Goal: Task Accomplishment & Management: Manage account settings

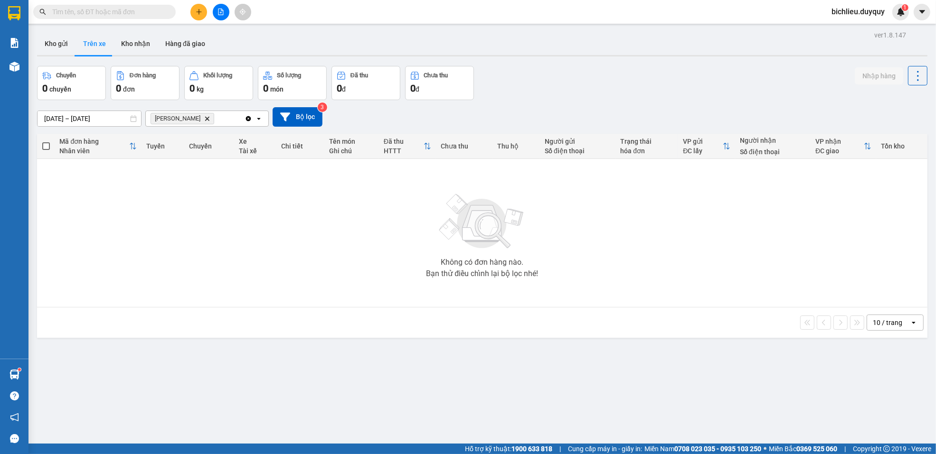
drag, startPoint x: 997, startPoint y: 15, endPoint x: 128, endPoint y: 56, distance: 870.0
click at [127, 58] on div "ver 1.8.147 Kho gửi Trên xe [PERSON_NAME] Hàng đã giao Chuyến 0 chuyến Đơn hàng…" at bounding box center [482, 255] width 898 height 454
click at [137, 43] on button "Kho nhận" at bounding box center [135, 43] width 44 height 23
type input "[DATE] – [DATE]"
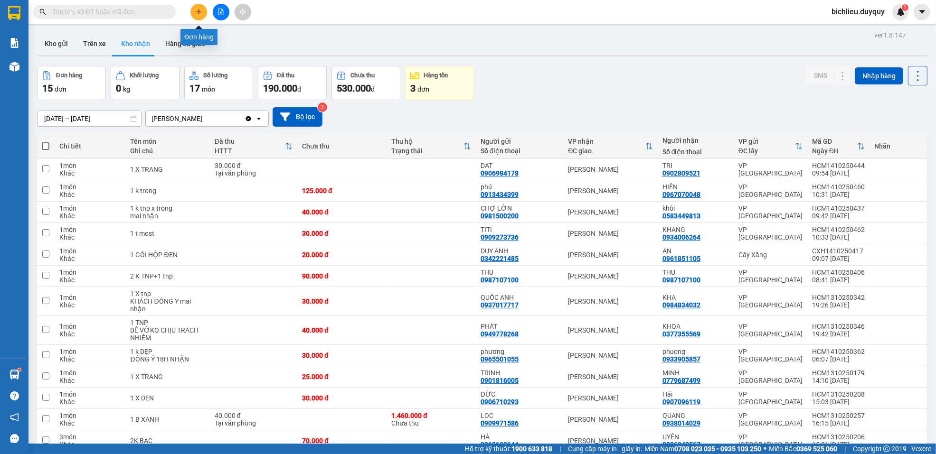
click at [193, 13] on button at bounding box center [198, 12] width 17 height 17
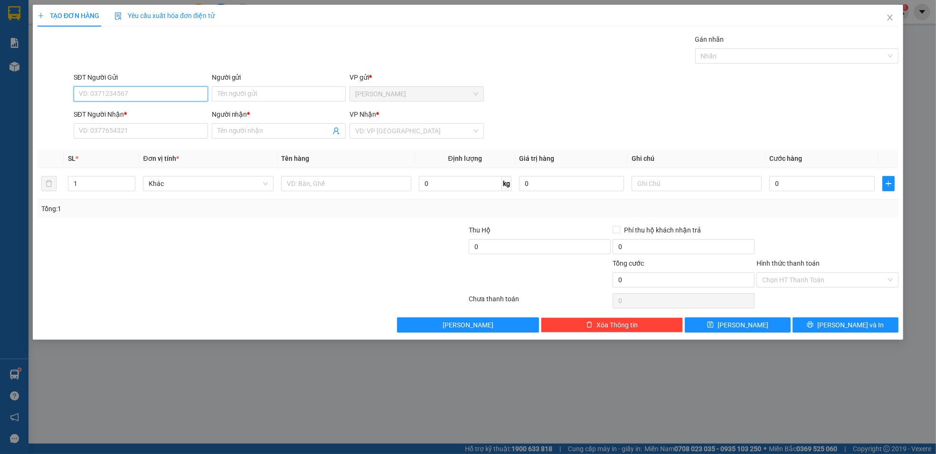
click at [129, 92] on input "SĐT Người Gửi" at bounding box center [141, 93] width 134 height 15
type input "0357619290"
click at [221, 97] on input "Người gửi" at bounding box center [279, 93] width 134 height 15
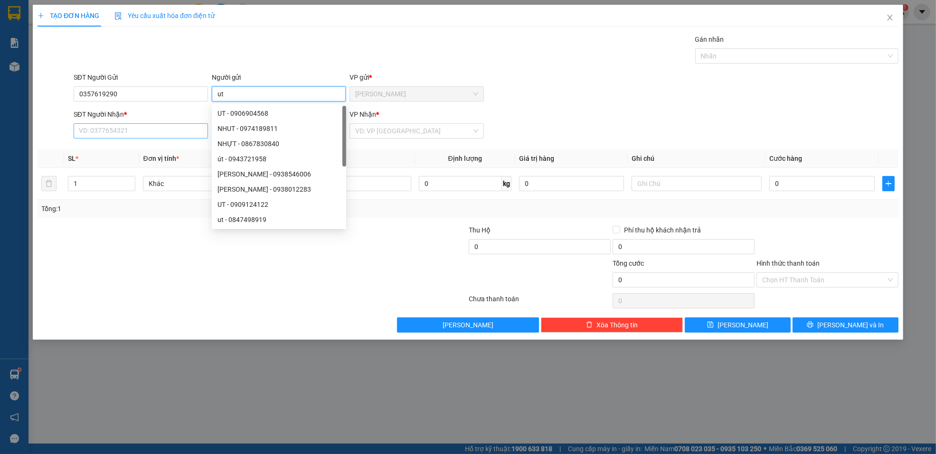
type input "ut"
click at [103, 132] on input "SĐT Người Nhận *" at bounding box center [141, 130] width 134 height 15
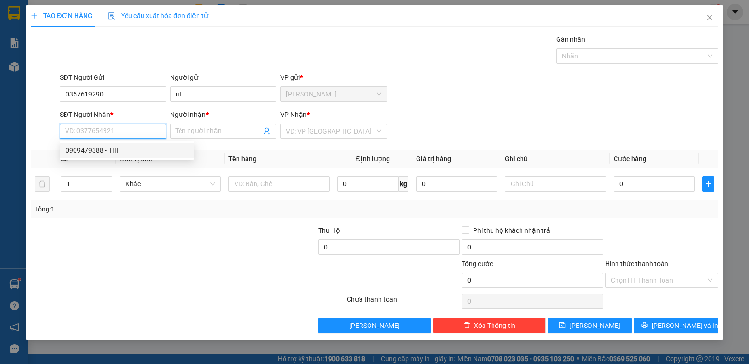
drag, startPoint x: 928, startPoint y: 77, endPoint x: 85, endPoint y: 133, distance: 845.3
click at [85, 133] on input "SĐT Người Nhận *" at bounding box center [113, 130] width 106 height 15
click at [86, 128] on input "SĐT Người Nhận *" at bounding box center [113, 130] width 106 height 15
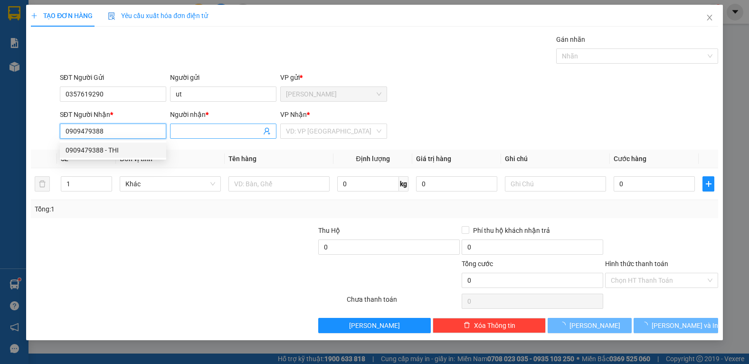
type input "0909479388"
click at [189, 128] on input "Người nhận *" at bounding box center [218, 131] width 85 height 10
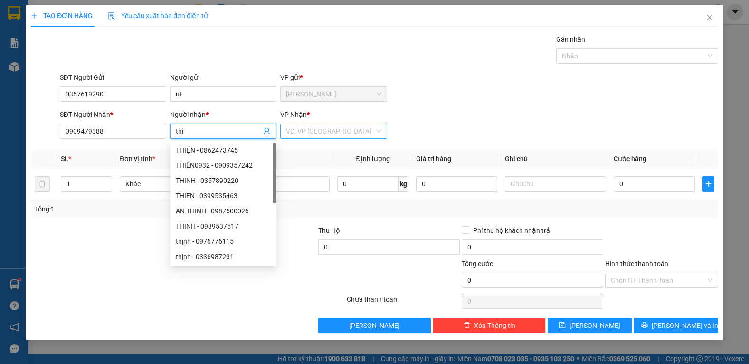
type input "thi"
drag, startPoint x: 318, startPoint y: 133, endPoint x: 317, endPoint y: 161, distance: 28.0
click at [319, 135] on input "search" at bounding box center [330, 131] width 88 height 14
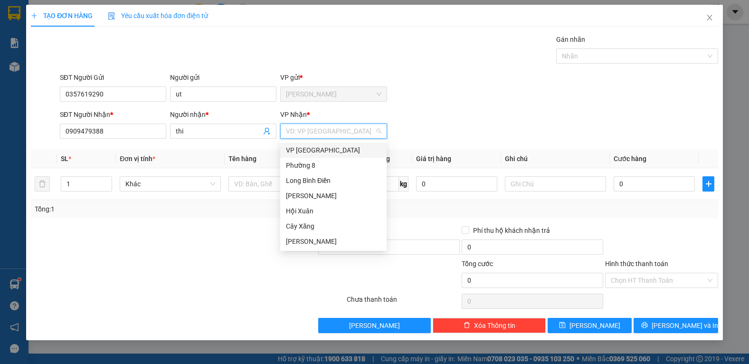
click at [316, 152] on div "VP [GEOGRAPHIC_DATA]" at bounding box center [333, 150] width 95 height 10
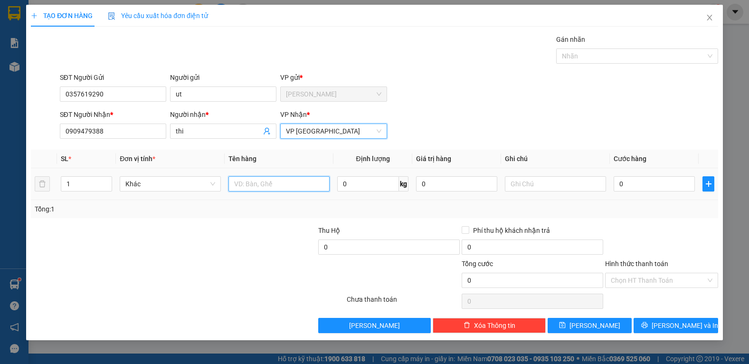
click at [270, 185] on input "text" at bounding box center [278, 183] width 101 height 15
type input "2tnp"
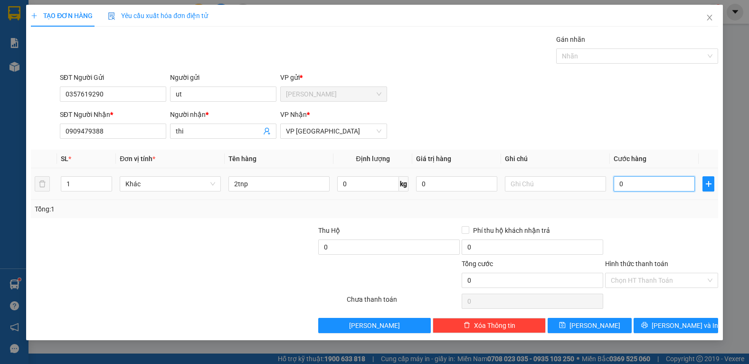
click at [623, 181] on input "0" at bounding box center [654, 183] width 81 height 15
type input "1"
type input "11"
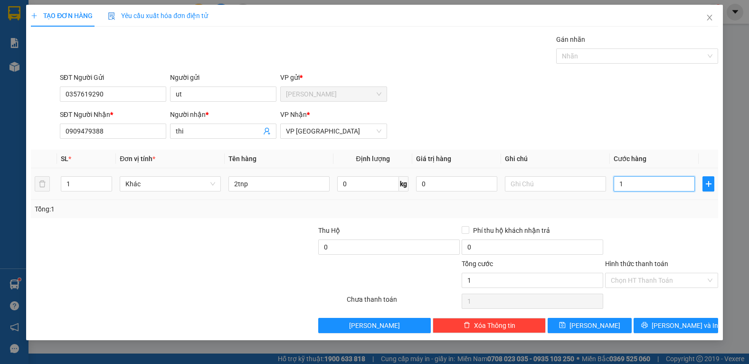
type input "11"
type input "110"
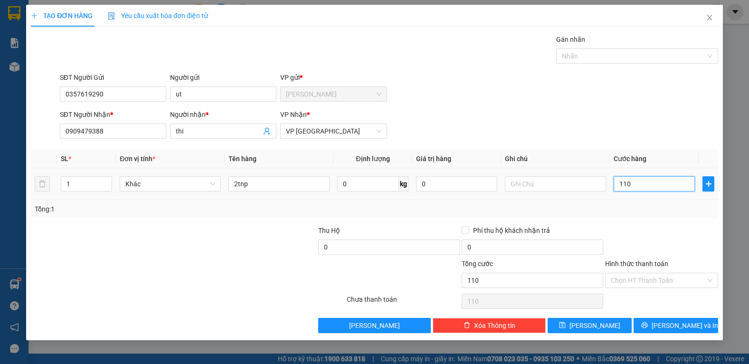
type input "1.100"
type input "11.000"
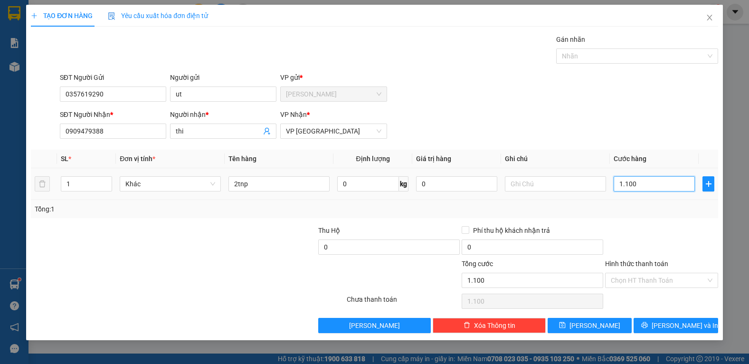
type input "11.000"
type input "110.000"
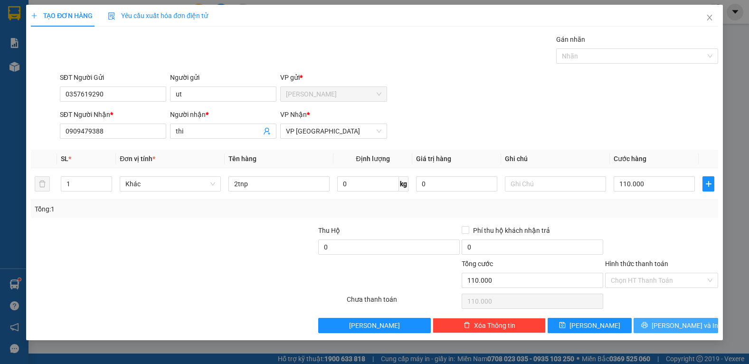
drag, startPoint x: 666, startPoint y: 319, endPoint x: 671, endPoint y: 327, distance: 9.6
click at [670, 325] on button "[PERSON_NAME] và In" at bounding box center [676, 325] width 84 height 15
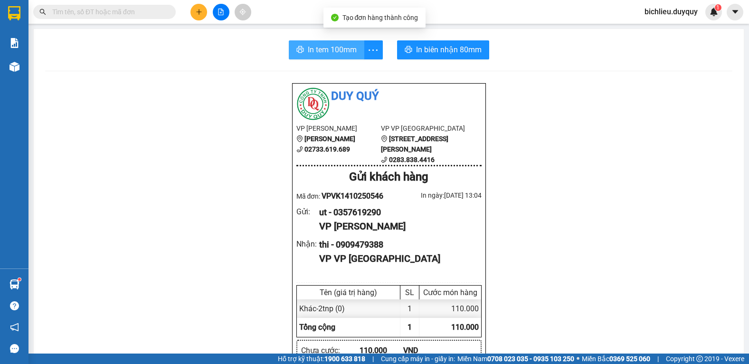
click at [319, 52] on span "In tem 100mm" at bounding box center [332, 50] width 49 height 12
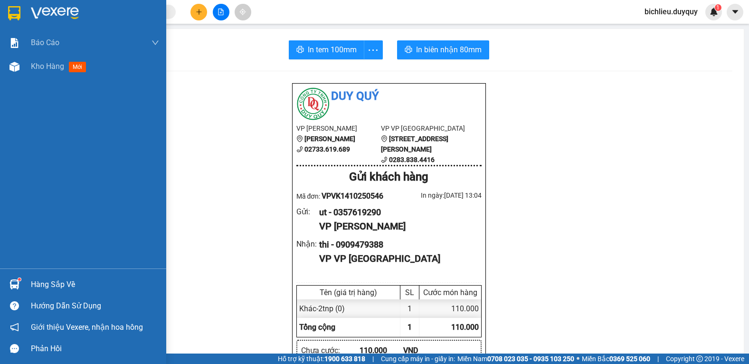
click at [10, 15] on img at bounding box center [14, 13] width 12 height 14
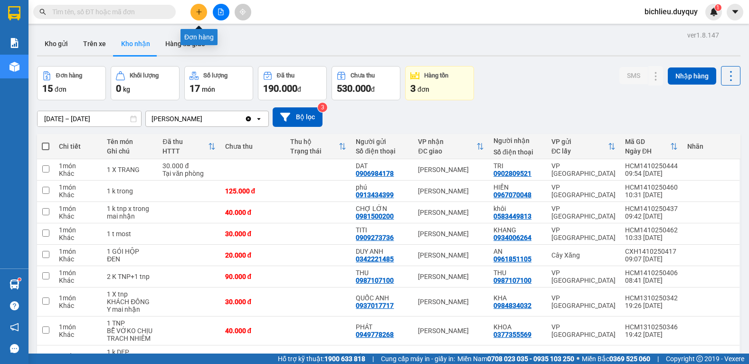
click at [198, 13] on icon "plus" at bounding box center [199, 12] width 7 height 7
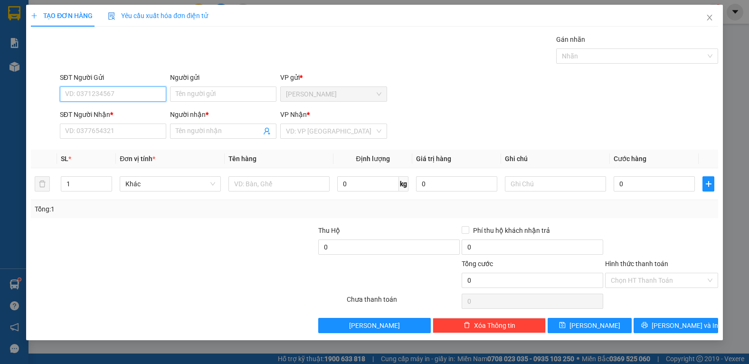
click at [83, 96] on input "SĐT Người Gửi" at bounding box center [113, 93] width 106 height 15
type input "0866958139"
click at [197, 91] on input "Người gửi" at bounding box center [223, 93] width 106 height 15
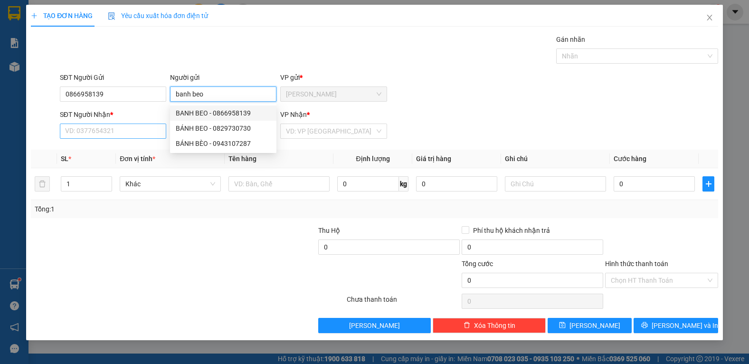
type input "banh beo"
click at [79, 132] on input "SĐT Người Nhận *" at bounding box center [113, 130] width 106 height 15
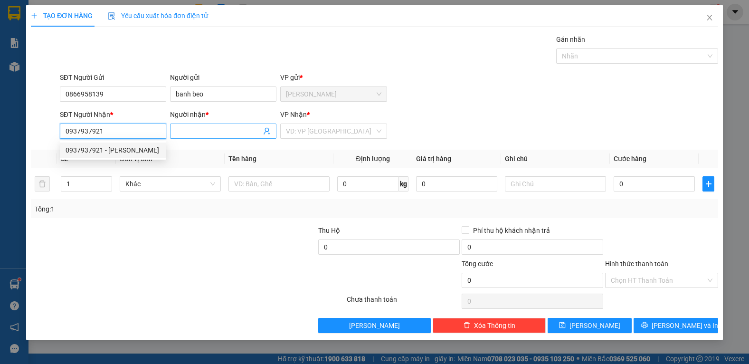
type input "0937937921"
click at [184, 135] on input "Người nhận *" at bounding box center [218, 131] width 85 height 10
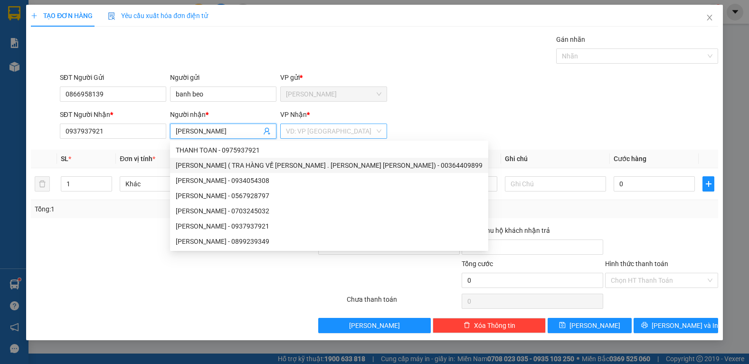
type input "[PERSON_NAME]"
click at [324, 134] on input "search" at bounding box center [330, 131] width 88 height 14
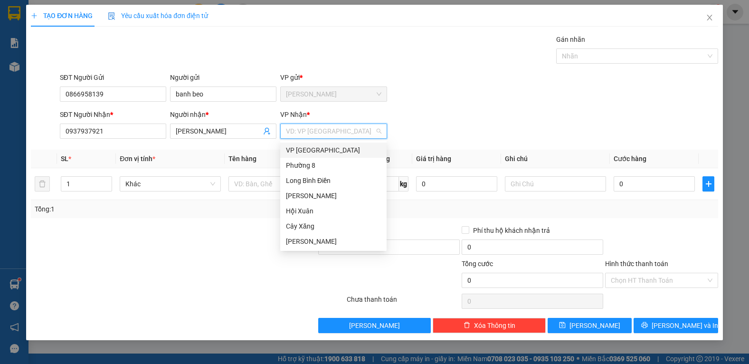
click at [306, 152] on div "VP [GEOGRAPHIC_DATA]" at bounding box center [333, 150] width 95 height 10
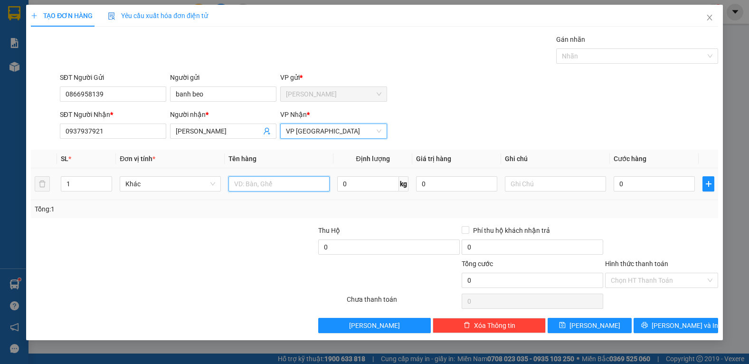
click at [243, 184] on input "text" at bounding box center [278, 183] width 101 height 15
type input "1hnp"
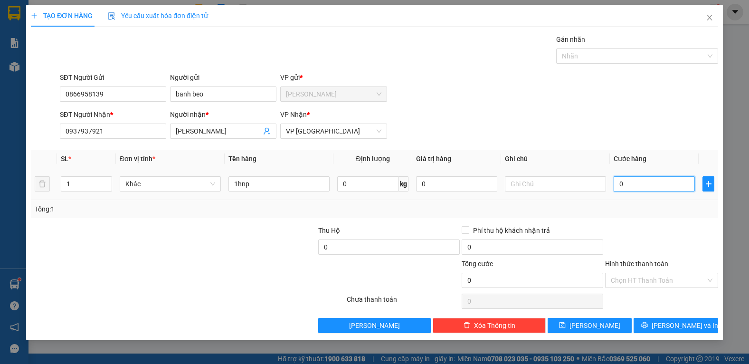
click at [652, 187] on input "0" at bounding box center [654, 183] width 81 height 15
type input "2"
type input "20"
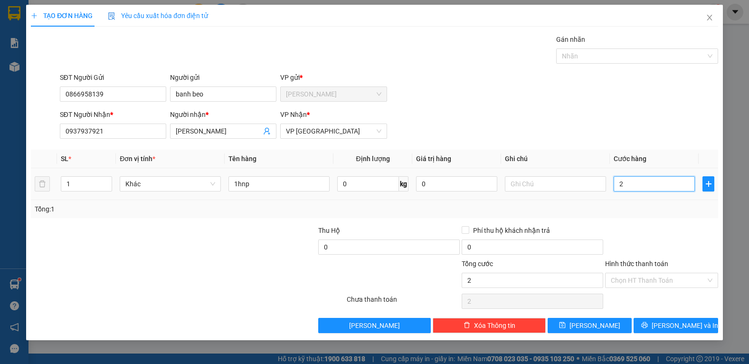
type input "20"
type input "200"
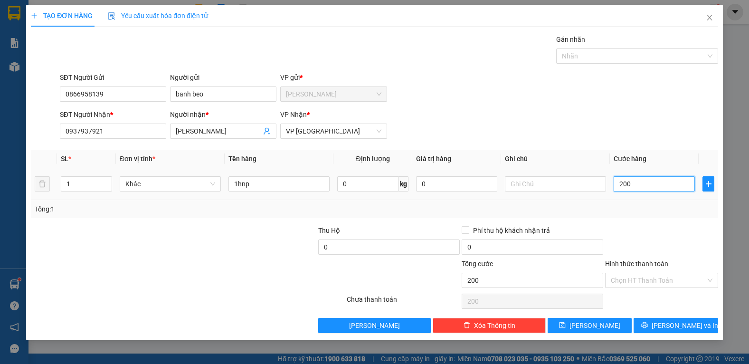
type input "2.000"
type input "20.000"
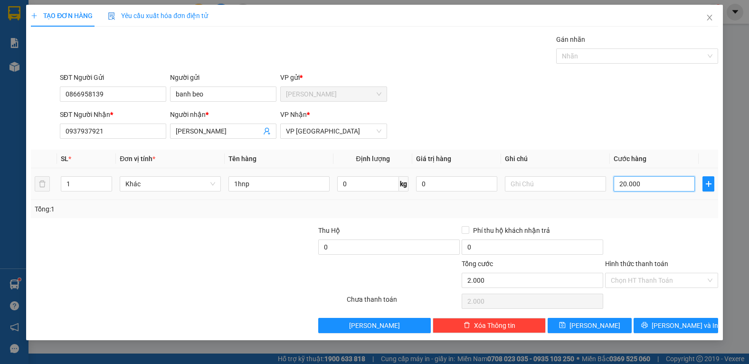
type input "20.000"
click at [632, 280] on input "Hình thức thanh toán" at bounding box center [658, 280] width 95 height 14
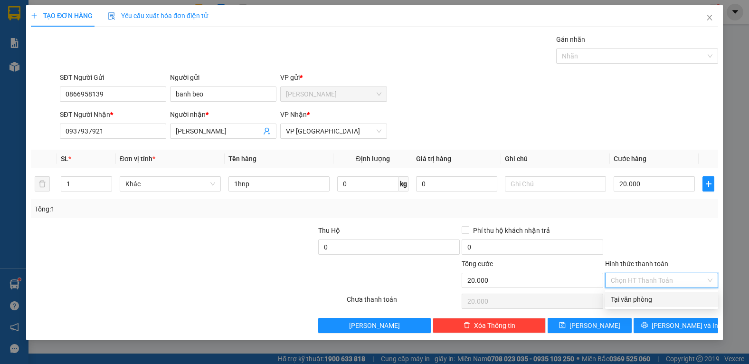
click at [621, 300] on div "Tại văn phòng" at bounding box center [662, 299] width 102 height 10
type input "0"
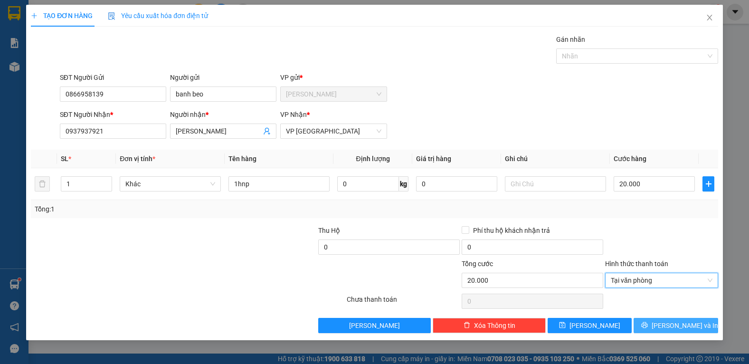
click at [672, 327] on span "[PERSON_NAME] và In" at bounding box center [685, 325] width 66 height 10
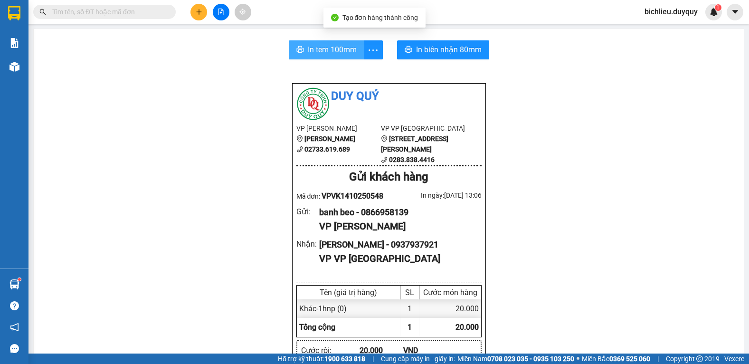
click at [326, 51] on span "In tem 100mm" at bounding box center [332, 50] width 49 height 12
click at [313, 51] on span "In tem 100mm" at bounding box center [332, 50] width 49 height 12
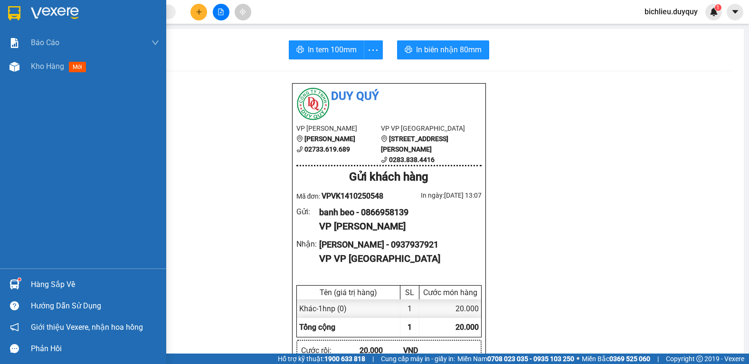
click at [13, 13] on img at bounding box center [14, 13] width 12 height 14
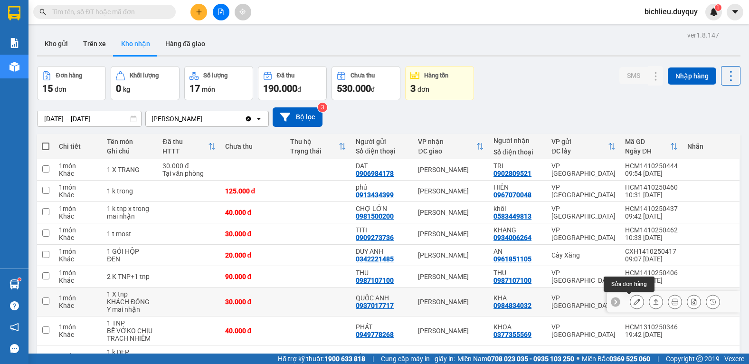
click at [634, 303] on icon at bounding box center [637, 301] width 7 height 7
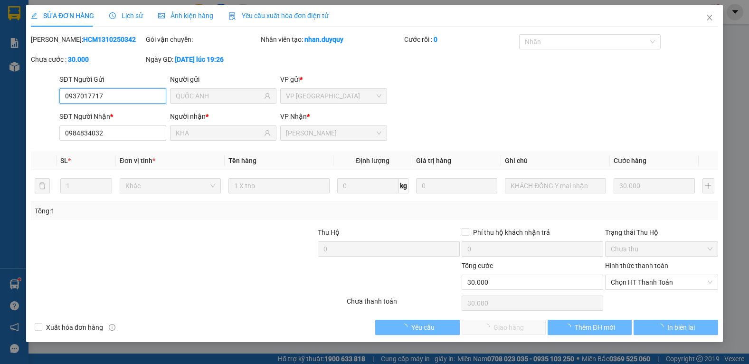
type input "0937017717"
type input "QUỐC ANH"
type input "0984834032"
type input "KHA"
type input "0"
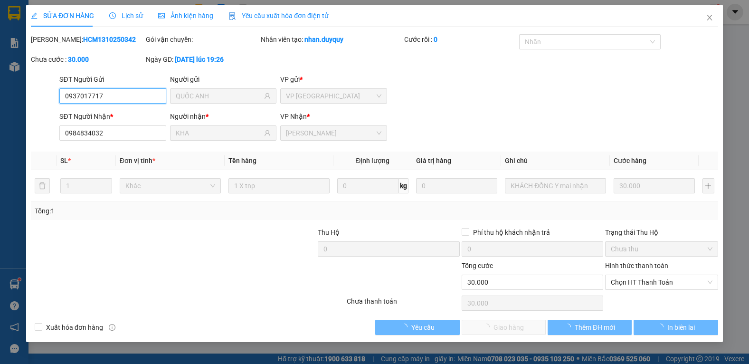
type input "30.000"
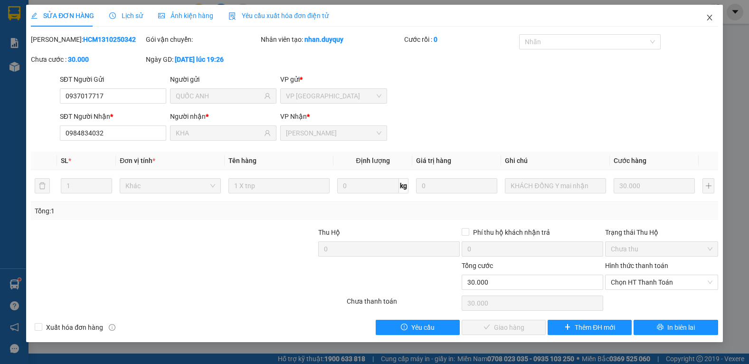
click at [710, 19] on icon "close" at bounding box center [709, 18] width 5 height 6
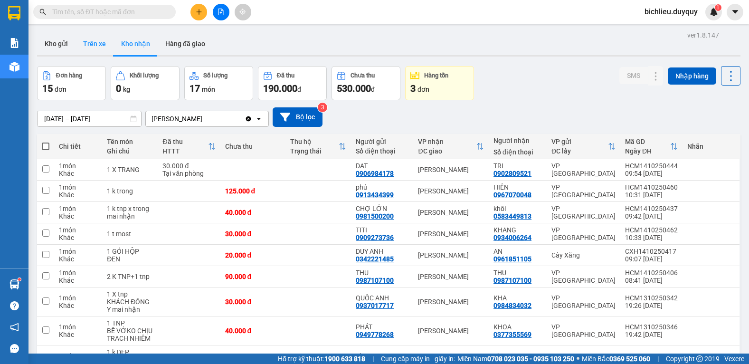
click at [92, 51] on button "Trên xe" at bounding box center [95, 43] width 38 height 23
type input "[DATE] – [DATE]"
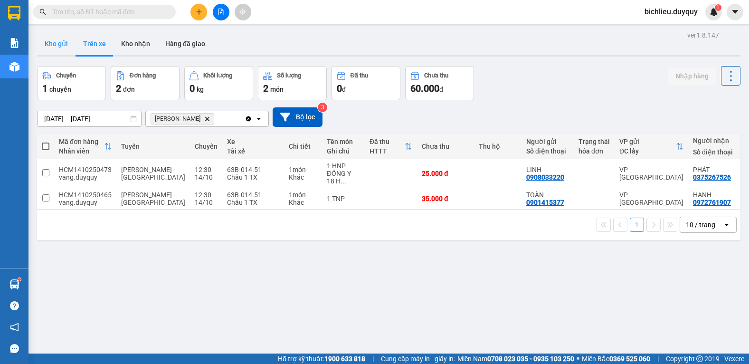
click at [54, 44] on button "Kho gửi" at bounding box center [56, 43] width 38 height 23
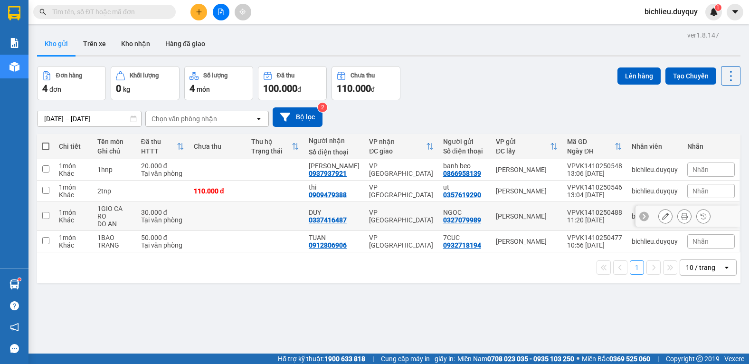
click at [47, 215] on input "checkbox" at bounding box center [45, 215] width 7 height 7
checkbox input "true"
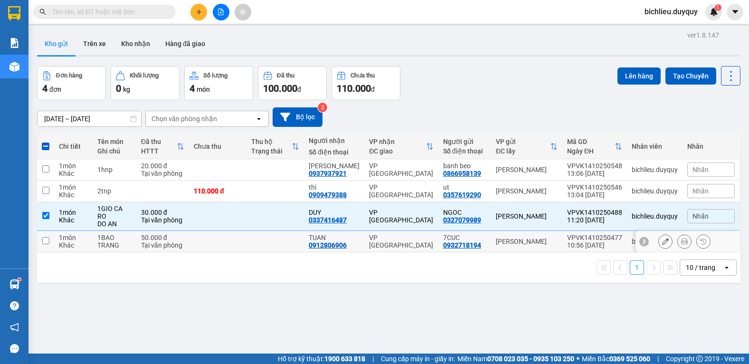
click at [44, 243] on input "checkbox" at bounding box center [45, 240] width 7 height 7
checkbox input "true"
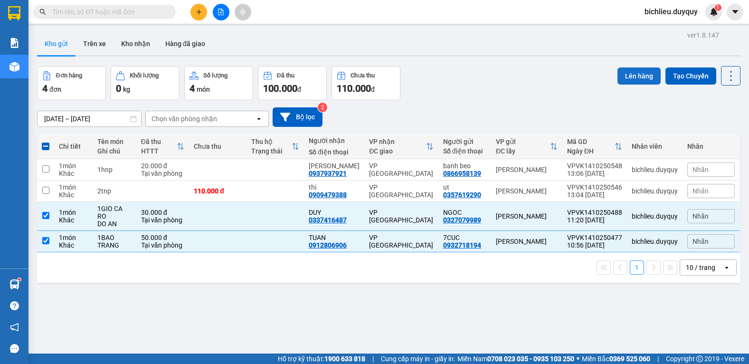
click at [626, 78] on button "Lên hàng" at bounding box center [638, 75] width 43 height 17
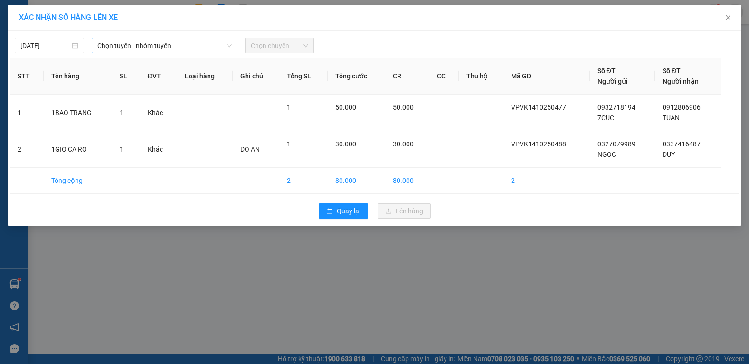
click at [206, 45] on span "Chọn tuyến - nhóm tuyến" at bounding box center [164, 45] width 134 height 14
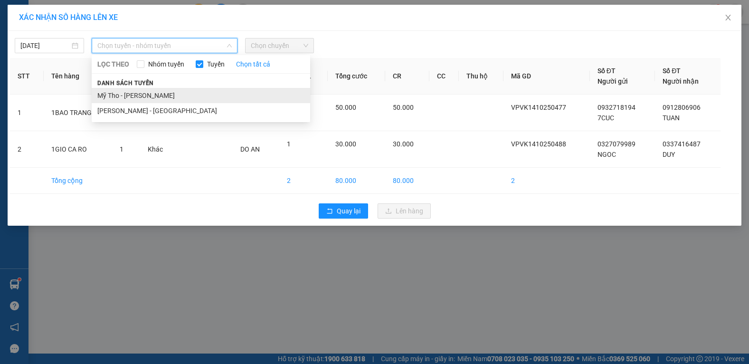
click at [167, 96] on li "Mỹ Tho - [PERSON_NAME]" at bounding box center [201, 95] width 218 height 15
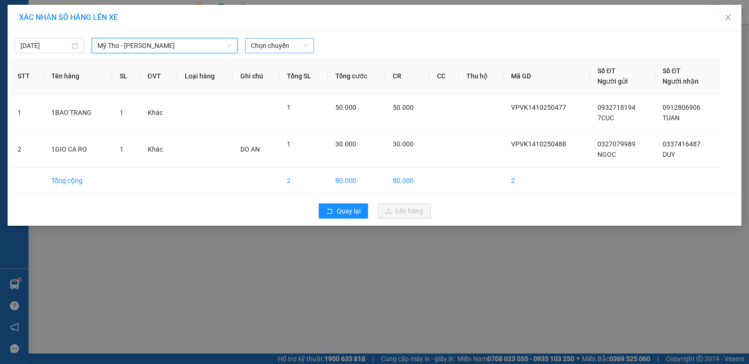
click at [297, 47] on span "Chọn chuyến" at bounding box center [280, 45] width 58 height 14
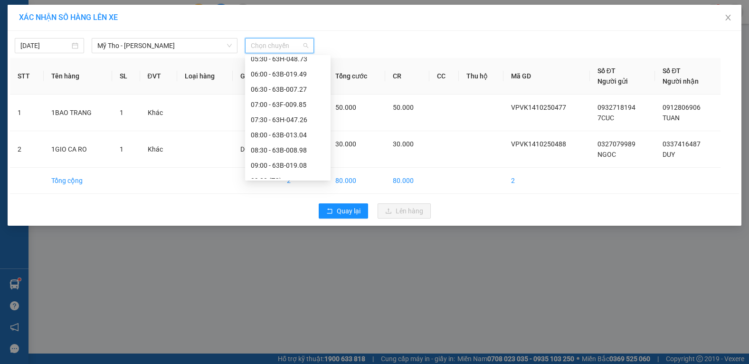
scroll to position [237, 0]
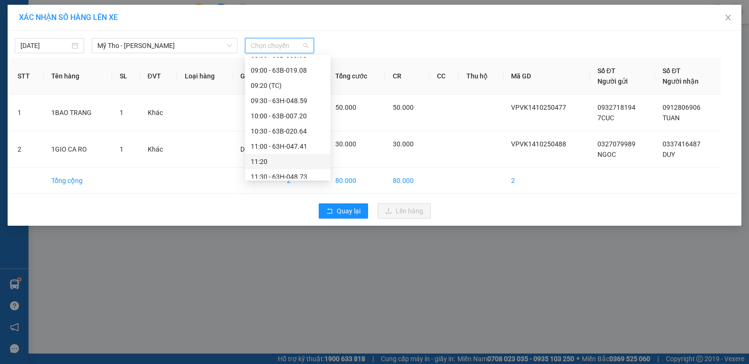
click at [280, 163] on div "11:20" at bounding box center [288, 161] width 74 height 10
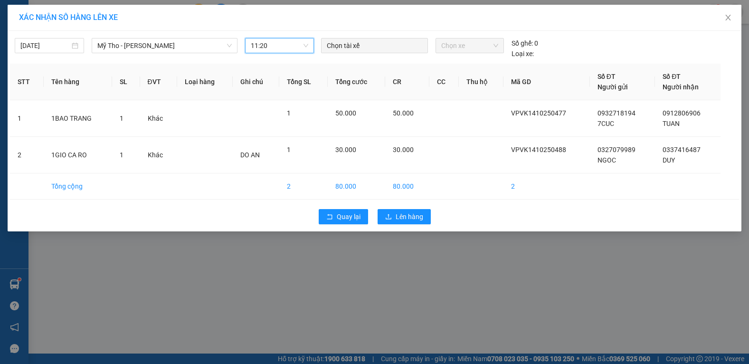
click at [382, 44] on div at bounding box center [374, 45] width 102 height 11
click at [407, 217] on span "Lên hàng" at bounding box center [410, 216] width 28 height 10
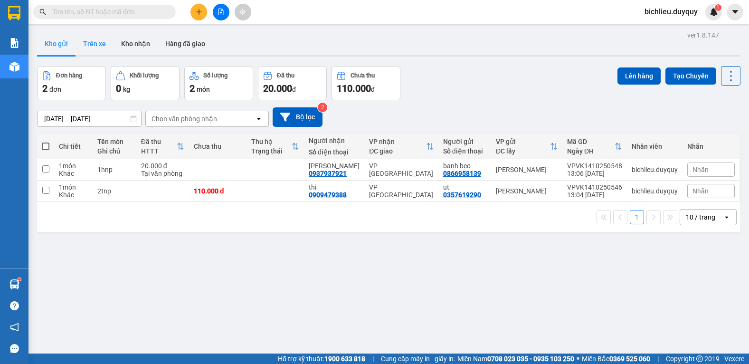
click at [98, 45] on button "Trên xe" at bounding box center [95, 43] width 38 height 23
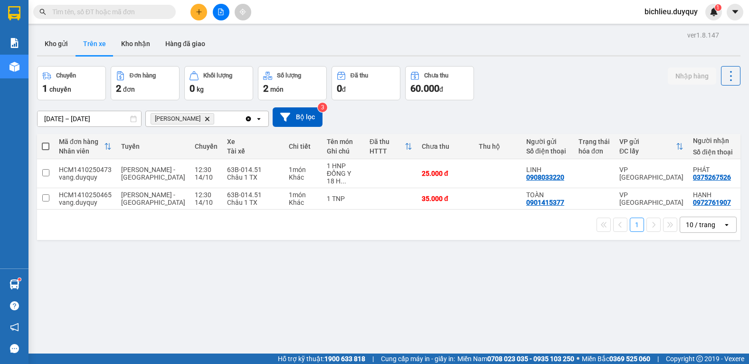
click at [185, 122] on span "[PERSON_NAME]" at bounding box center [183, 118] width 64 height 11
click at [205, 119] on icon "Vĩnh Kim, close by backspace" at bounding box center [207, 118] width 4 height 4
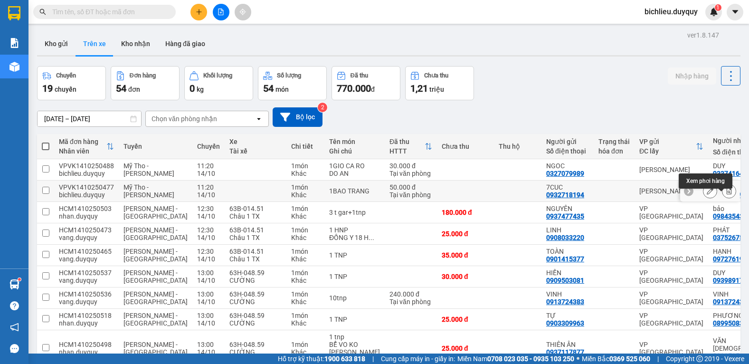
click at [726, 194] on icon at bounding box center [729, 191] width 7 height 7
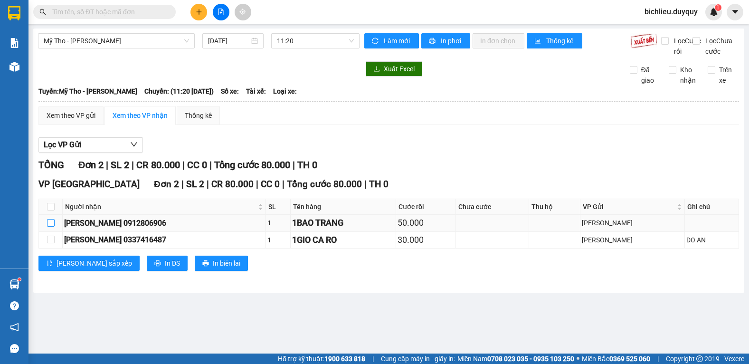
click at [48, 227] on input "checkbox" at bounding box center [51, 223] width 8 height 8
checkbox input "true"
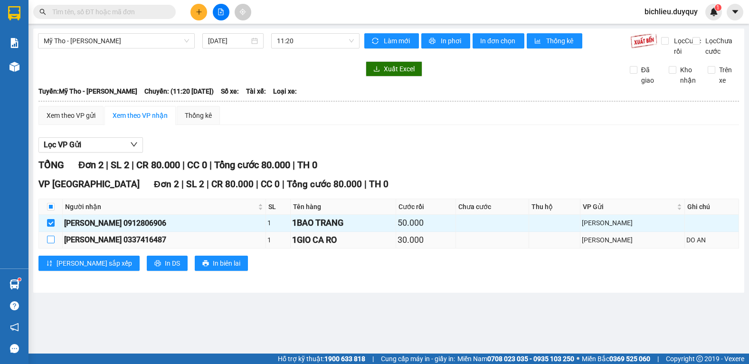
click at [48, 243] on input "checkbox" at bounding box center [51, 240] width 8 height 8
checkbox input "true"
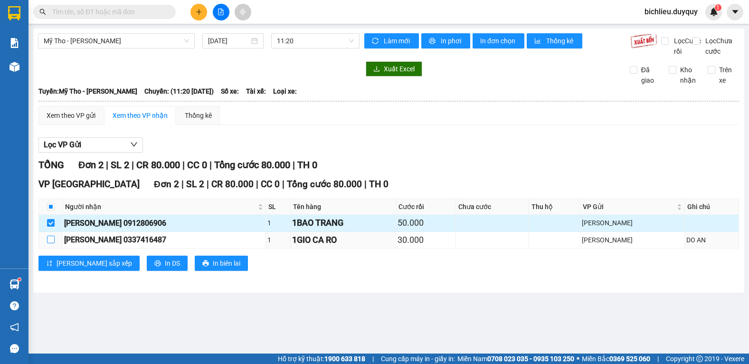
checkbox input "true"
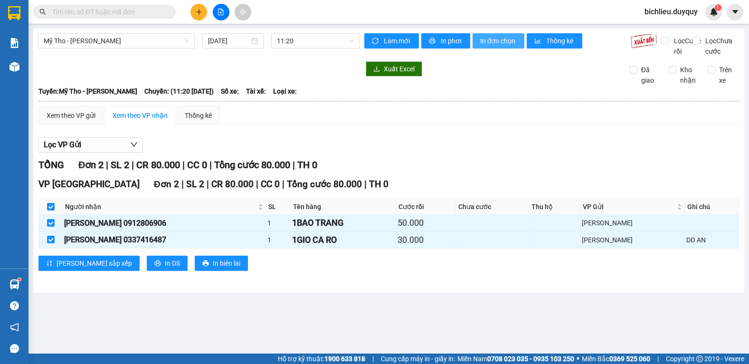
click at [511, 35] on button "In đơn chọn" at bounding box center [499, 40] width 52 height 15
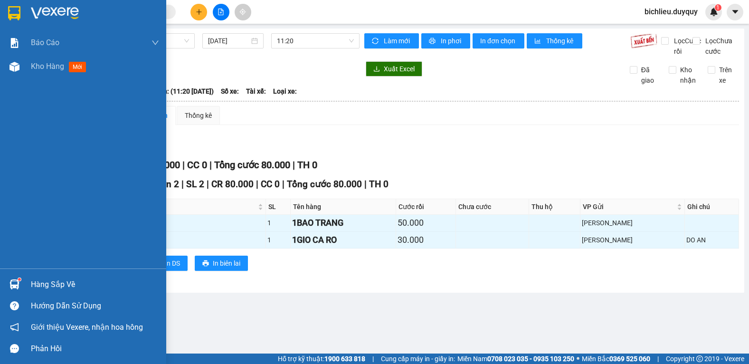
click at [19, 9] on img at bounding box center [14, 13] width 12 height 14
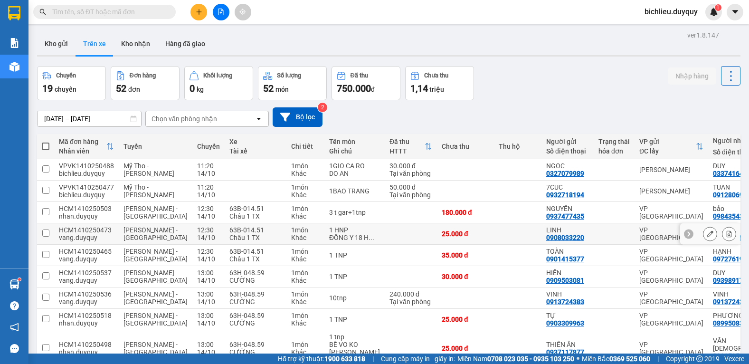
scroll to position [85, 0]
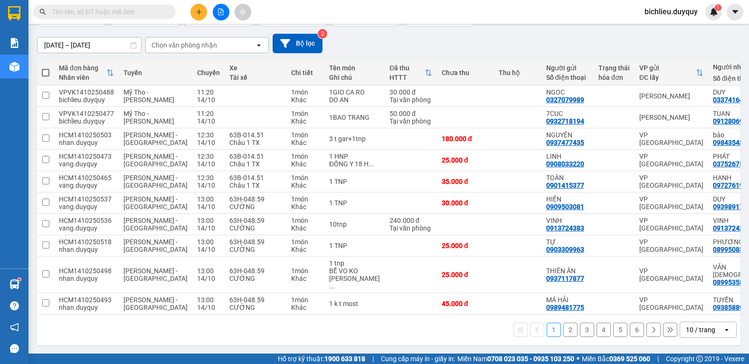
click at [686, 330] on div "10 / trang" at bounding box center [700, 329] width 29 height 9
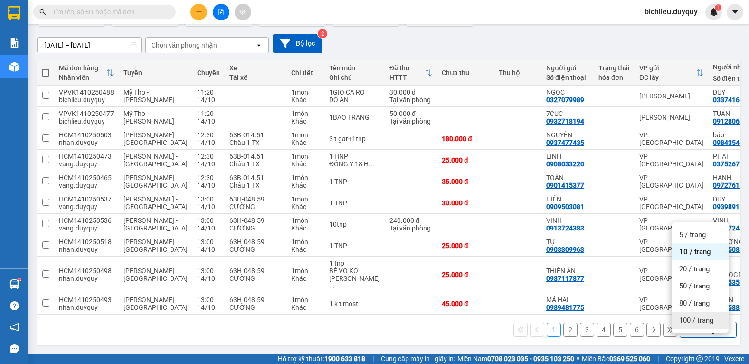
click at [686, 315] on span "100 / trang" at bounding box center [696, 319] width 34 height 9
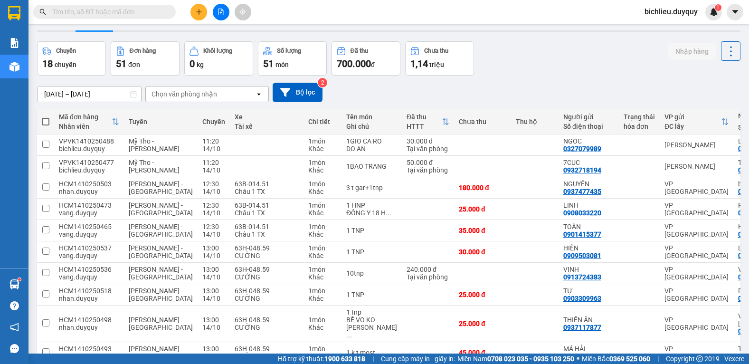
scroll to position [0, 0]
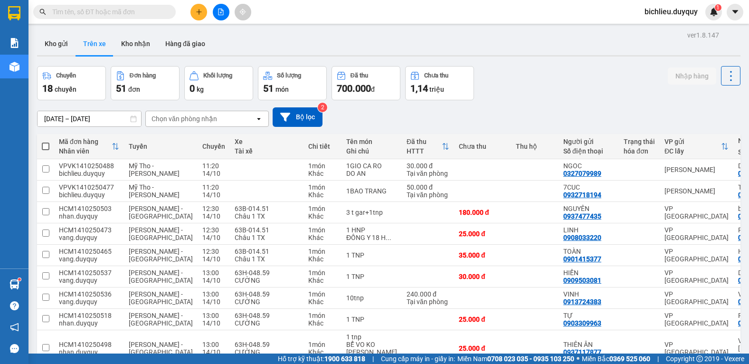
click at [87, 20] on div "Kết quả tìm kiếm ( 0 ) Bộ lọc No Data bichlieu.duyquy 1" at bounding box center [374, 12] width 749 height 24
click at [87, 20] on div "Kết quả tìm kiếm ( 0 ) Bộ lọc No Data" at bounding box center [92, 12] width 185 height 17
click at [97, 7] on input "text" at bounding box center [108, 12] width 112 height 10
click at [92, 15] on input "text" at bounding box center [108, 12] width 112 height 10
click at [102, 13] on input "text" at bounding box center [108, 12] width 112 height 10
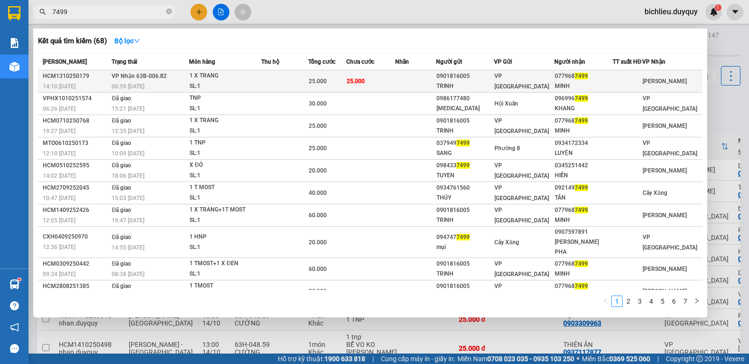
type input "7499"
click at [669, 86] on div "[PERSON_NAME]" at bounding box center [672, 81] width 59 height 10
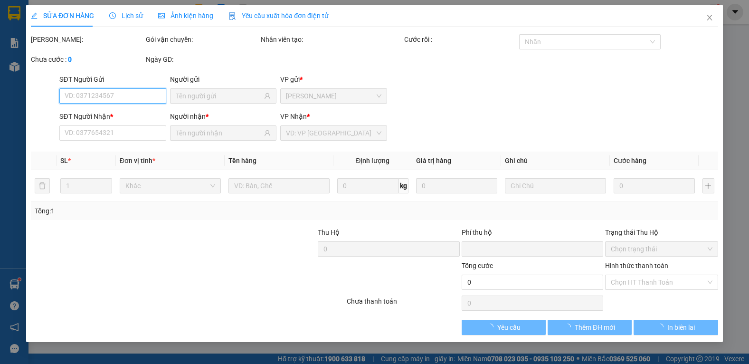
type input "0901816005"
type input "TRINH"
type input "0779687499"
type input "MINH"
type input "0"
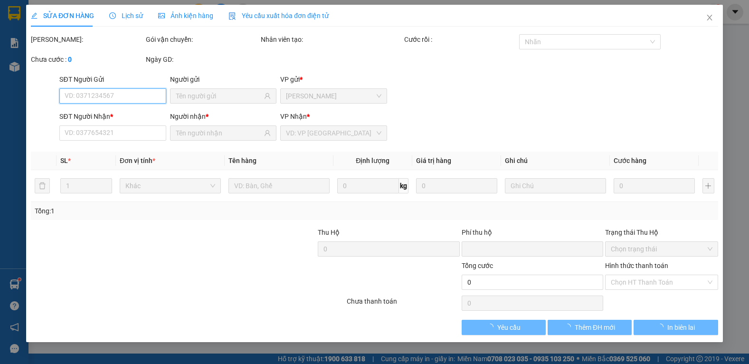
type input "25.000"
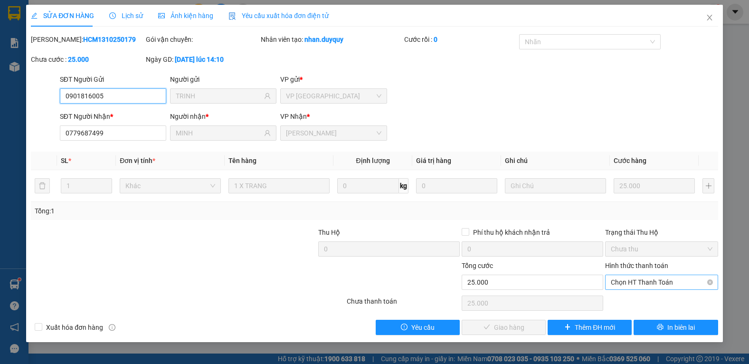
click at [635, 282] on span "Chọn HT Thanh Toán" at bounding box center [662, 282] width 102 height 14
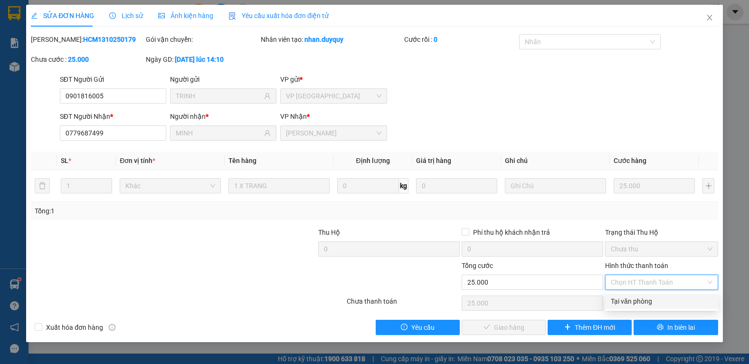
click at [633, 299] on div "Tại văn phòng" at bounding box center [662, 301] width 102 height 10
type input "0"
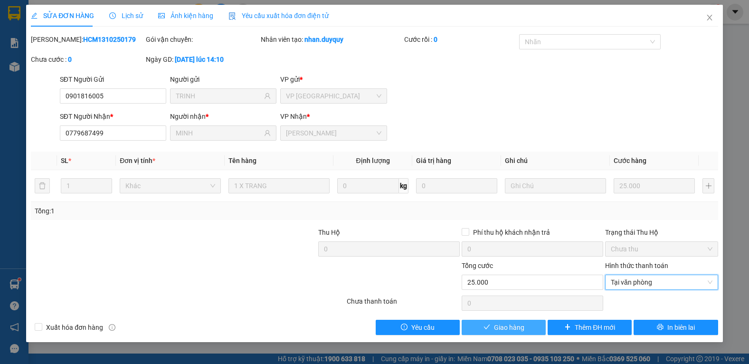
click at [495, 331] on span "Giao hàng" at bounding box center [509, 327] width 30 height 10
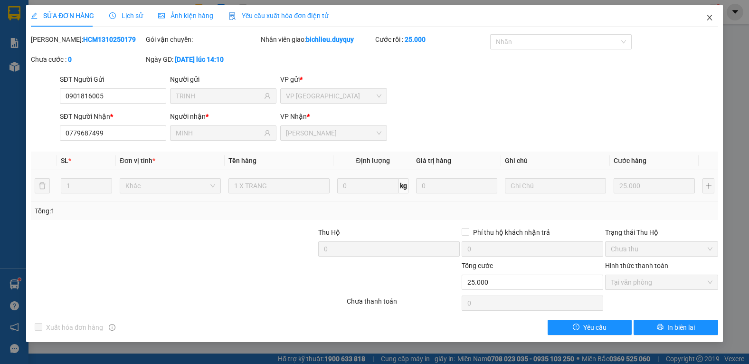
click at [710, 18] on icon "close" at bounding box center [710, 18] width 8 height 8
click at [712, 17] on div "1" at bounding box center [713, 12] width 17 height 17
click at [711, 20] on body "Kết quả [PERSON_NAME] ( 68 ) Bộ lọc Mã ĐH Trạng thái Món hàng Thu hộ Tổng [PERS…" at bounding box center [374, 182] width 749 height 364
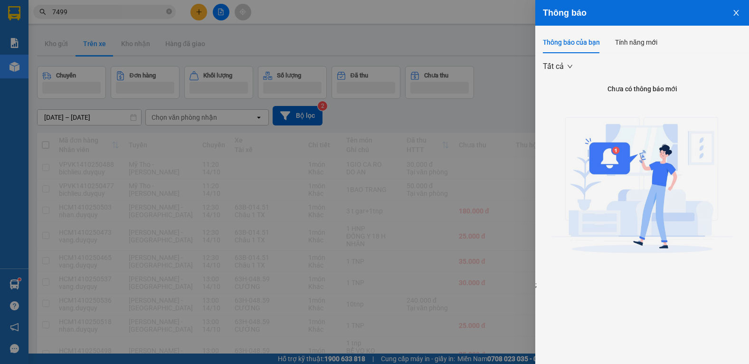
click at [735, 18] on button "Close" at bounding box center [736, 12] width 26 height 24
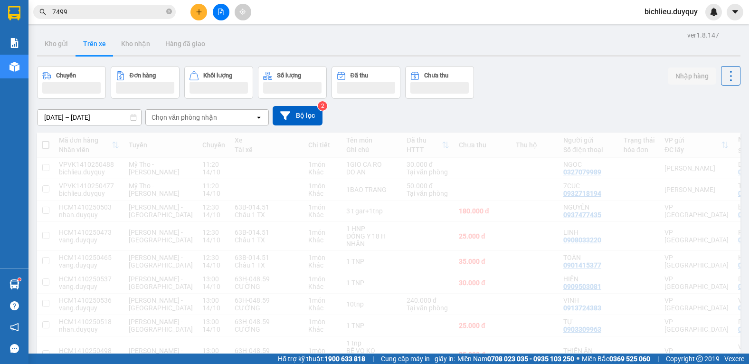
click at [749, 120] on div "Thông báo Thông báo của bạn Tính năng mới Tất cả Chưa có thông báo mới ;" at bounding box center [749, 182] width 0 height 364
click at [225, 113] on body "Kết quả [PERSON_NAME] ( 68 ) Bộ lọc Mã ĐH Trạng thái Món hàng Thu hộ Tổng [PERS…" at bounding box center [374, 182] width 749 height 364
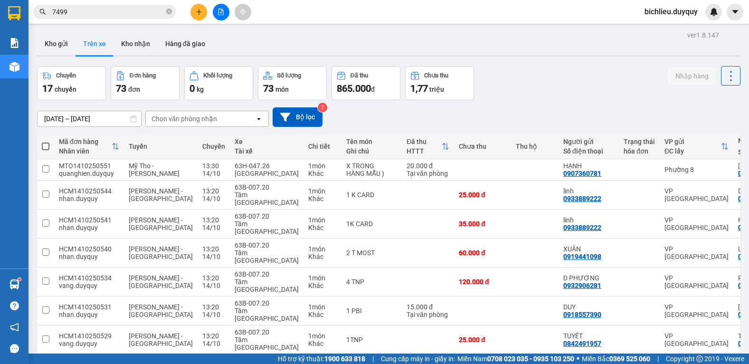
click at [222, 117] on div "Chọn văn phòng nhận" at bounding box center [200, 118] width 109 height 15
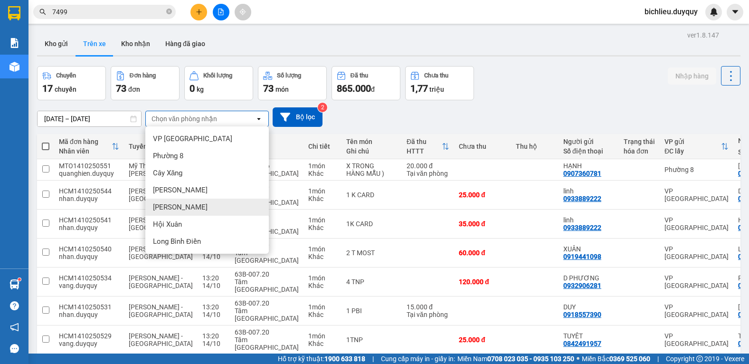
click at [190, 209] on div "[PERSON_NAME]" at bounding box center [206, 207] width 123 height 17
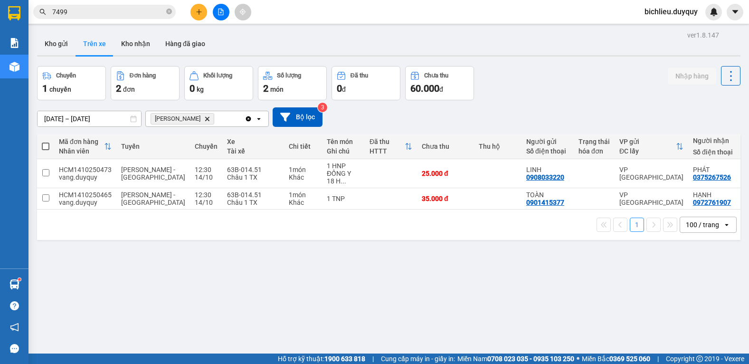
click at [205, 120] on icon "Vĩnh Kim, close by backspace" at bounding box center [207, 118] width 4 height 4
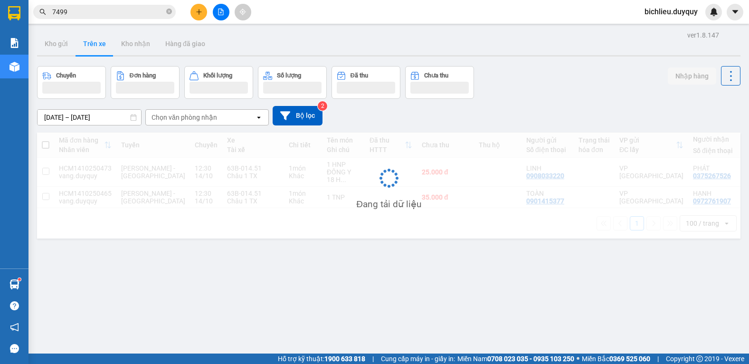
click at [212, 117] on div "Chọn văn phòng nhận" at bounding box center [184, 117] width 66 height 9
click at [217, 121] on div "Chọn văn phòng nhận" at bounding box center [200, 117] width 109 height 15
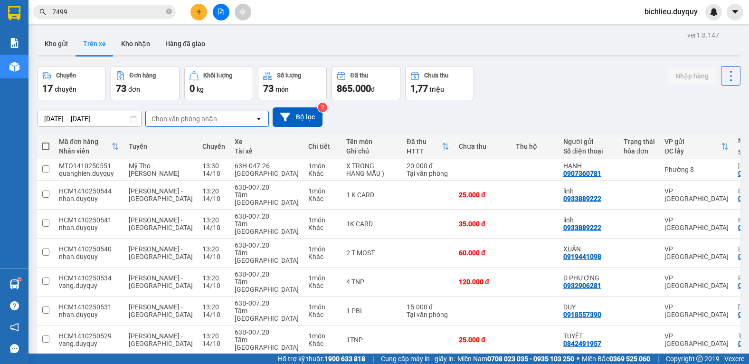
click at [217, 122] on div "Chọn văn phòng nhận" at bounding box center [200, 118] width 109 height 15
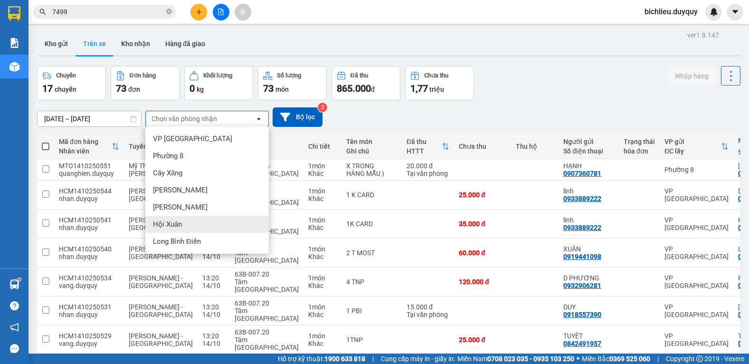
click at [172, 225] on span "Hội Xuân" at bounding box center [167, 223] width 29 height 9
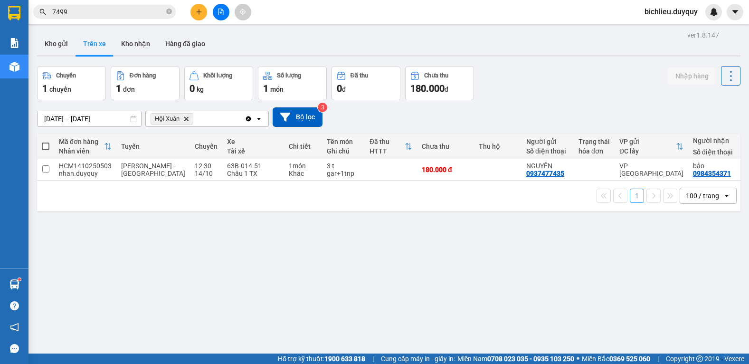
click at [183, 118] on icon "Delete" at bounding box center [186, 119] width 6 height 6
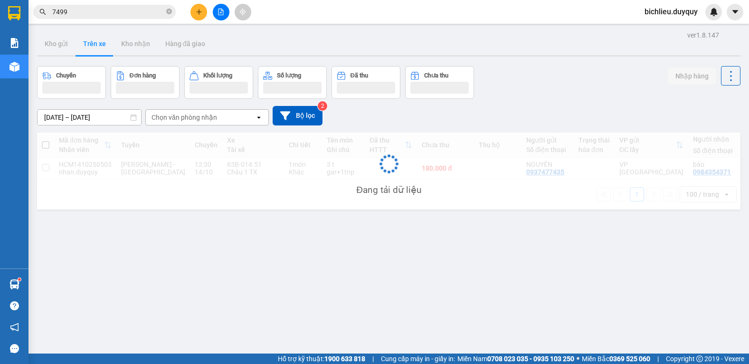
click at [229, 117] on div "Chọn văn phòng nhận" at bounding box center [200, 117] width 109 height 15
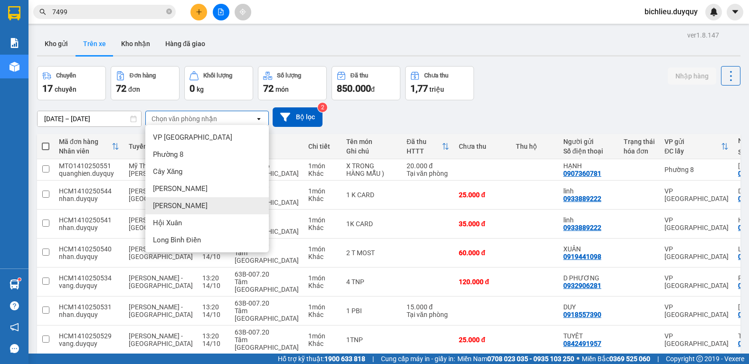
click at [194, 204] on div "[PERSON_NAME]" at bounding box center [206, 205] width 123 height 17
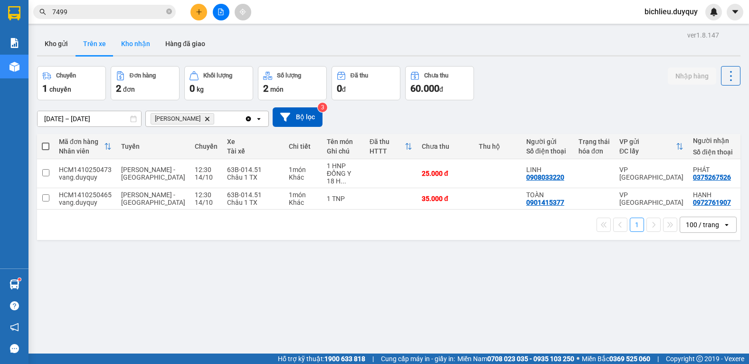
click at [137, 41] on button "Kho nhận" at bounding box center [135, 43] width 44 height 23
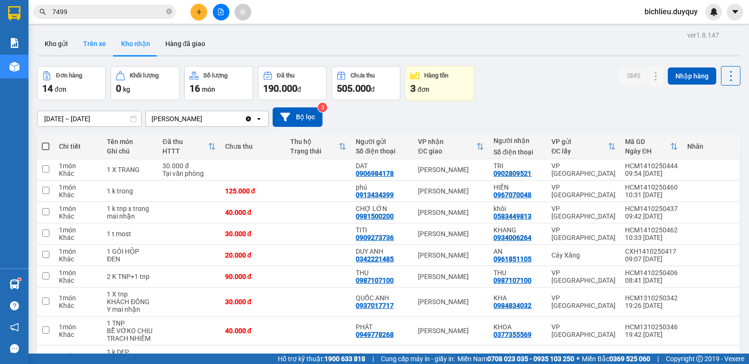
click at [93, 47] on button "Trên xe" at bounding box center [95, 43] width 38 height 23
type input "[DATE] – [DATE]"
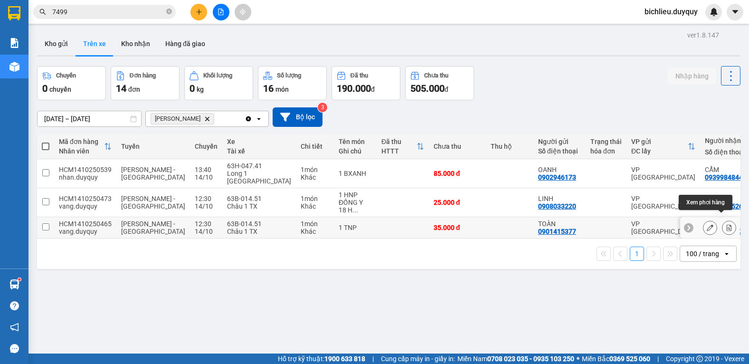
click at [727, 224] on icon at bounding box center [729, 227] width 5 height 7
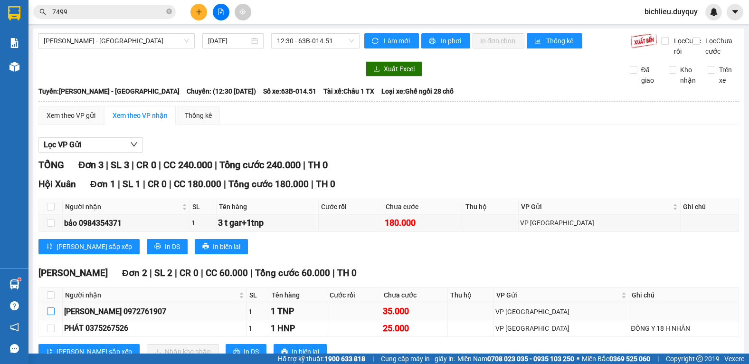
click at [50, 315] on input "checkbox" at bounding box center [51, 311] width 8 height 8
checkbox input "true"
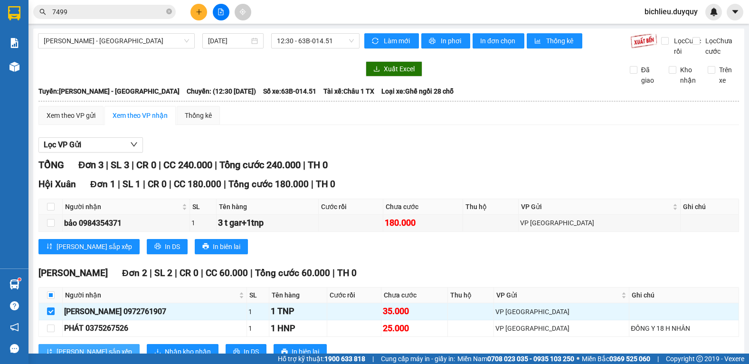
scroll to position [43, 0]
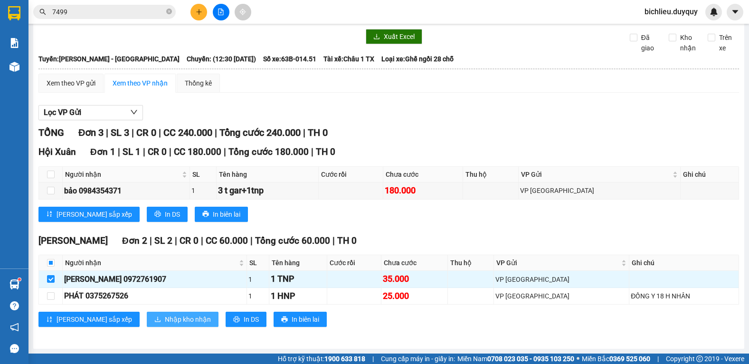
click at [165, 321] on span "Nhập kho nhận" at bounding box center [188, 319] width 46 height 10
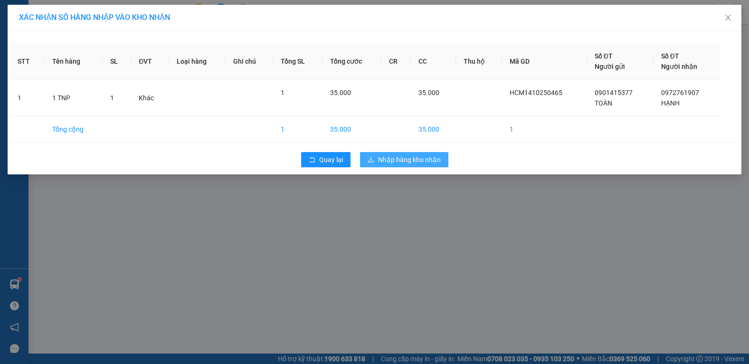
click at [415, 161] on span "Nhập hàng kho nhận" at bounding box center [409, 159] width 63 height 10
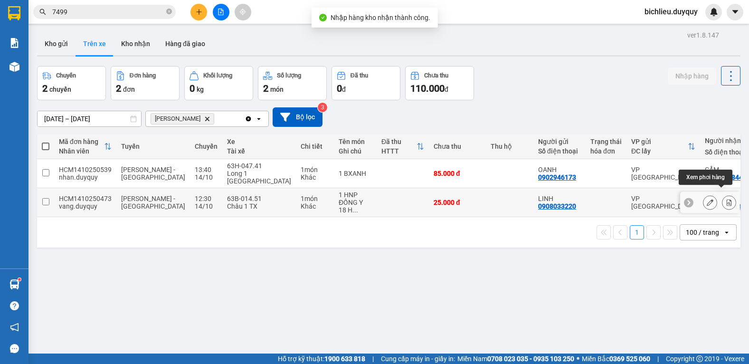
click at [727, 199] on icon at bounding box center [729, 202] width 5 height 7
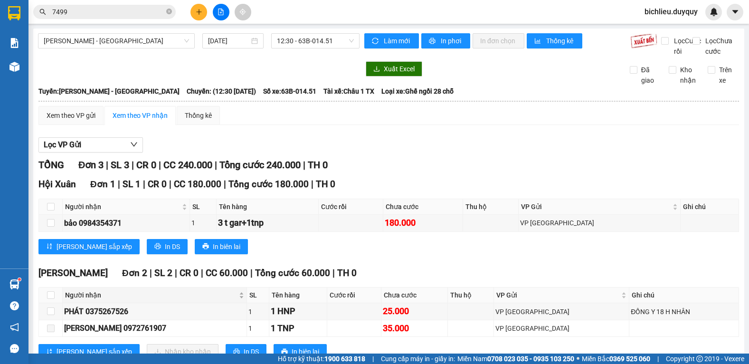
scroll to position [43, 0]
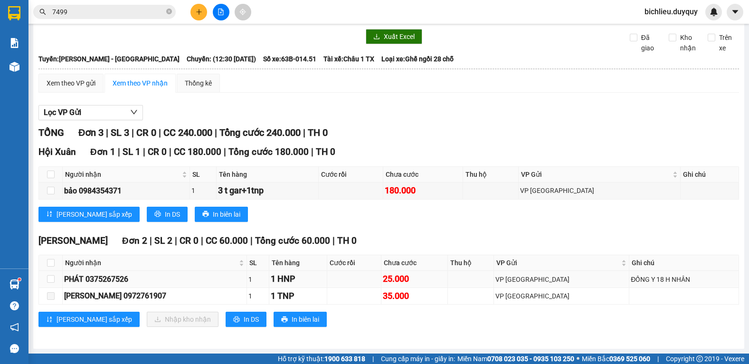
click at [46, 275] on td at bounding box center [51, 279] width 24 height 17
click at [49, 280] on input "checkbox" at bounding box center [51, 279] width 8 height 8
checkbox input "true"
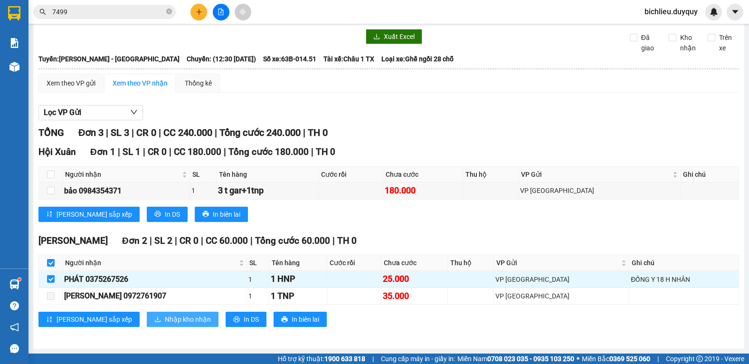
click at [165, 314] on span "Nhập kho nhận" at bounding box center [188, 319] width 46 height 10
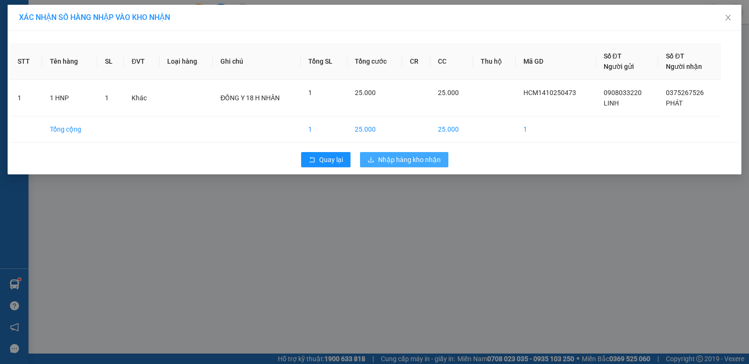
click at [407, 157] on span "Nhập hàng kho nhận" at bounding box center [409, 159] width 63 height 10
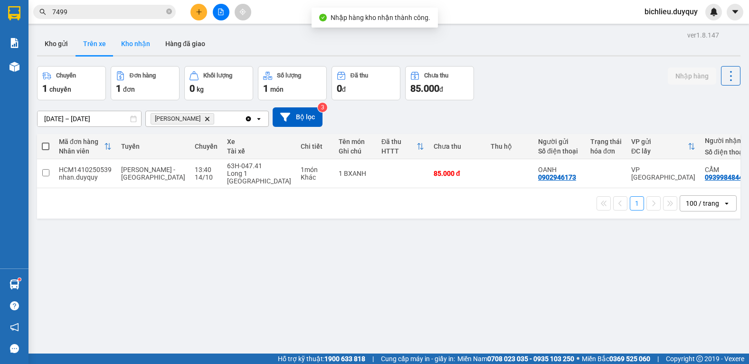
click at [130, 47] on button "Kho nhận" at bounding box center [135, 43] width 44 height 23
type input "[DATE] – [DATE]"
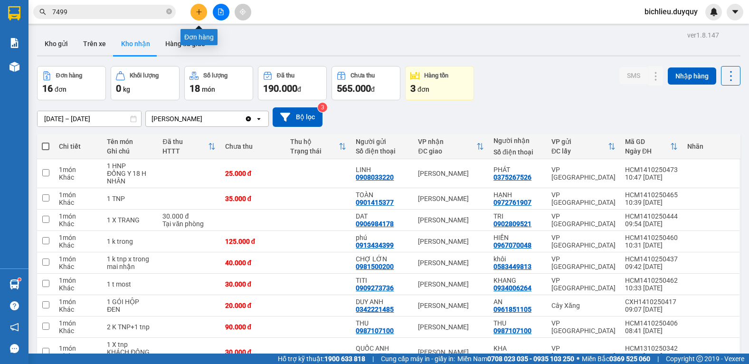
click at [198, 12] on icon "plus" at bounding box center [198, 11] width 5 height 0
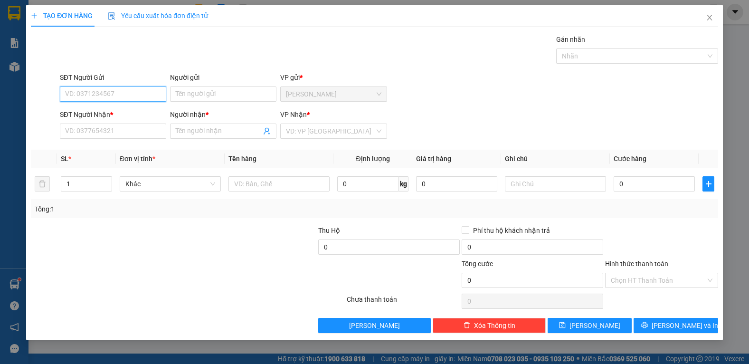
click at [73, 96] on input "SĐT Người Gửi" at bounding box center [113, 93] width 106 height 15
type input "0564489506"
click at [185, 97] on input "Người gửi" at bounding box center [223, 93] width 106 height 15
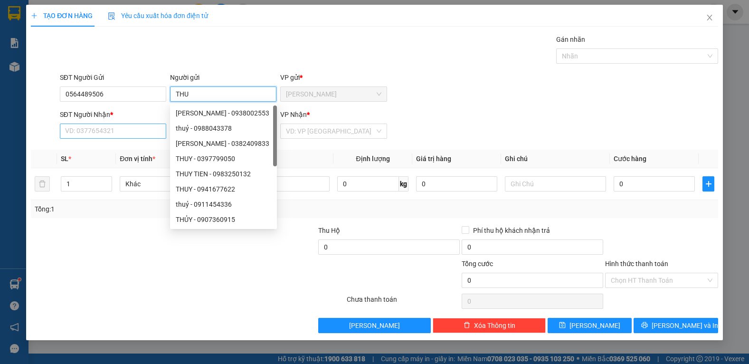
type input "THU"
click at [127, 130] on input "SĐT Người Nhận *" at bounding box center [113, 130] width 106 height 15
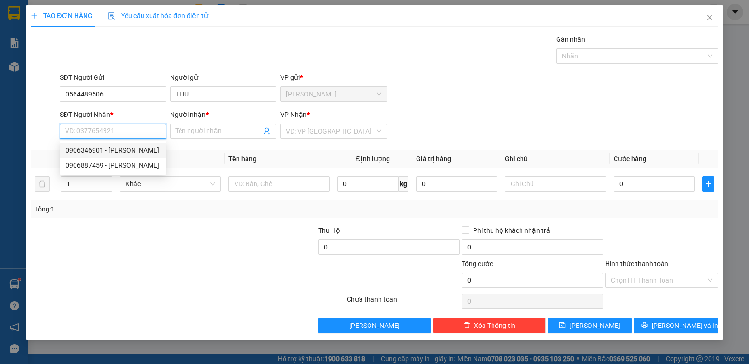
click at [102, 128] on input "SĐT Người Nhận *" at bounding box center [113, 130] width 106 height 15
type input "0906346901"
click at [176, 133] on input "Người nhận *" at bounding box center [218, 131] width 85 height 10
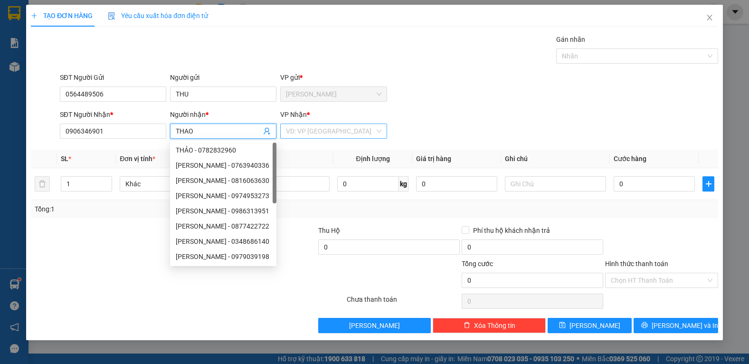
type input "THAO"
click at [303, 130] on input "search" at bounding box center [330, 131] width 88 height 14
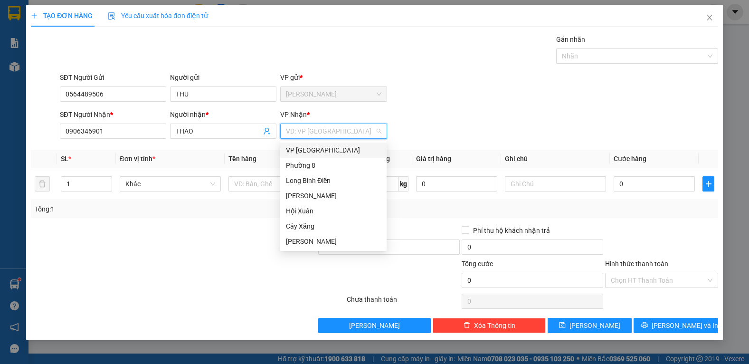
click at [301, 149] on div "VP [GEOGRAPHIC_DATA]" at bounding box center [333, 150] width 95 height 10
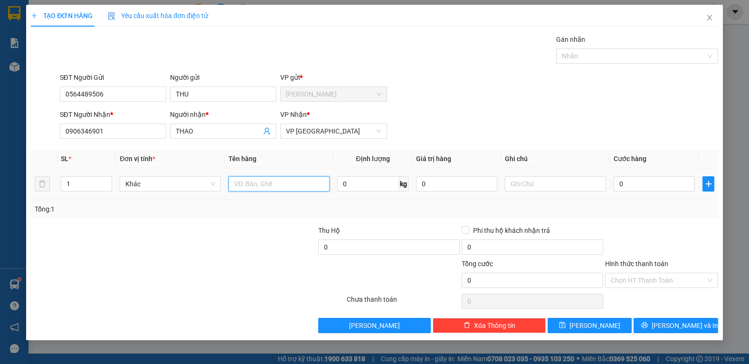
click at [255, 182] on input "text" at bounding box center [278, 183] width 101 height 15
type input "3XOP XANH"
click at [529, 180] on input "text" at bounding box center [555, 183] width 101 height 15
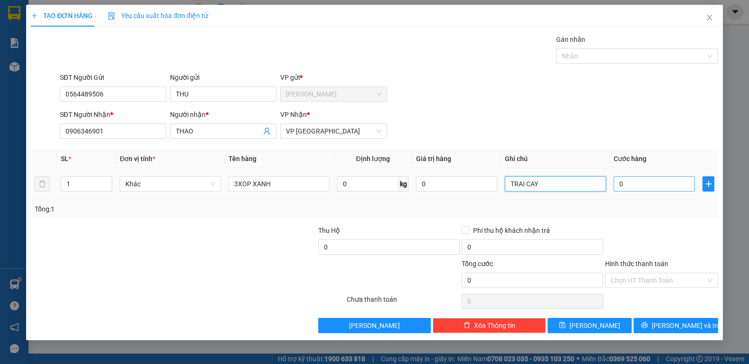
type input "TRAI CAY"
click at [642, 186] on input "0" at bounding box center [654, 183] width 81 height 15
type input "4"
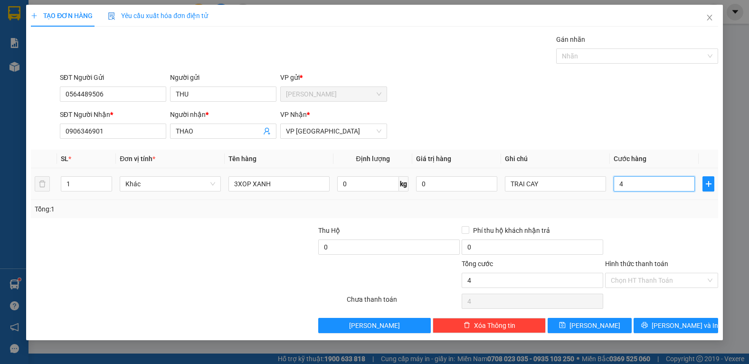
type input "0"
type input "015"
type input "15"
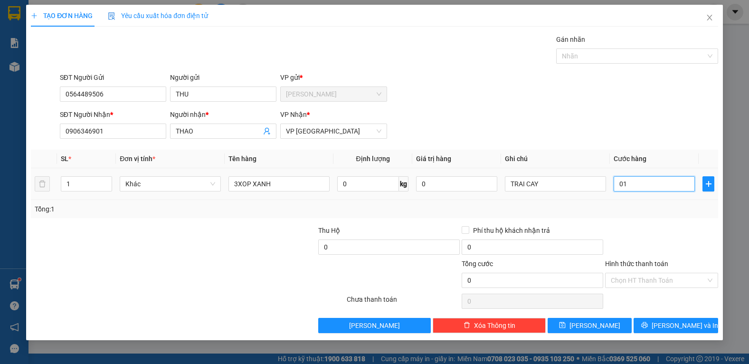
type input "15"
type input "0.150"
type input "150"
type input "01.500"
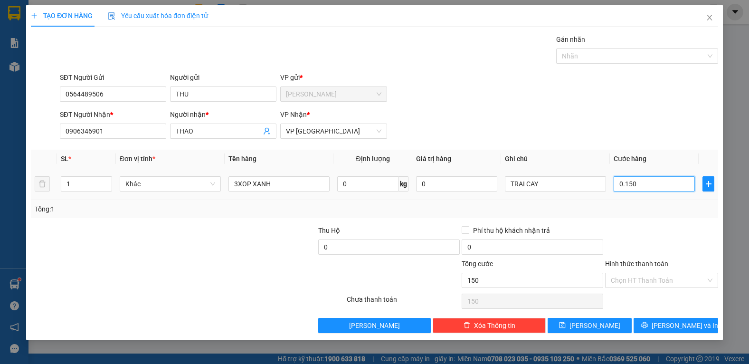
type input "1.500"
type input "015.000"
type input "15.000"
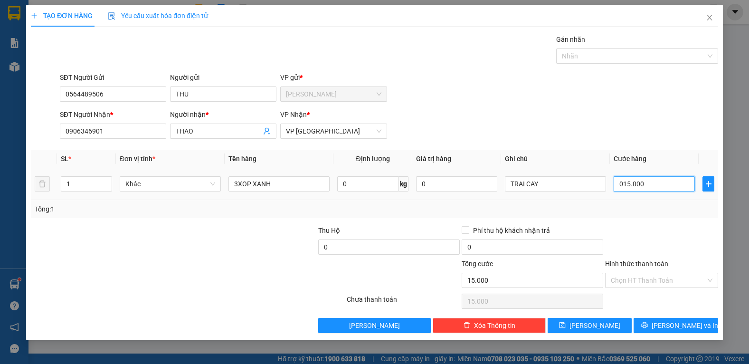
type input "0.150.000"
type input "150.000"
click at [659, 321] on button "[PERSON_NAME] và In" at bounding box center [676, 325] width 84 height 15
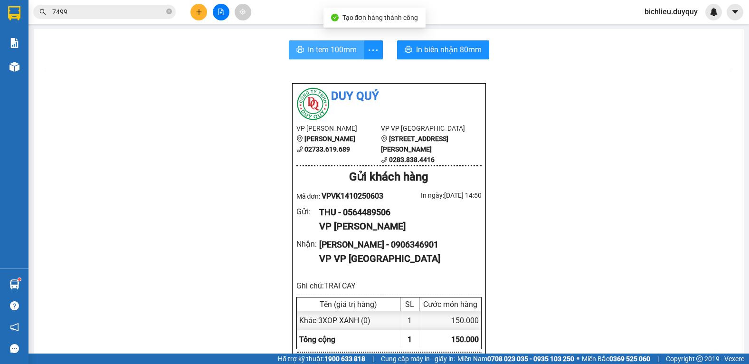
click at [328, 50] on span "In tem 100mm" at bounding box center [332, 50] width 49 height 12
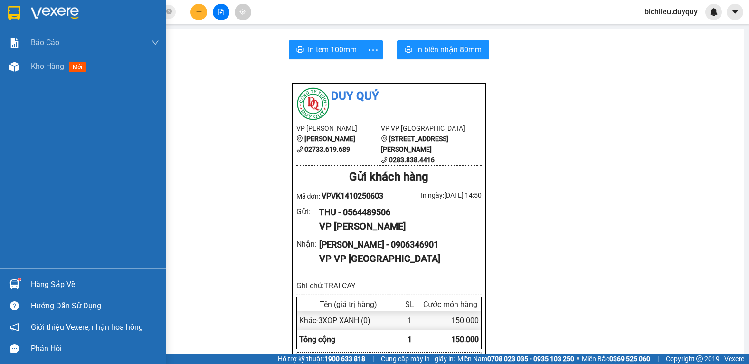
click at [13, 11] on img at bounding box center [14, 13] width 12 height 14
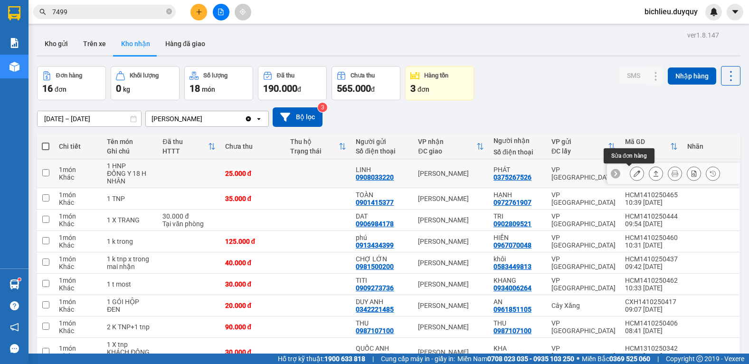
click at [634, 173] on icon at bounding box center [637, 173] width 7 height 7
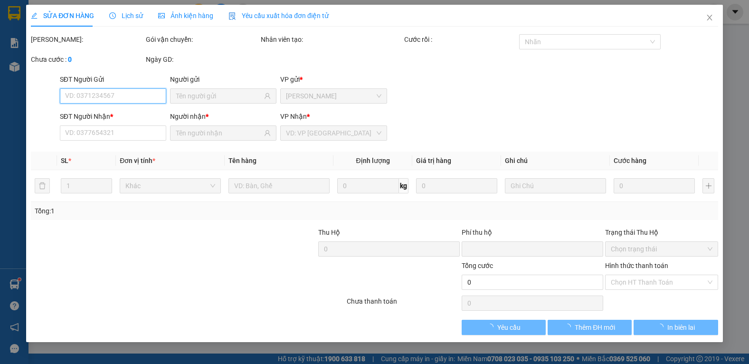
type input "0908033220"
type input "LINH"
type input "0375267526"
type input "PHÁT"
type input "0"
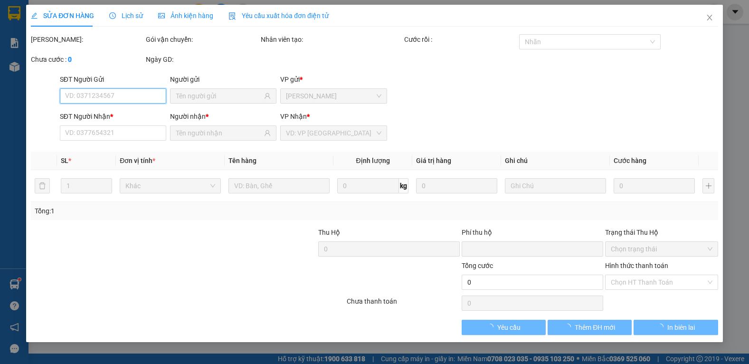
type input "25.000"
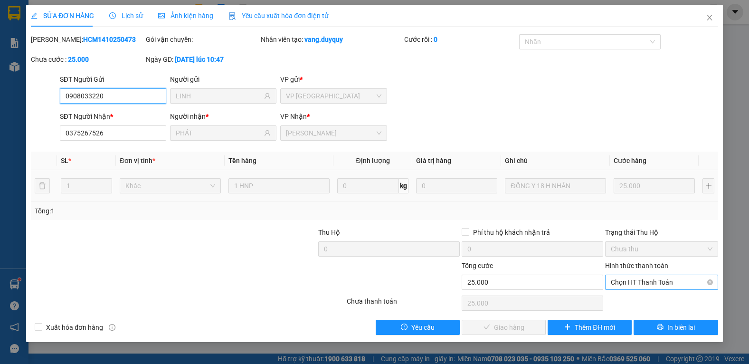
click at [638, 284] on span "Chọn HT Thanh Toán" at bounding box center [662, 282] width 102 height 14
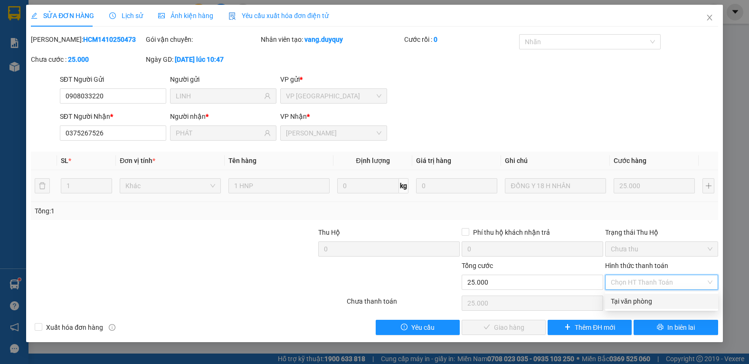
click at [620, 302] on div "Tại văn phòng" at bounding box center [662, 301] width 102 height 10
type input "0"
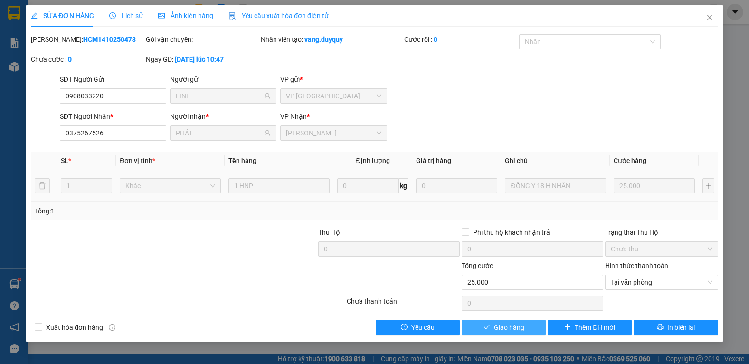
click at [504, 326] on span "Giao hàng" at bounding box center [509, 327] width 30 height 10
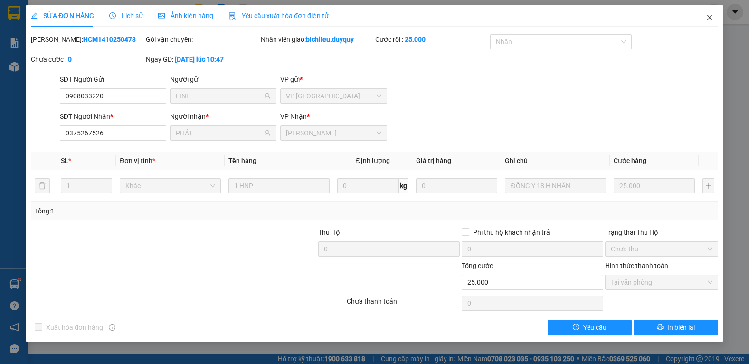
click at [710, 20] on icon "close" at bounding box center [710, 18] width 8 height 8
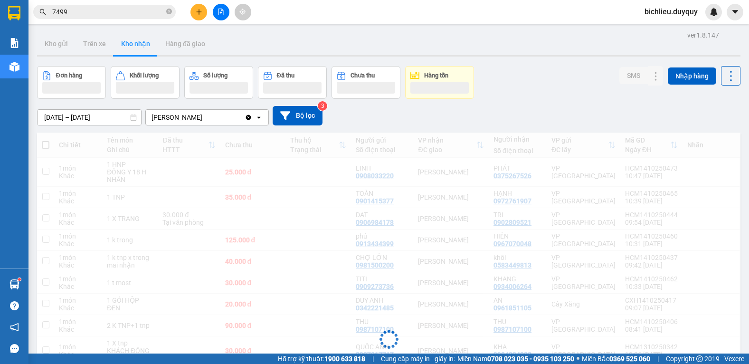
click at [709, 20] on div "Kết quả [PERSON_NAME] ( 68 ) Bộ lọc Mã ĐH Trạng thái Món hàng Thu hộ Tổng [PERS…" at bounding box center [374, 12] width 749 height 24
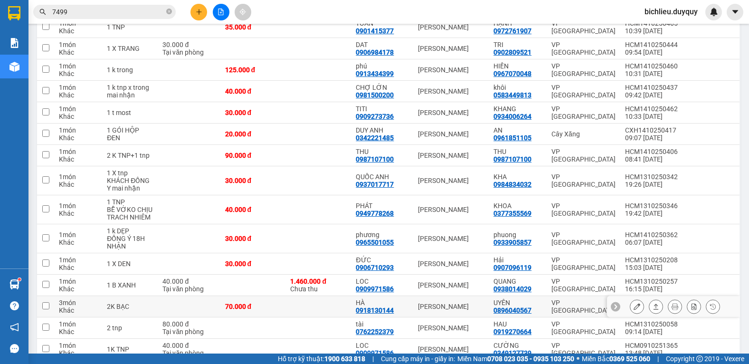
scroll to position [188, 0]
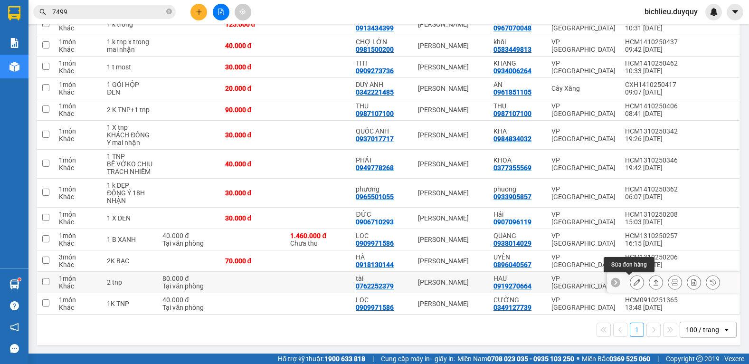
click at [634, 283] on icon at bounding box center [637, 282] width 7 height 7
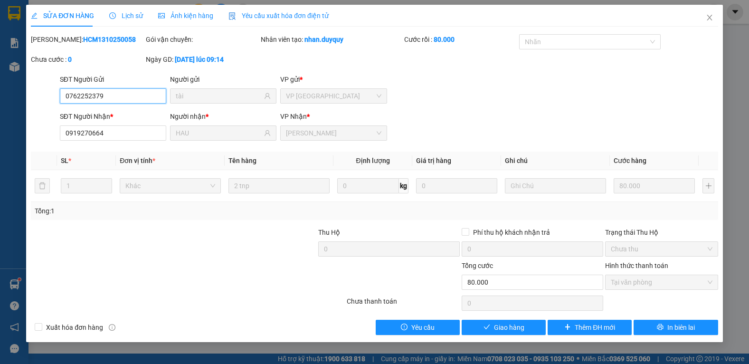
type input "0762252379"
type input "tài"
type input "0919270664"
type input "HAU"
type input "0"
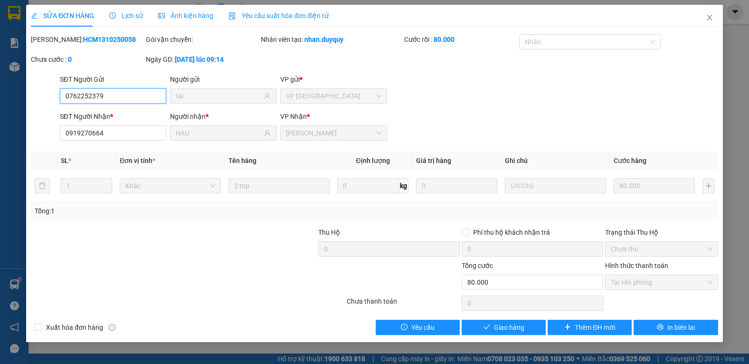
type input "80.000"
click at [508, 330] on span "Giao hàng" at bounding box center [509, 327] width 30 height 10
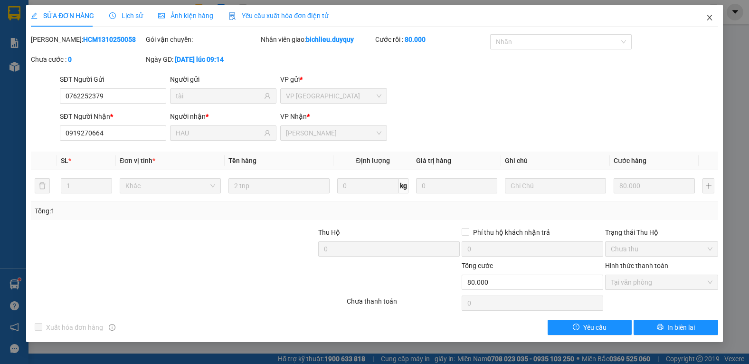
click at [707, 21] on span "Close" at bounding box center [709, 18] width 27 height 27
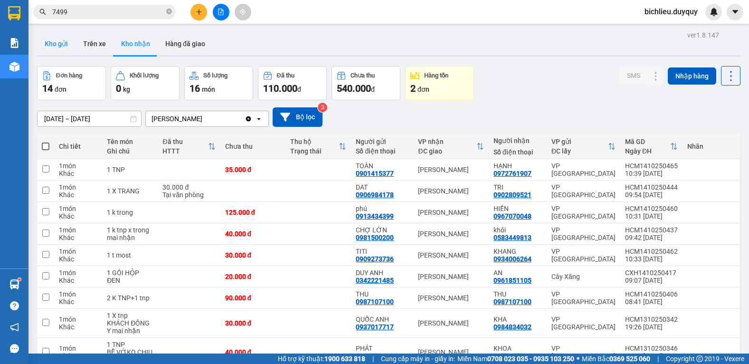
click at [56, 49] on button "Kho gửi" at bounding box center [56, 43] width 38 height 23
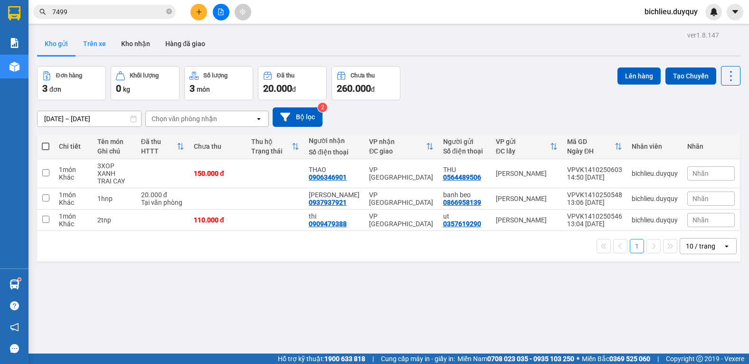
click at [92, 45] on button "Trên xe" at bounding box center [95, 43] width 38 height 23
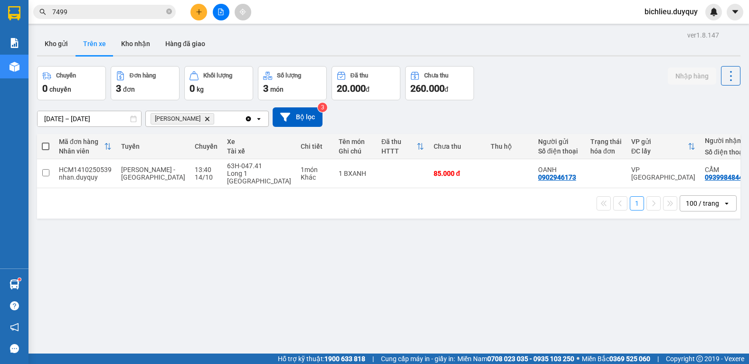
click at [204, 119] on icon "Delete" at bounding box center [207, 119] width 6 height 6
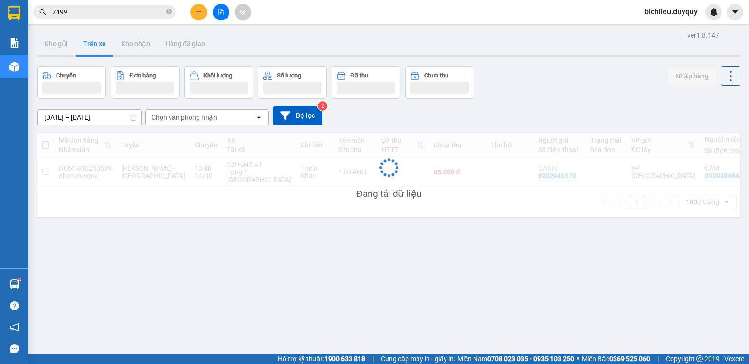
click at [226, 120] on div "Chọn văn phòng nhận" at bounding box center [200, 117] width 109 height 15
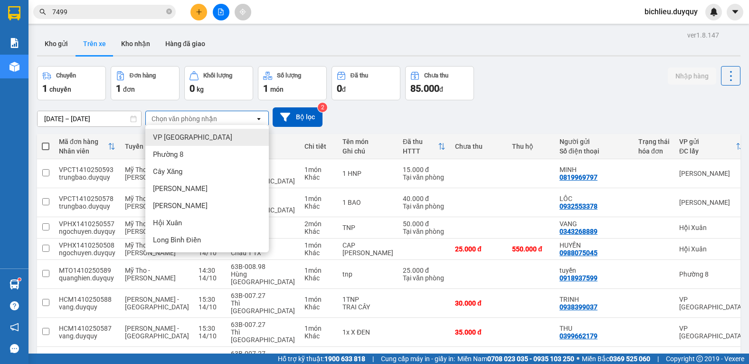
click at [221, 117] on div "Chọn văn phòng nhận" at bounding box center [200, 118] width 109 height 15
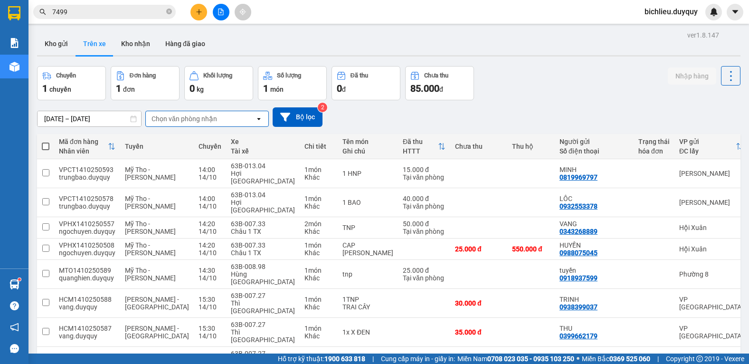
click at [227, 120] on div "Chọn văn phòng nhận" at bounding box center [200, 118] width 109 height 15
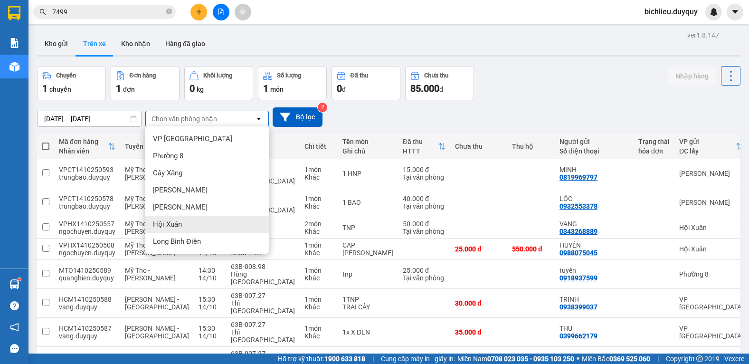
click at [177, 224] on span "Hội Xuân" at bounding box center [167, 223] width 29 height 9
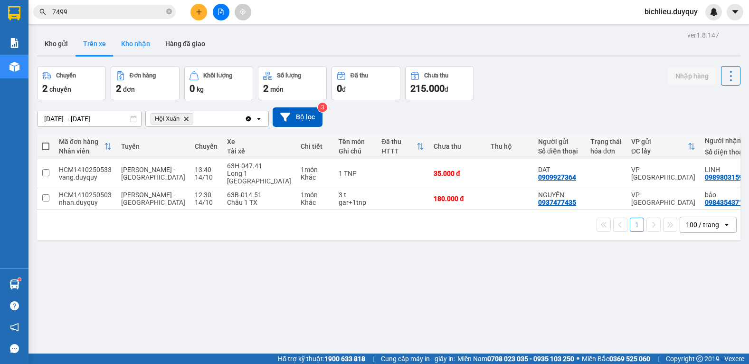
click at [134, 47] on button "Kho nhận" at bounding box center [135, 43] width 44 height 23
type input "[DATE] – [DATE]"
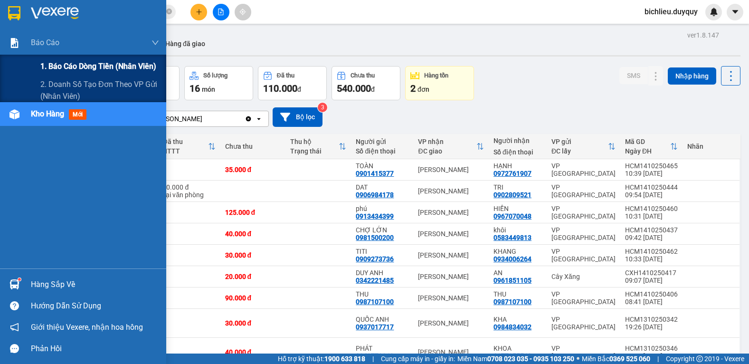
click at [62, 64] on span "1. Báo cáo dòng tiền (nhân viên)" at bounding box center [98, 66] width 116 height 12
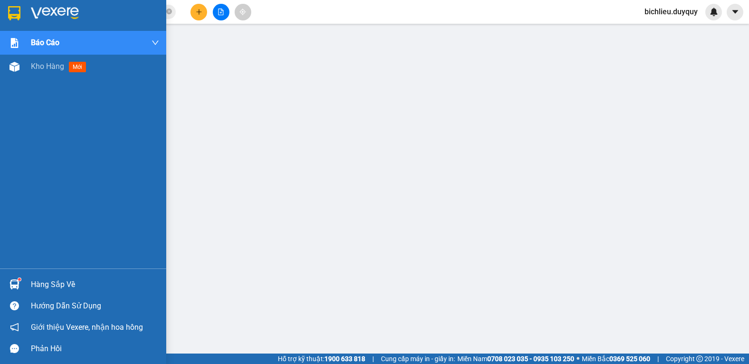
click at [13, 9] on img at bounding box center [14, 13] width 12 height 14
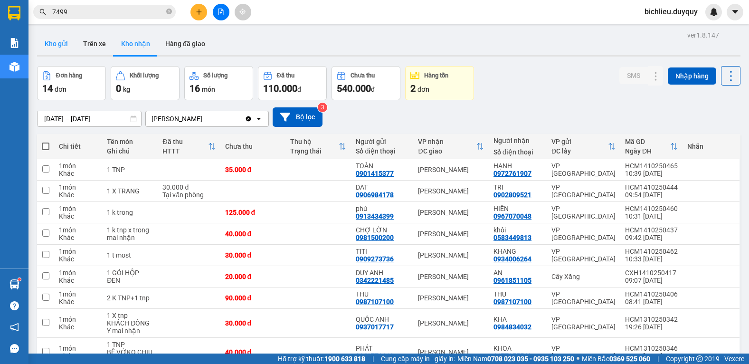
click at [47, 43] on button "Kho gửi" at bounding box center [56, 43] width 38 height 23
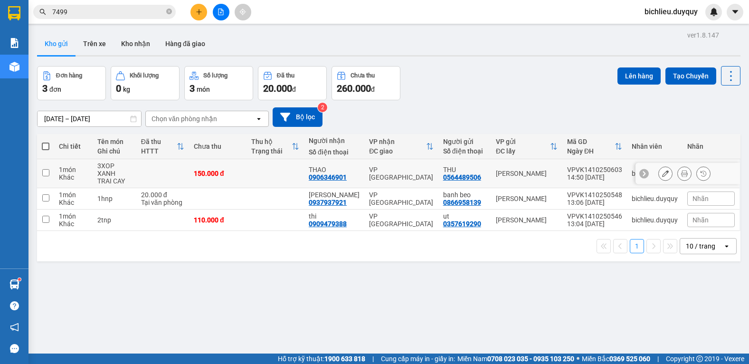
click at [43, 173] on input "checkbox" at bounding box center [45, 172] width 7 height 7
checkbox input "true"
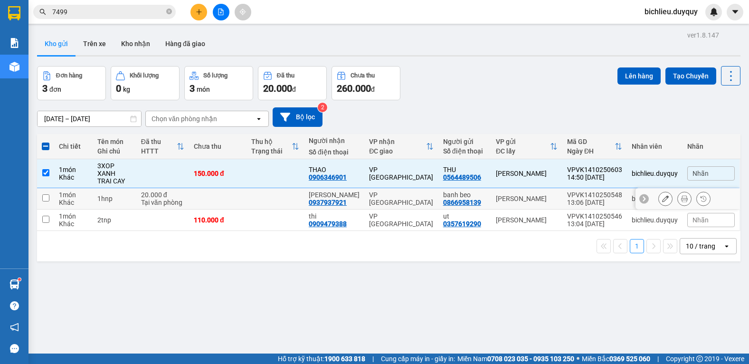
click at [46, 200] on input "checkbox" at bounding box center [45, 197] width 7 height 7
checkbox input "true"
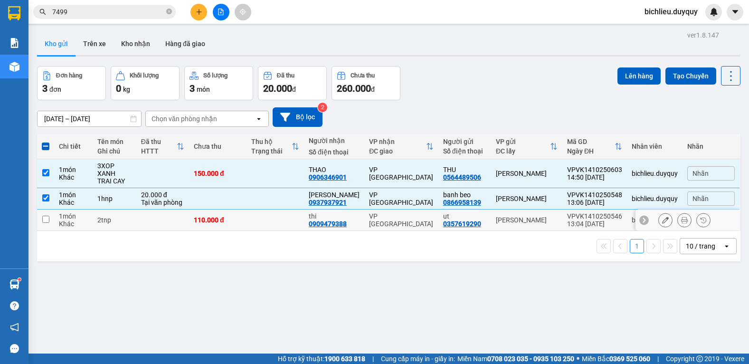
click at [47, 221] on input "checkbox" at bounding box center [45, 219] width 7 height 7
checkbox input "true"
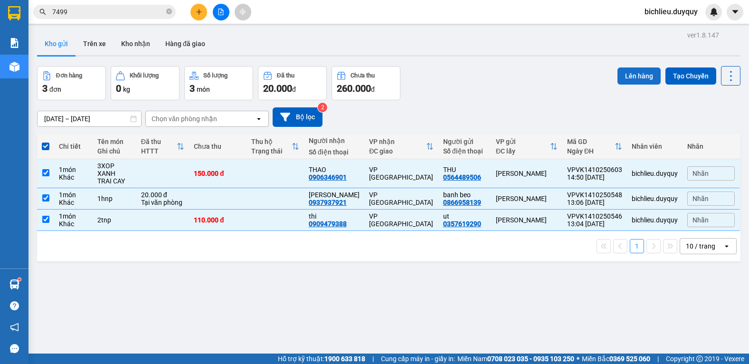
click at [629, 79] on button "Lên hàng" at bounding box center [638, 75] width 43 height 17
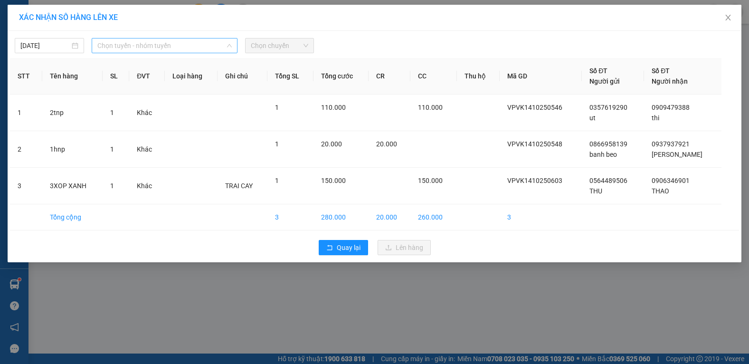
click at [189, 48] on span "Chọn tuyến - nhóm tuyến" at bounding box center [164, 45] width 134 height 14
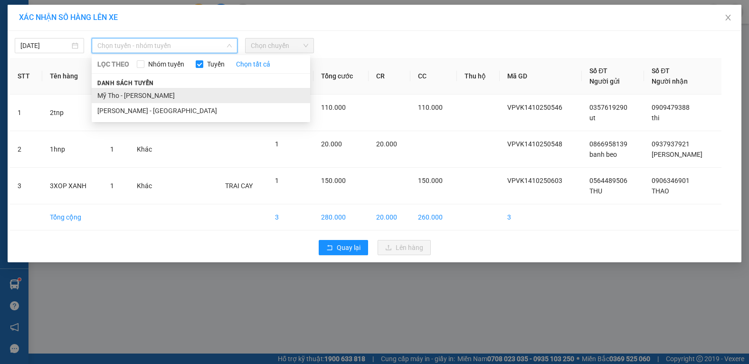
click at [170, 96] on li "Mỹ Tho - [PERSON_NAME]" at bounding box center [201, 95] width 218 height 15
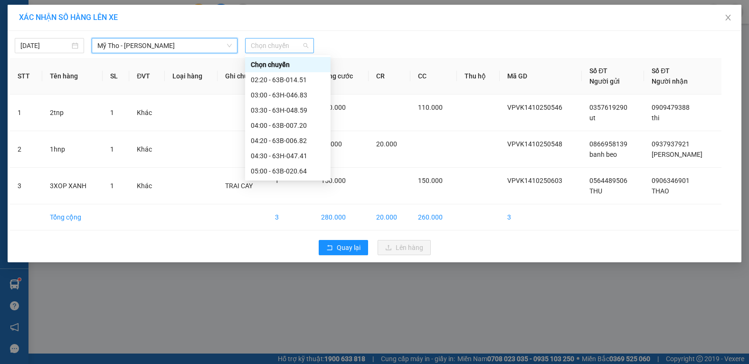
click at [299, 43] on span "Chọn chuyến" at bounding box center [280, 45] width 58 height 14
click at [263, 158] on div "15:00" at bounding box center [288, 156] width 74 height 10
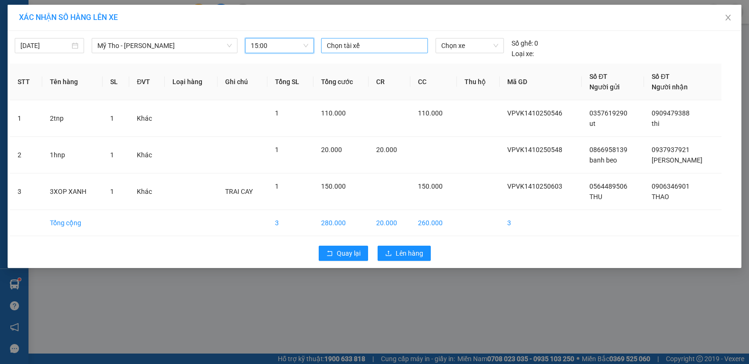
click at [366, 47] on div at bounding box center [374, 45] width 102 height 11
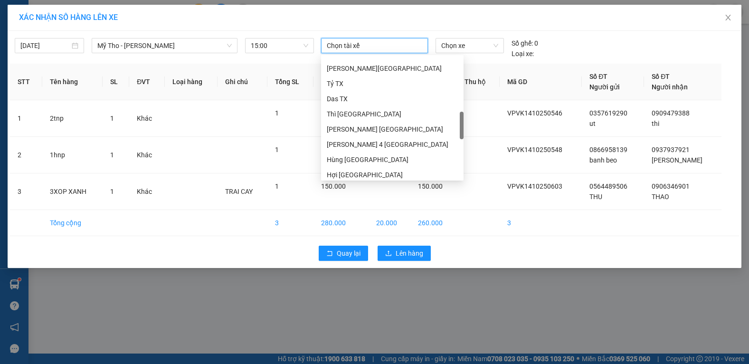
scroll to position [332, 0]
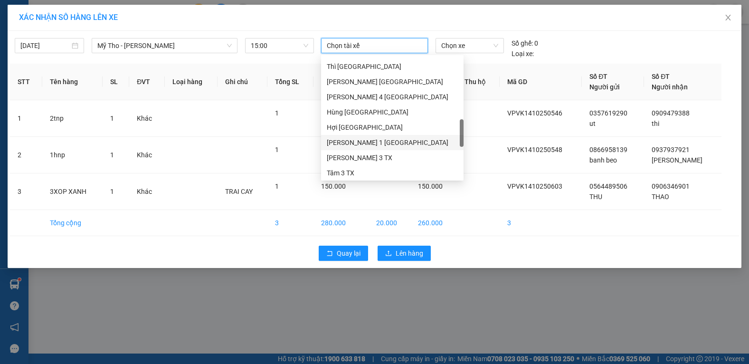
click at [355, 144] on div "[PERSON_NAME] 1 [GEOGRAPHIC_DATA]" at bounding box center [392, 142] width 131 height 10
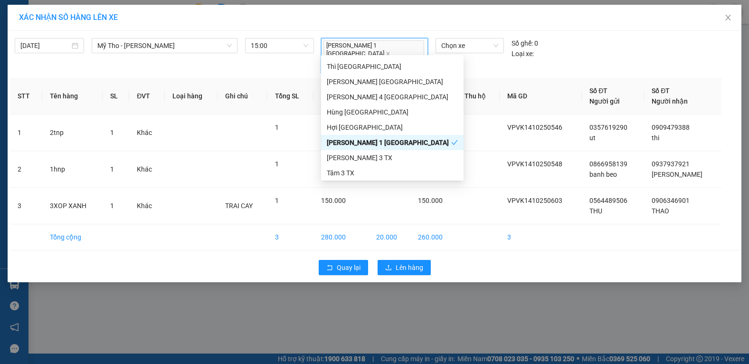
click at [375, 141] on div "[PERSON_NAME] 1 [GEOGRAPHIC_DATA]" at bounding box center [389, 142] width 124 height 10
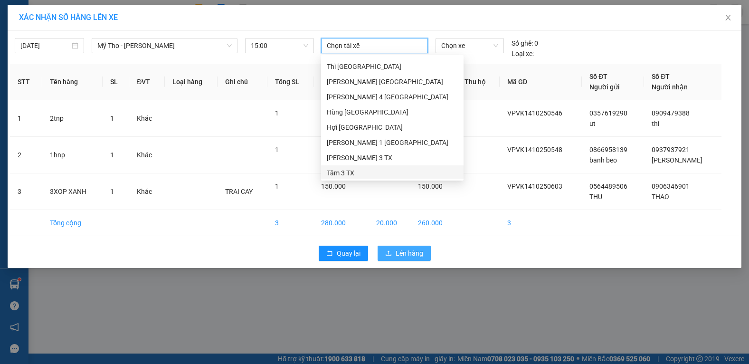
click at [410, 251] on span "Lên hàng" at bounding box center [410, 253] width 28 height 10
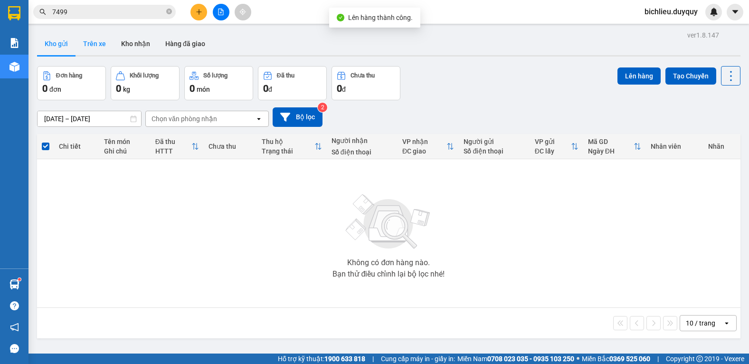
click at [93, 45] on button "Trên xe" at bounding box center [95, 43] width 38 height 23
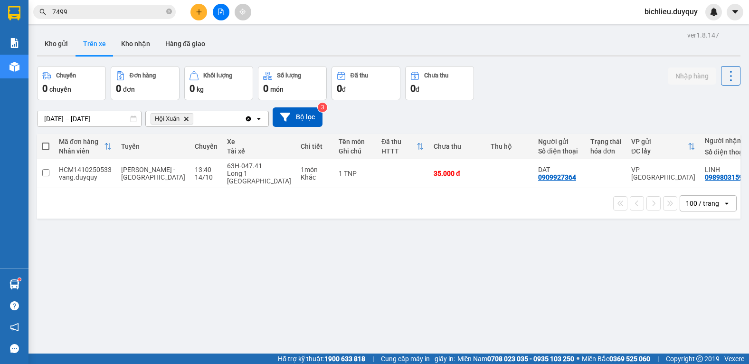
click at [184, 114] on span "Hội Xuân Delete" at bounding box center [172, 118] width 43 height 11
click at [186, 120] on icon "Hội Xuân, close by backspace" at bounding box center [186, 118] width 4 height 4
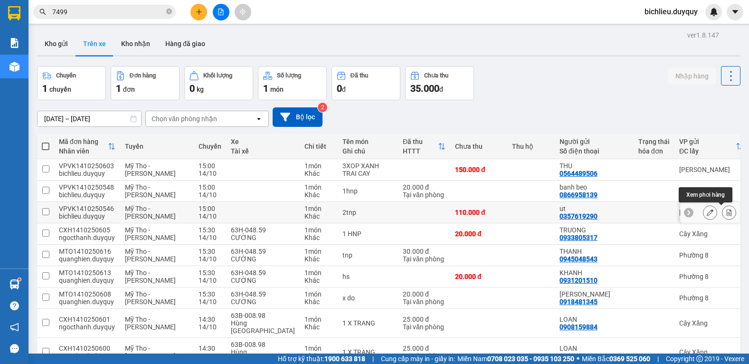
click at [722, 207] on div at bounding box center [729, 212] width 14 height 14
click at [727, 209] on icon at bounding box center [729, 212] width 5 height 7
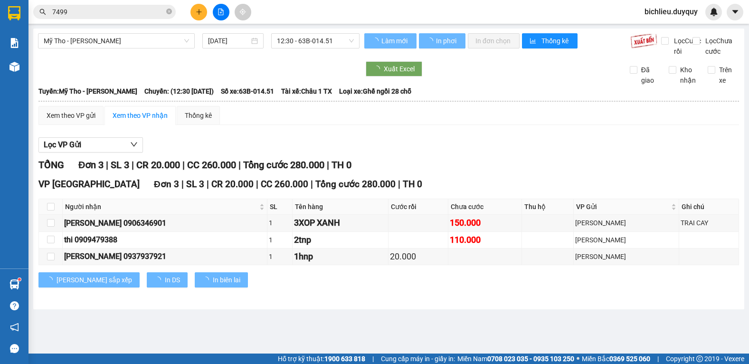
click at [48, 321] on main "Mỹ Tho - [PERSON_NAME] [DATE] 12:30 - 63B-014.51 [PERSON_NAME] mới In phơi In […" at bounding box center [374, 176] width 749 height 353
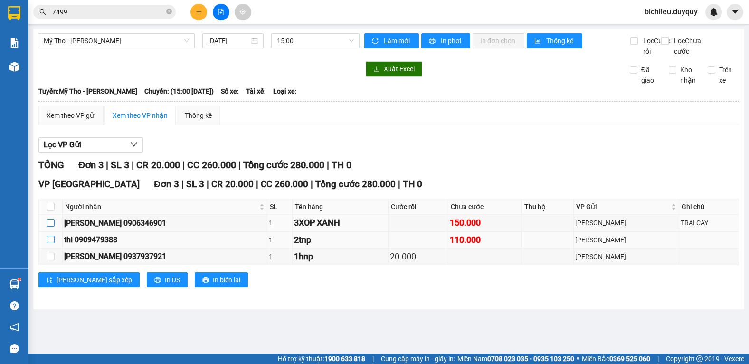
drag, startPoint x: 51, startPoint y: 230, endPoint x: 47, endPoint y: 254, distance: 24.5
click at [51, 227] on input "checkbox" at bounding box center [51, 223] width 8 height 8
checkbox input "true"
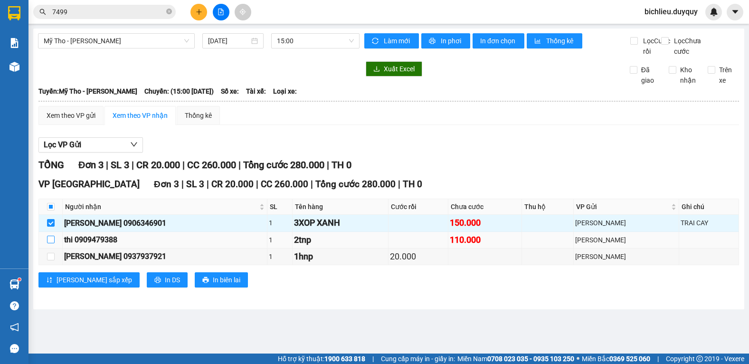
drag, startPoint x: 49, startPoint y: 249, endPoint x: 54, endPoint y: 270, distance: 21.3
click at [49, 243] on input "checkbox" at bounding box center [51, 240] width 8 height 8
checkbox input "true"
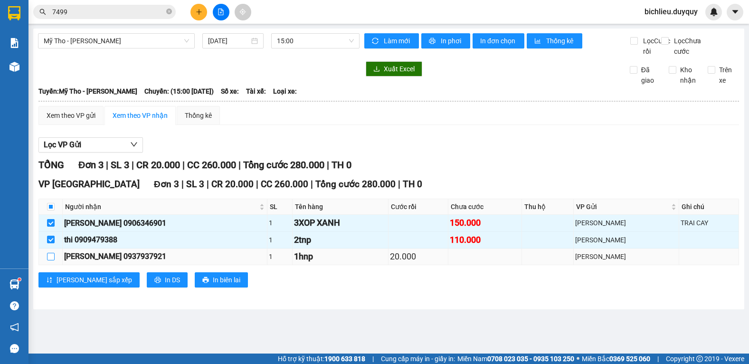
drag, startPoint x: 53, startPoint y: 266, endPoint x: 119, endPoint y: 251, distance: 67.8
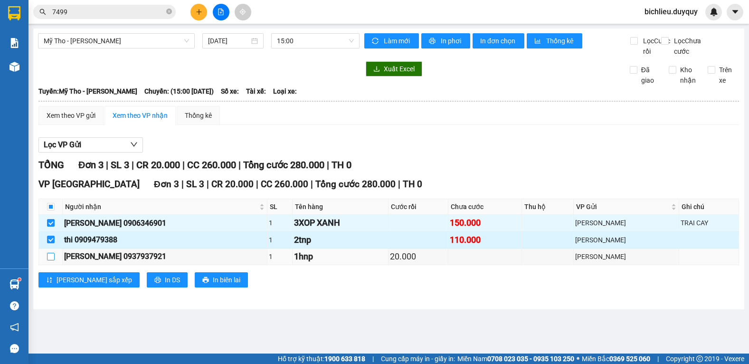
click at [54, 260] on input "checkbox" at bounding box center [51, 257] width 8 height 8
checkbox input "true"
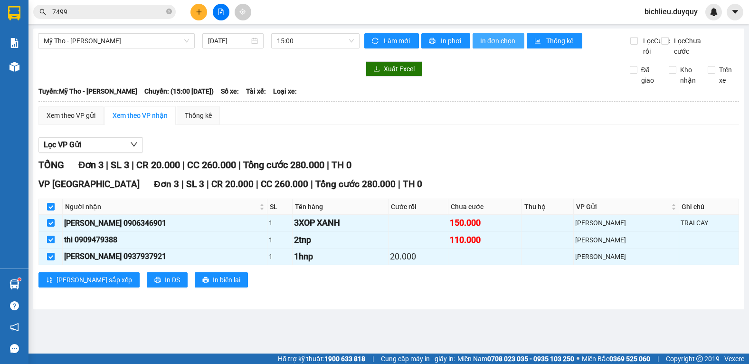
click at [499, 40] on span "In đơn chọn" at bounding box center [498, 41] width 37 height 10
click at [198, 9] on icon "plus" at bounding box center [199, 12] width 7 height 7
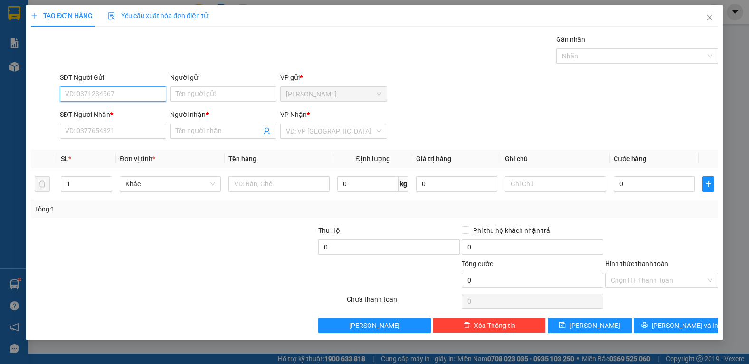
click at [66, 95] on input "SĐT Người Gửi" at bounding box center [113, 93] width 106 height 15
type input "0937272770"
click at [200, 93] on input "Người gửi" at bounding box center [223, 93] width 106 height 15
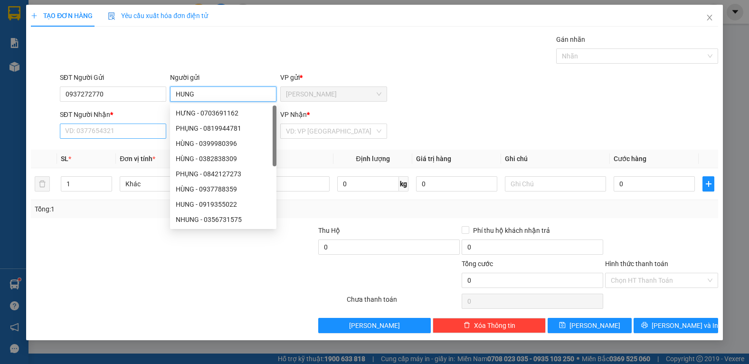
type input "HUNG"
click at [67, 128] on input "SĐT Người Nhận *" at bounding box center [113, 130] width 106 height 15
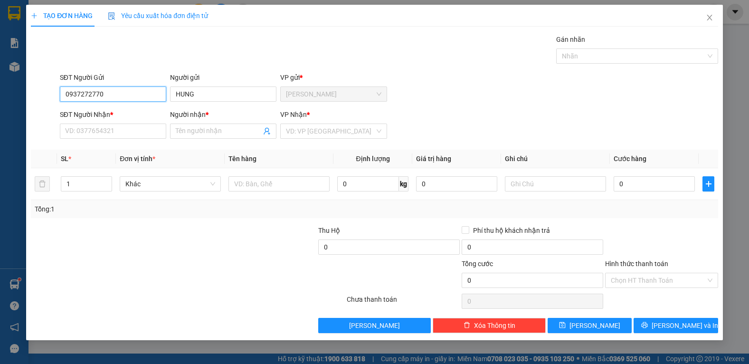
click at [116, 96] on input "0937272770" at bounding box center [113, 93] width 106 height 15
type input "0"
type input "0985484361"
click at [212, 95] on input "HUNG" at bounding box center [223, 93] width 106 height 15
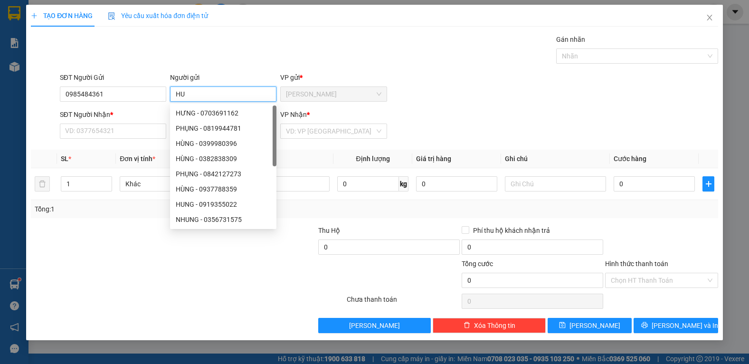
type input "H"
type input "DUC"
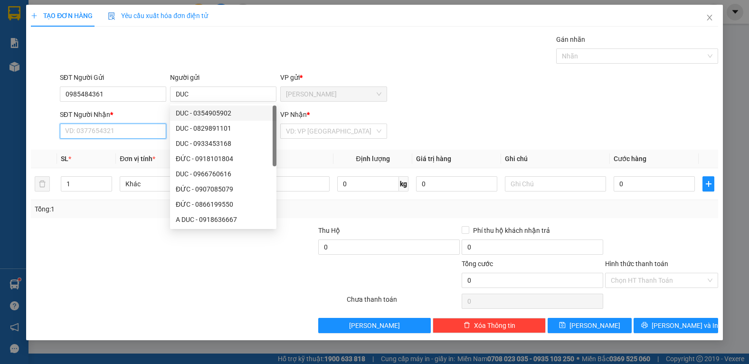
click at [96, 129] on input "SĐT Người Nhận *" at bounding box center [113, 130] width 106 height 15
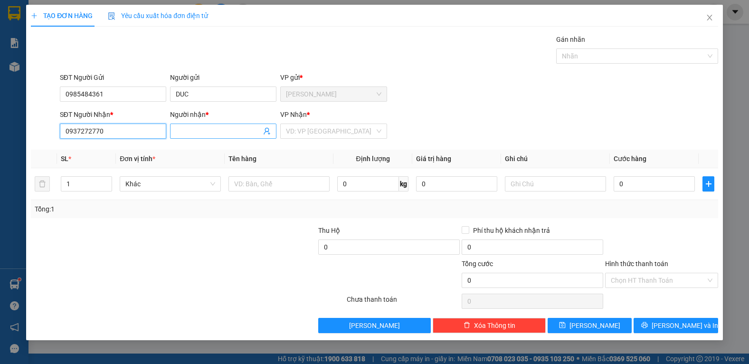
type input "0937272770"
click at [180, 133] on input "Người nhận *" at bounding box center [218, 131] width 85 height 10
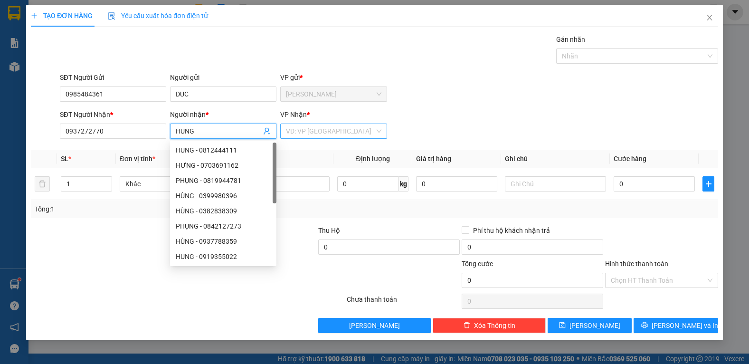
type input "HUNG"
drag, startPoint x: 318, startPoint y: 129, endPoint x: 308, endPoint y: 123, distance: 11.1
click at [317, 127] on input "search" at bounding box center [330, 131] width 88 height 14
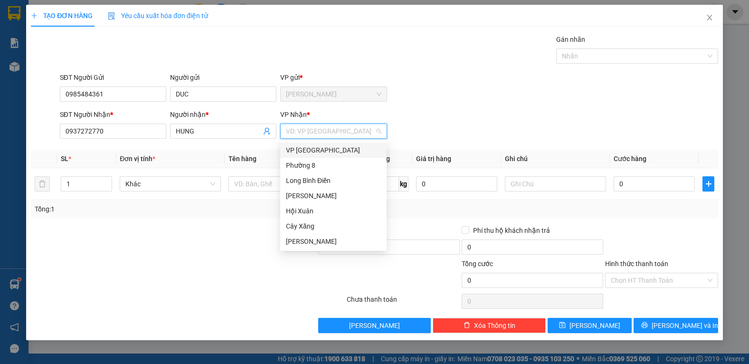
click at [315, 151] on div "VP [GEOGRAPHIC_DATA]" at bounding box center [333, 150] width 95 height 10
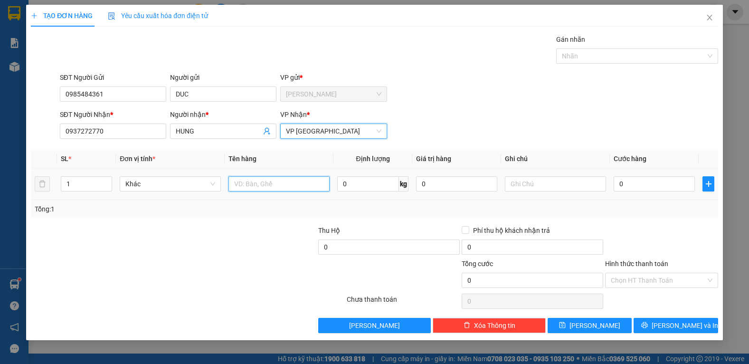
click at [277, 181] on input "text" at bounding box center [278, 183] width 101 height 15
type input "1GHNP"
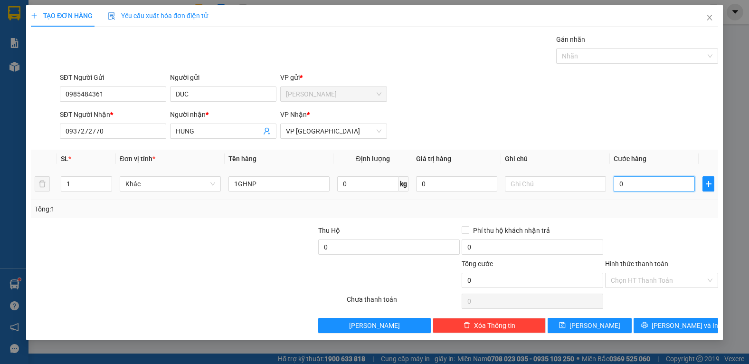
click at [650, 178] on input "0" at bounding box center [654, 183] width 81 height 15
type input "2"
type input "20"
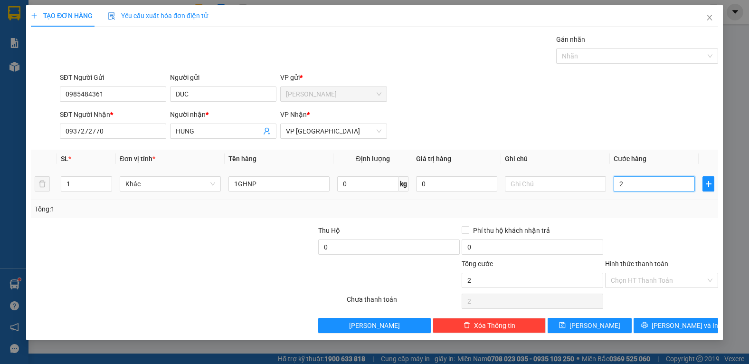
type input "20"
type input "200"
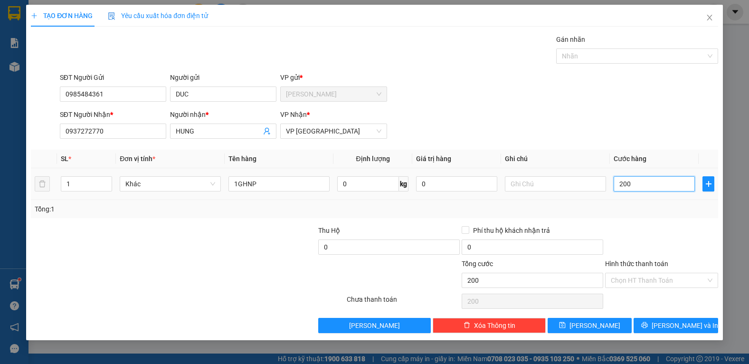
type input "2.000"
type input "20.000"
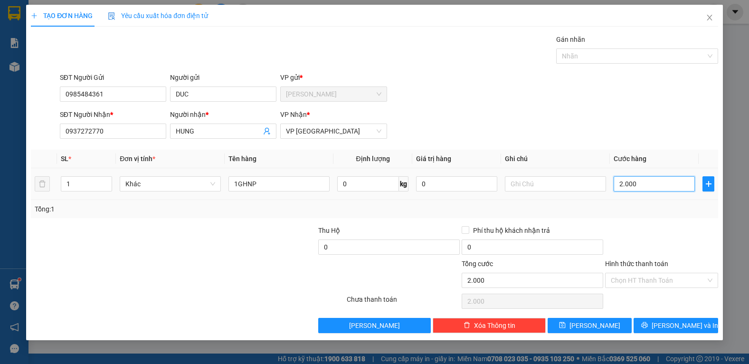
type input "20.000"
click at [626, 283] on input "Hình thức thanh toán" at bounding box center [658, 280] width 95 height 14
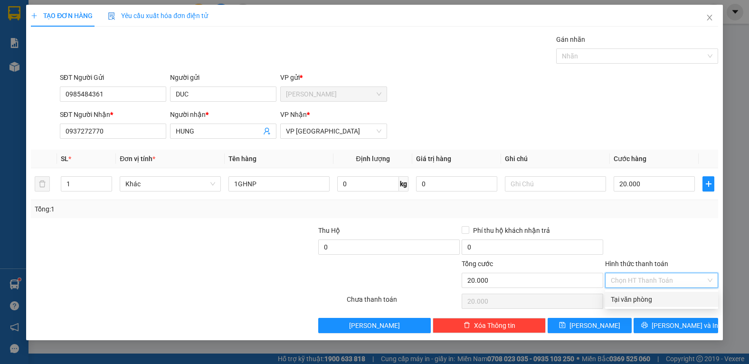
click at [630, 296] on div "Tại văn phòng" at bounding box center [662, 299] width 102 height 10
type input "0"
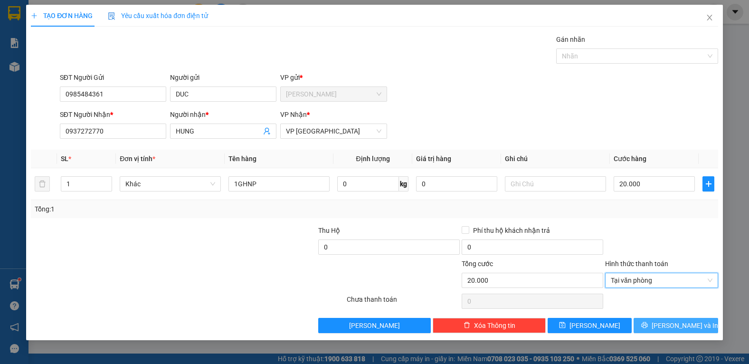
click at [647, 328] on button "[PERSON_NAME] và In" at bounding box center [676, 325] width 84 height 15
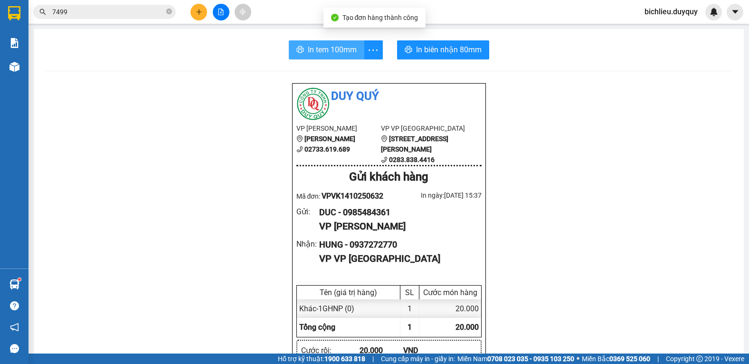
click at [326, 55] on span "In tem 100mm" at bounding box center [332, 50] width 49 height 12
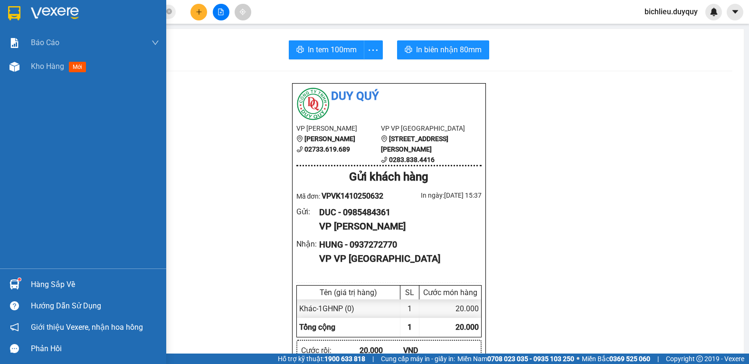
click at [7, 13] on div at bounding box center [14, 13] width 17 height 17
click at [15, 9] on img at bounding box center [14, 13] width 12 height 14
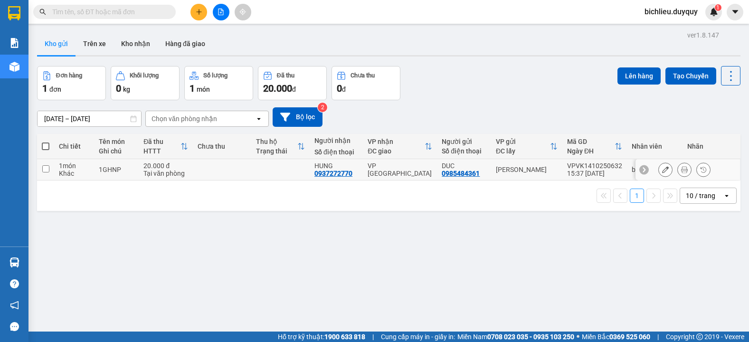
click at [47, 167] on input "checkbox" at bounding box center [45, 168] width 7 height 7
checkbox input "true"
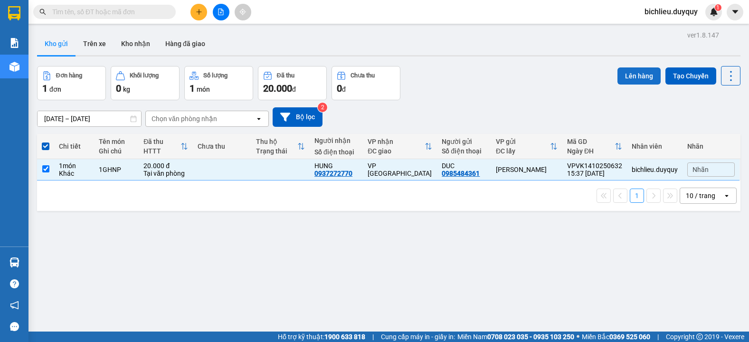
click at [621, 73] on button "Lên hàng" at bounding box center [638, 75] width 43 height 17
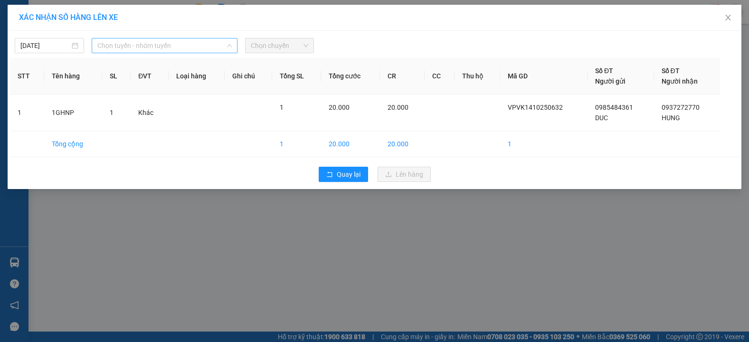
click at [178, 44] on span "Chọn tuyến - nhóm tuyến" at bounding box center [164, 45] width 134 height 14
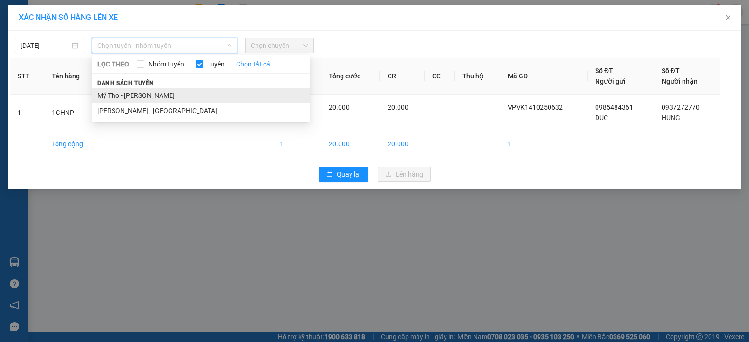
click at [165, 97] on li "Mỹ Tho - [PERSON_NAME]" at bounding box center [201, 95] width 218 height 15
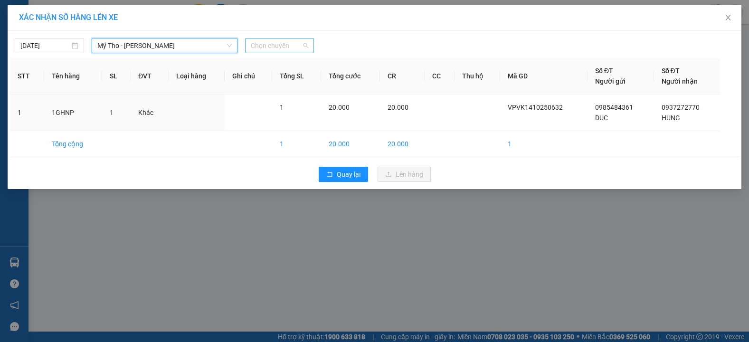
click at [289, 47] on span "Chọn chuyến" at bounding box center [280, 45] width 58 height 14
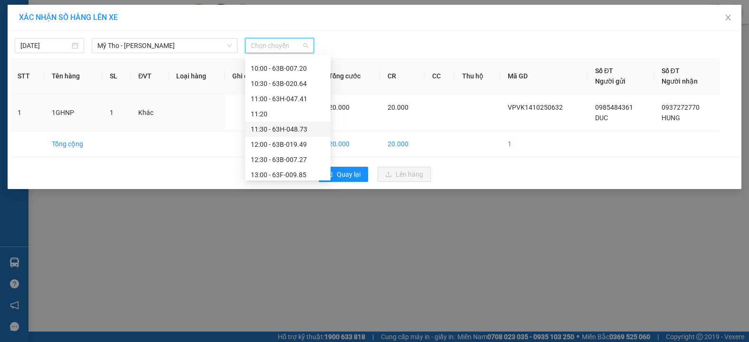
scroll to position [427, 0]
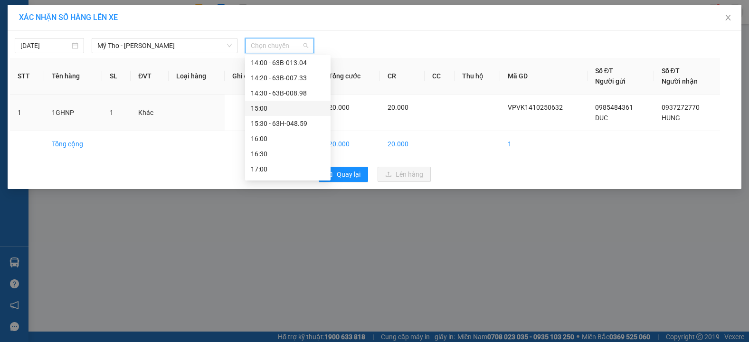
click at [281, 111] on div "15:00" at bounding box center [288, 108] width 74 height 10
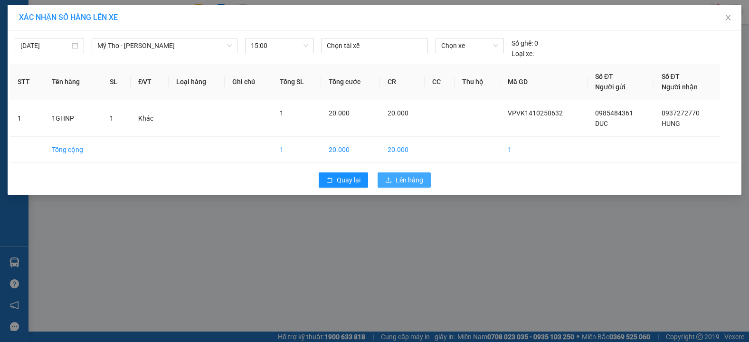
click at [410, 177] on span "Lên hàng" at bounding box center [410, 180] width 28 height 10
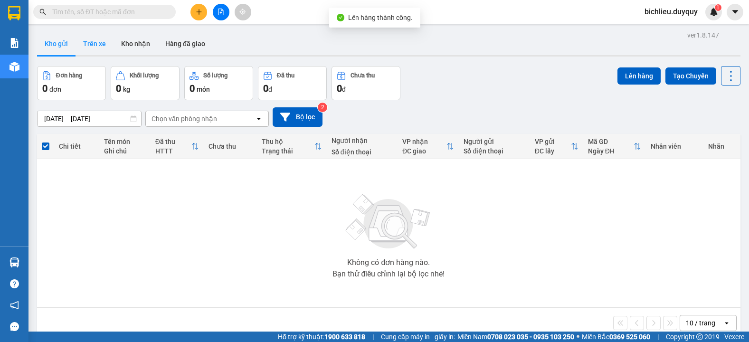
click at [99, 46] on button "Trên xe" at bounding box center [95, 43] width 38 height 23
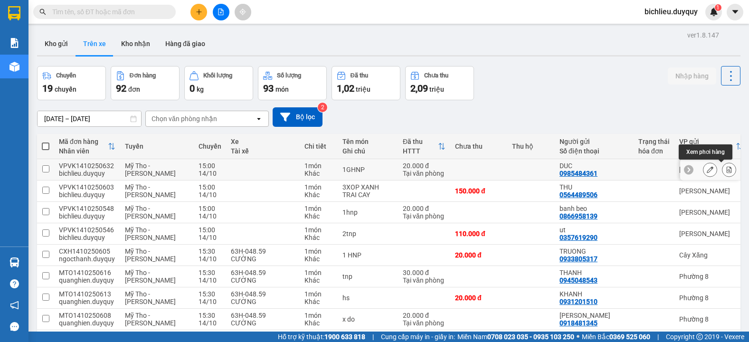
click at [726, 168] on icon at bounding box center [729, 169] width 7 height 7
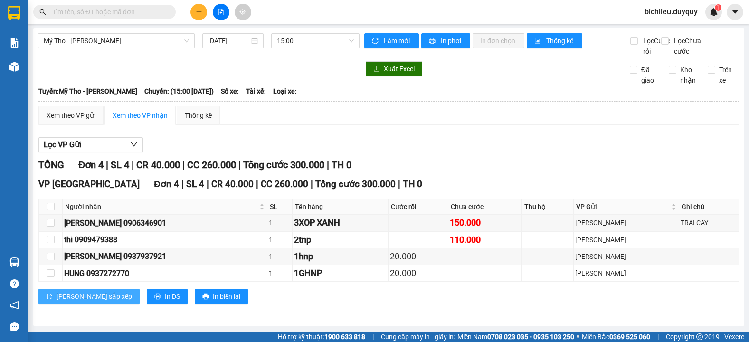
scroll to position [9, 0]
click at [51, 273] on input "checkbox" at bounding box center [51, 273] width 8 height 8
checkbox input "true"
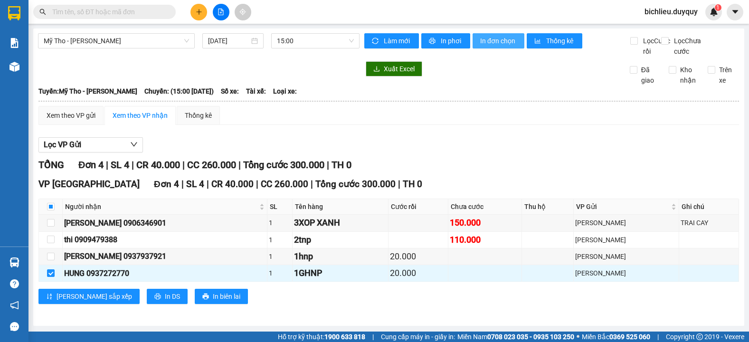
click at [505, 36] on span "In đơn chọn" at bounding box center [498, 41] width 37 height 10
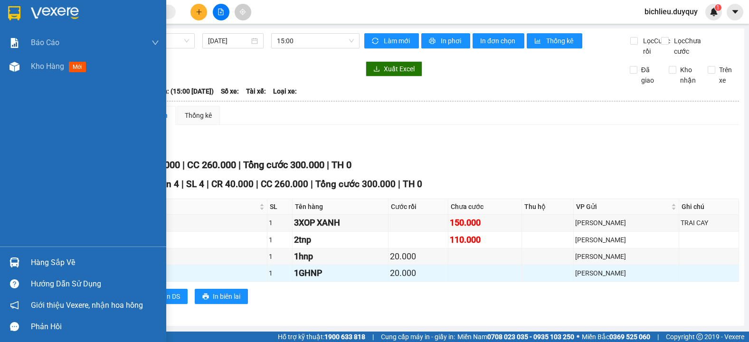
click at [10, 13] on img at bounding box center [14, 13] width 12 height 14
click at [12, 12] on img at bounding box center [14, 13] width 12 height 14
click at [15, 9] on img at bounding box center [14, 13] width 12 height 14
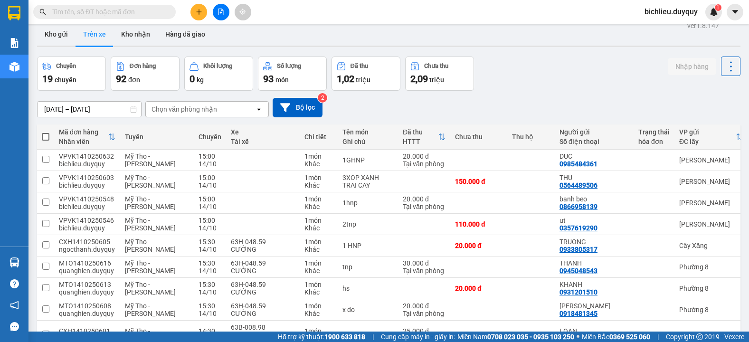
drag, startPoint x: 227, startPoint y: 110, endPoint x: 221, endPoint y: 110, distance: 5.2
click at [223, 110] on div "Chọn văn phòng nhận" at bounding box center [200, 109] width 109 height 15
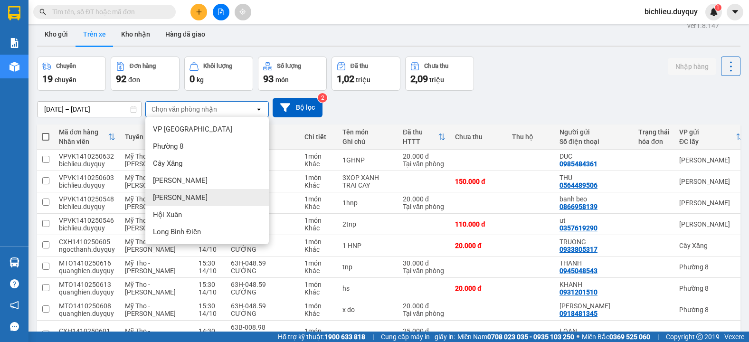
click at [190, 196] on div "[PERSON_NAME]" at bounding box center [206, 197] width 123 height 17
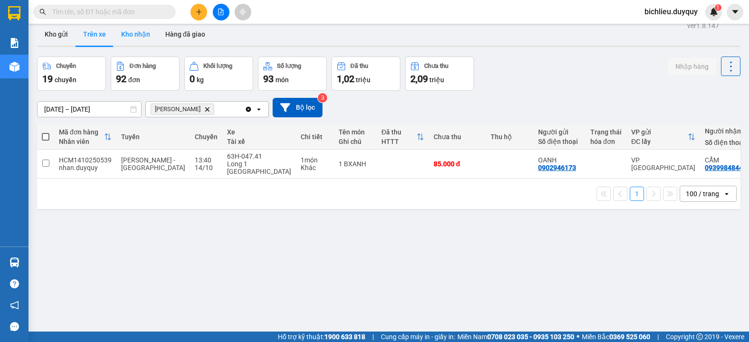
click at [140, 35] on button "Kho nhận" at bounding box center [135, 34] width 44 height 23
type input "[DATE] – [DATE]"
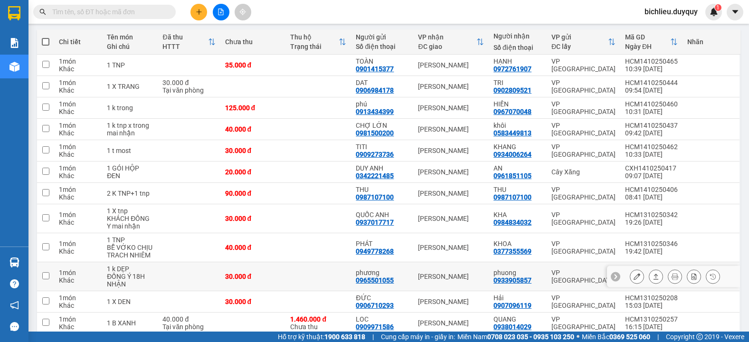
scroll to position [189, 0]
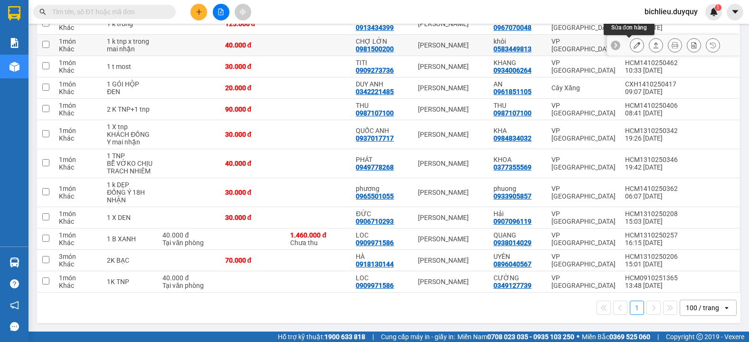
click at [634, 46] on icon at bounding box center [637, 45] width 7 height 7
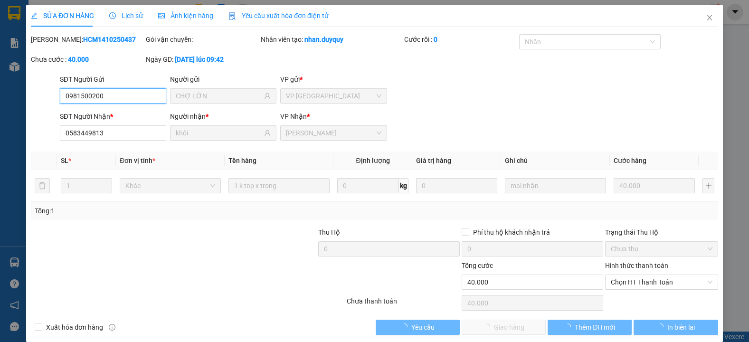
type input "0981500200"
type input "CHỢ LỚN"
type input "0583449813"
type input "khôi"
type input "0"
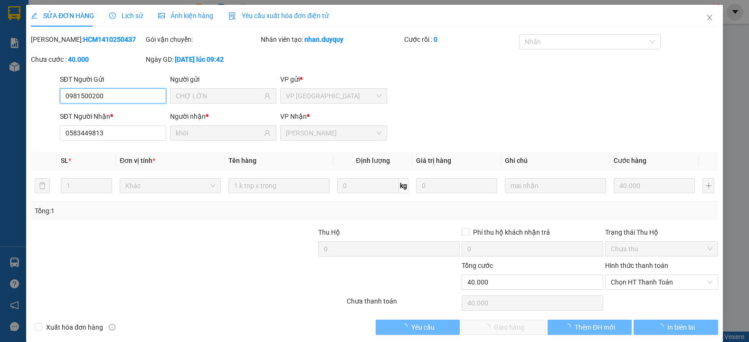
type input "40.000"
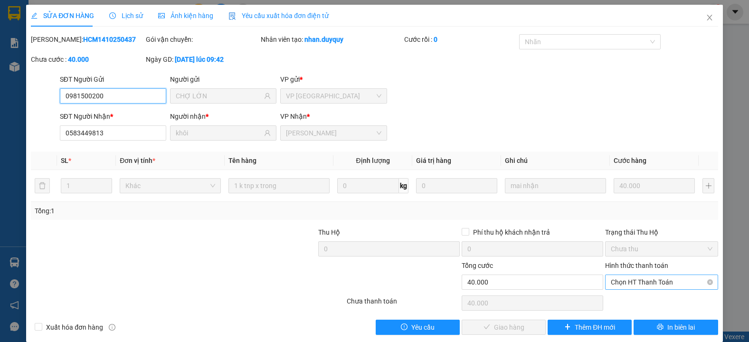
click at [615, 281] on span "Chọn HT Thanh Toán" at bounding box center [662, 282] width 102 height 14
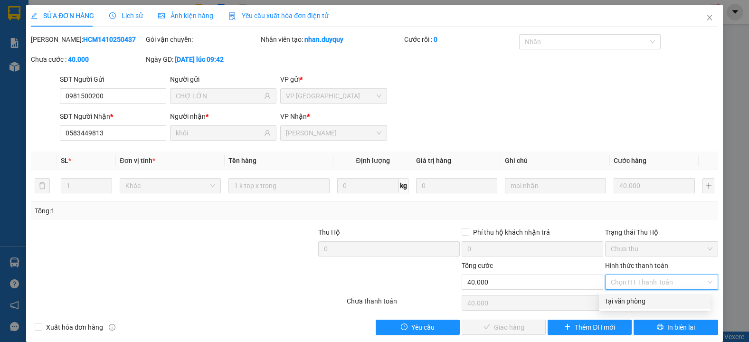
click at [619, 302] on div "Tại văn phòng" at bounding box center [655, 301] width 100 height 10
type input "0"
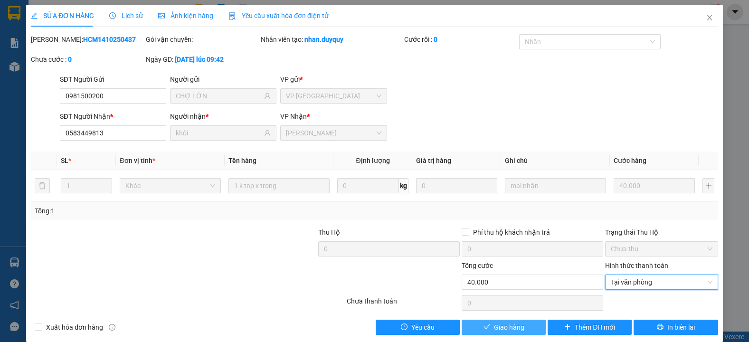
click at [498, 325] on span "Giao hàng" at bounding box center [509, 327] width 30 height 10
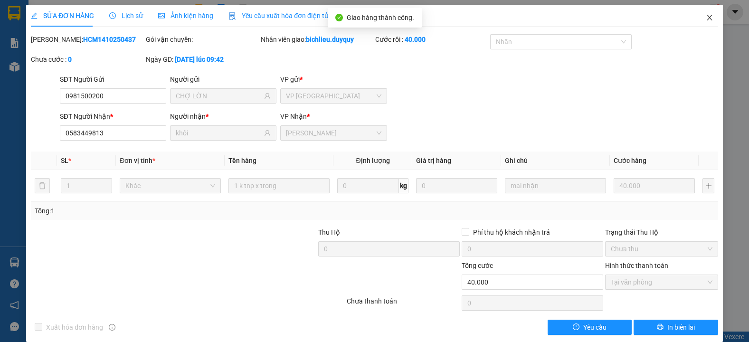
click at [707, 19] on icon "close" at bounding box center [709, 18] width 5 height 6
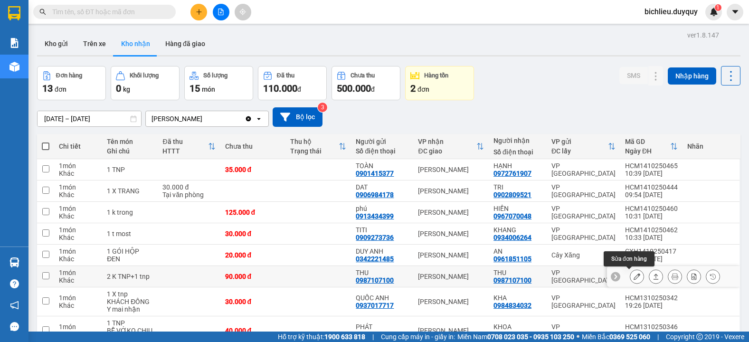
click at [630, 273] on button at bounding box center [636, 276] width 13 height 17
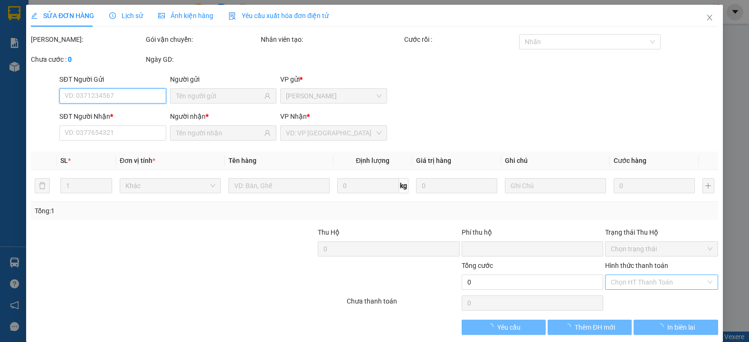
type input "0987107100"
type input "THU"
type input "0987107100"
type input "THU"
type input "0"
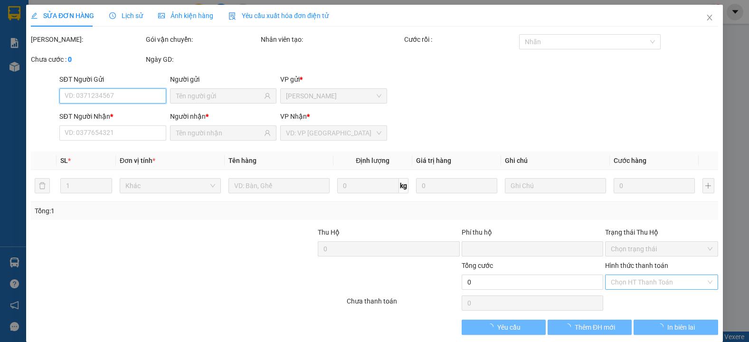
type input "90.000"
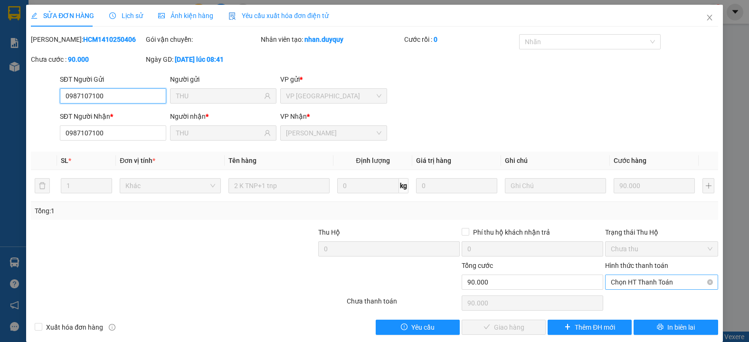
click at [620, 283] on span "Chọn HT Thanh Toán" at bounding box center [662, 282] width 102 height 14
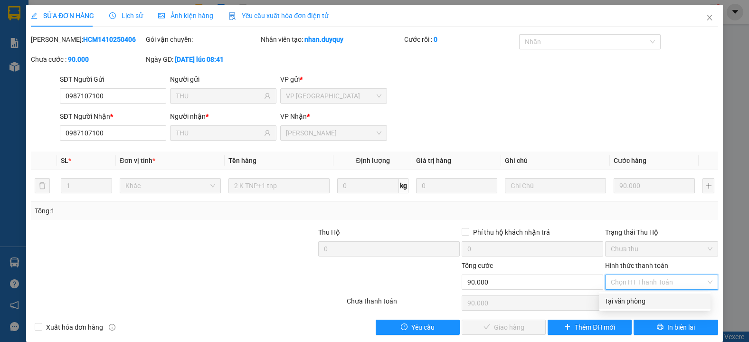
click at [627, 303] on div "Tại văn phòng" at bounding box center [655, 301] width 100 height 10
type input "0"
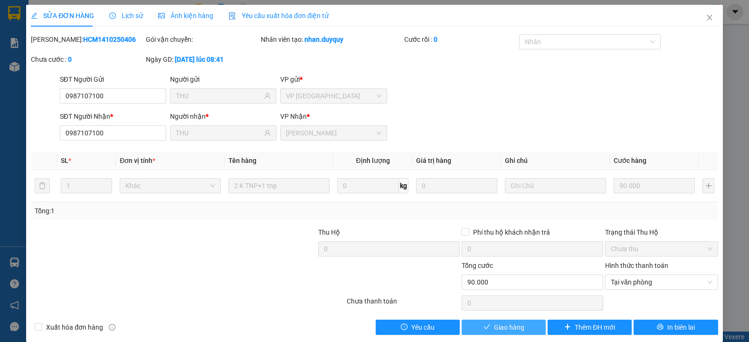
click at [494, 329] on span "Giao hàng" at bounding box center [509, 327] width 30 height 10
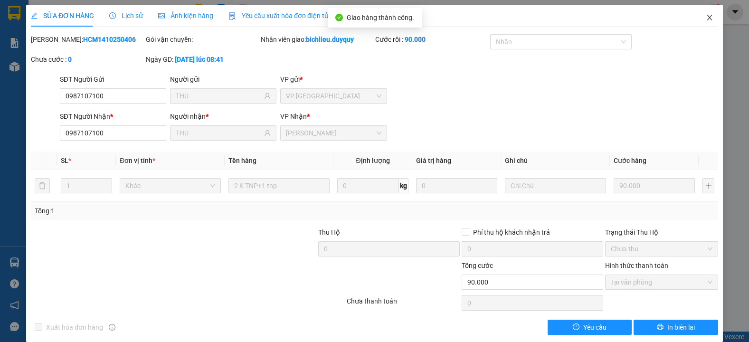
click at [706, 19] on icon "close" at bounding box center [710, 18] width 8 height 8
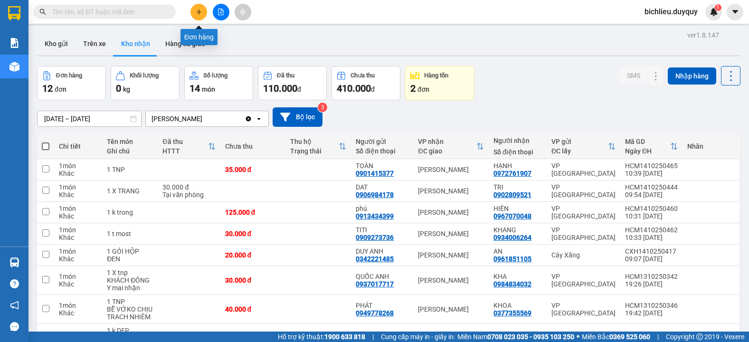
click at [199, 11] on icon "plus" at bounding box center [199, 12] width 7 height 7
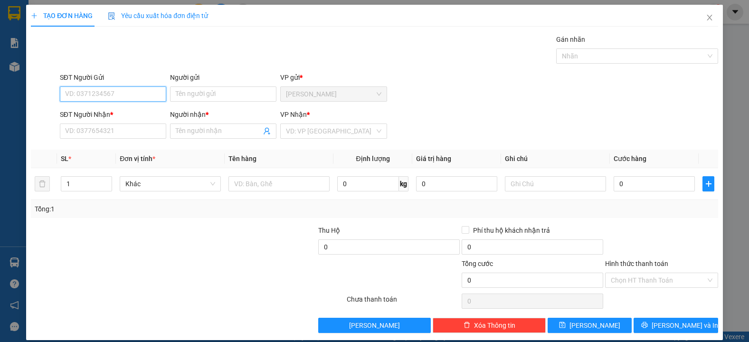
click at [74, 88] on input "SĐT Người Gửi" at bounding box center [113, 93] width 106 height 15
click at [74, 94] on input "SĐT Người Gửi" at bounding box center [113, 93] width 106 height 15
type input "0366082821"
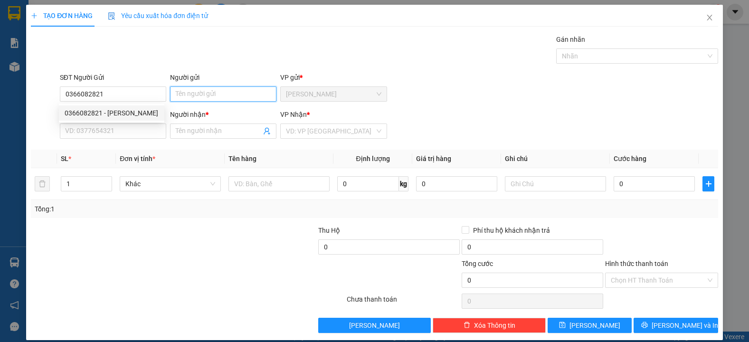
click at [173, 95] on input "Người gửi" at bounding box center [223, 93] width 106 height 15
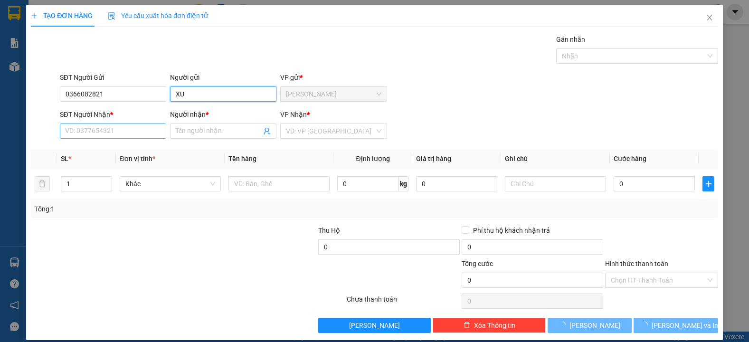
type input "XU"
click at [119, 137] on input "SĐT Người Nhận *" at bounding box center [113, 130] width 106 height 15
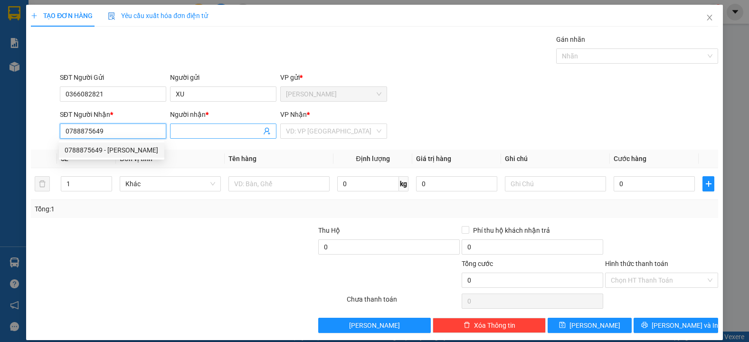
type input "0788875649"
click at [208, 132] on input "Người nhận *" at bounding box center [218, 131] width 85 height 10
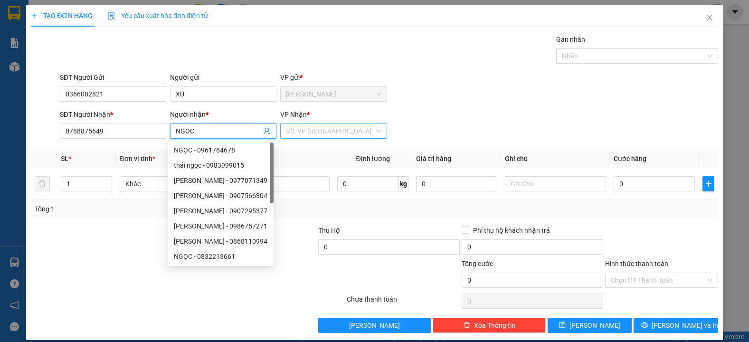
type input "NGOC"
click at [334, 134] on input "search" at bounding box center [330, 131] width 88 height 14
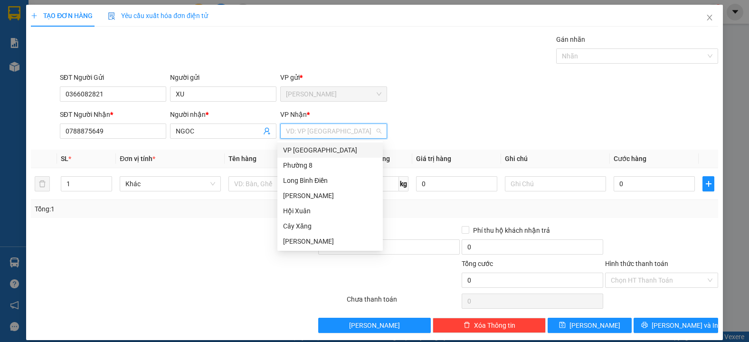
click at [322, 151] on div "VP [GEOGRAPHIC_DATA]" at bounding box center [330, 150] width 94 height 10
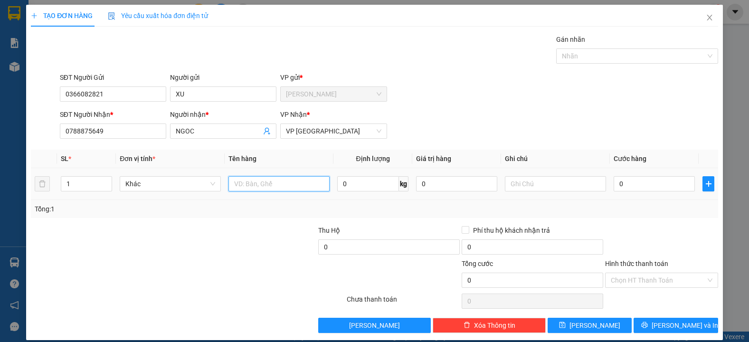
click at [267, 178] on input "text" at bounding box center [278, 183] width 101 height 15
type input "1BAO TRANG NHO +1XOP TRANG"
click at [530, 187] on input "text" at bounding box center [555, 183] width 101 height 15
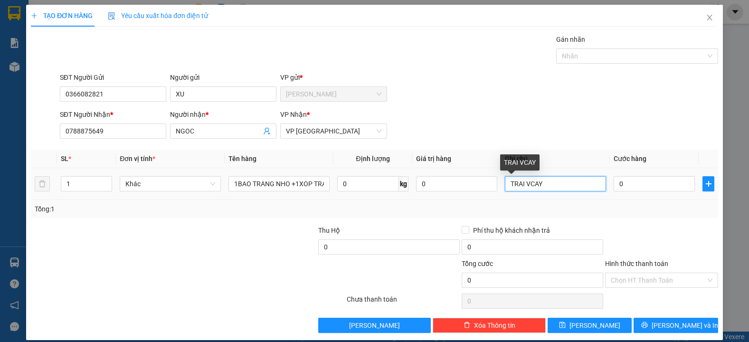
click at [562, 188] on input "TRAI VCAY" at bounding box center [555, 183] width 101 height 15
type input "TRAI CAY"
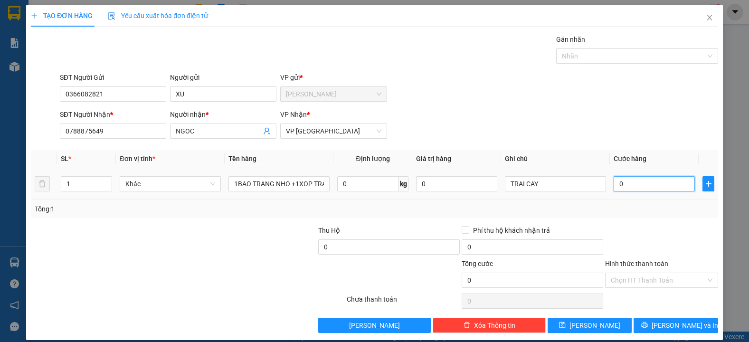
click at [634, 189] on input "0" at bounding box center [654, 183] width 81 height 15
type input "7"
type input "70"
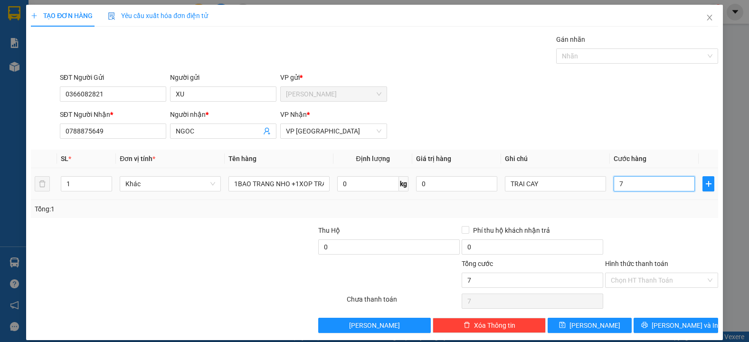
type input "70"
type input "700"
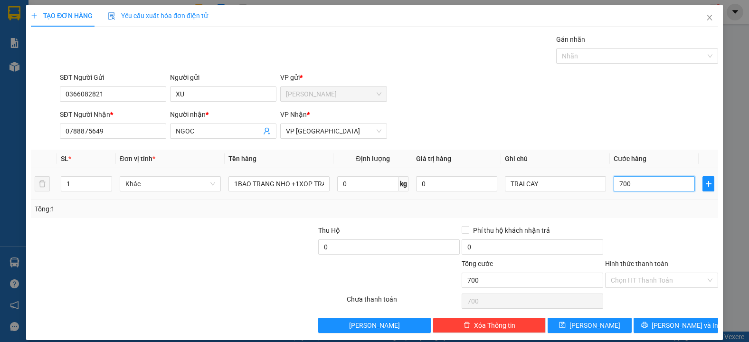
type input "7.000"
type input "70.000"
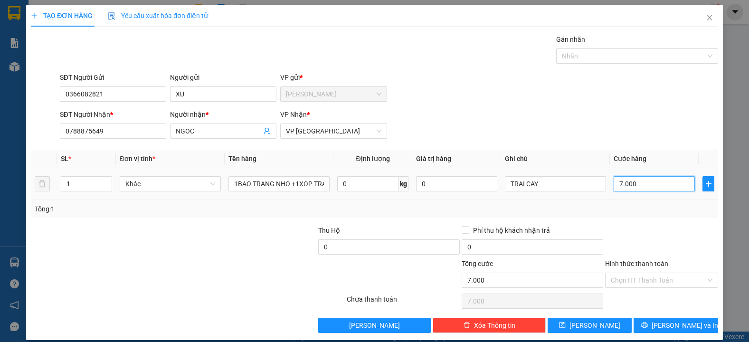
type input "70.000"
click at [620, 274] on input "Hình thức thanh toán" at bounding box center [658, 280] width 95 height 14
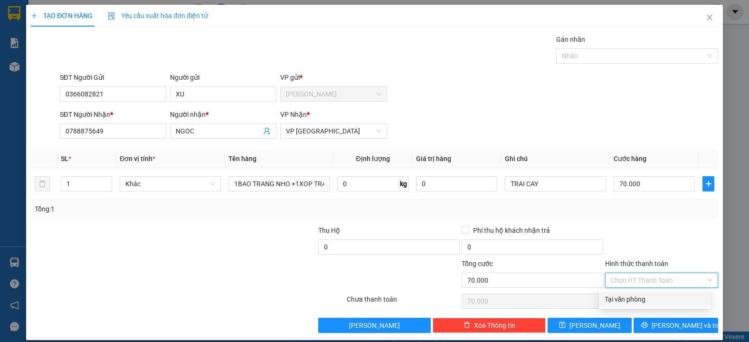
click at [621, 290] on div "Transit Pickup Surcharge Ids Transit Deliver Surcharge Ids Transit Deliver Surc…" at bounding box center [374, 183] width 687 height 299
click at [619, 278] on input "Hình thức thanh toán" at bounding box center [658, 280] width 95 height 14
click at [621, 301] on div "Tại văn phòng" at bounding box center [655, 299] width 100 height 10
type input "0"
click at [628, 278] on span "Tại văn phòng" at bounding box center [662, 280] width 102 height 14
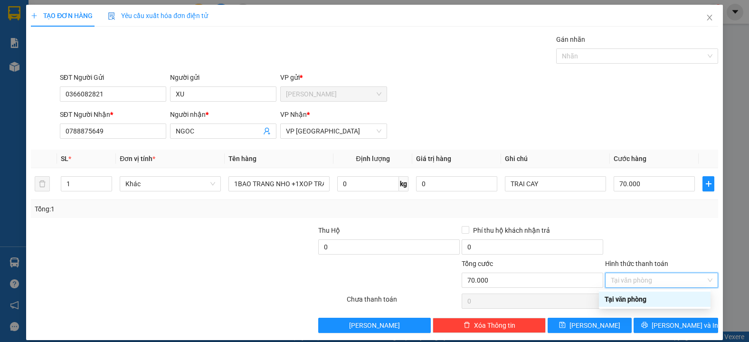
click at [624, 300] on div "Tại văn phòng" at bounding box center [655, 299] width 100 height 10
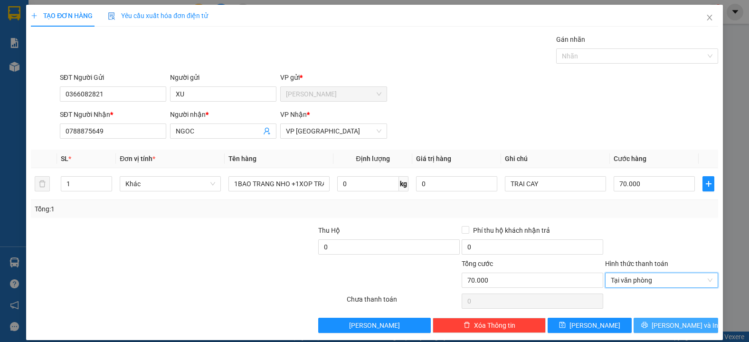
click at [674, 323] on span "[PERSON_NAME] và In" at bounding box center [685, 325] width 66 height 10
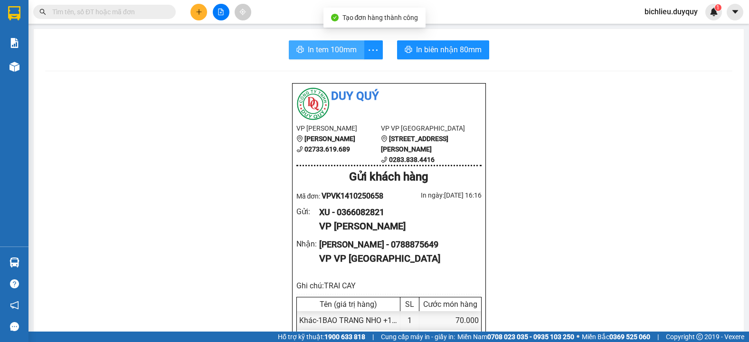
click at [347, 47] on span "In tem 100mm" at bounding box center [332, 50] width 49 height 12
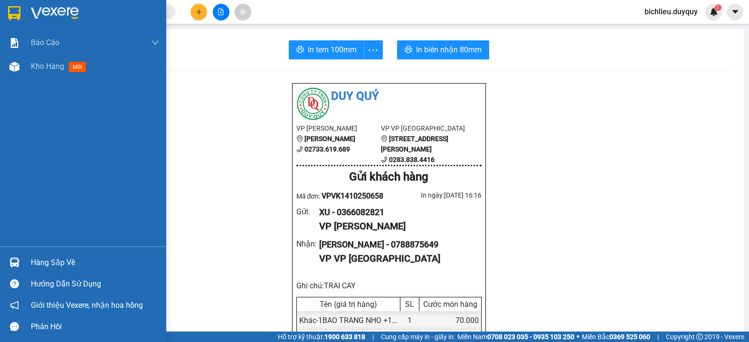
click at [16, 12] on img at bounding box center [14, 13] width 12 height 14
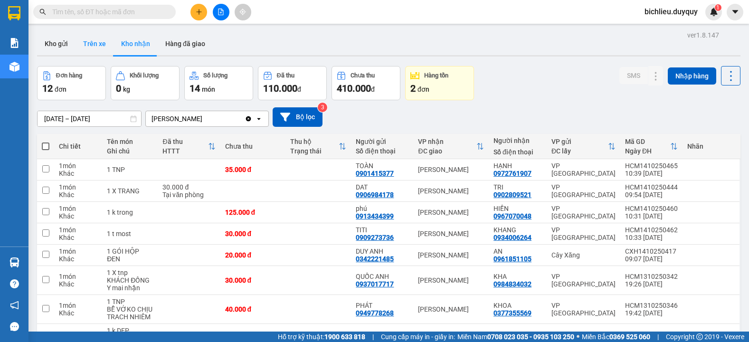
click at [84, 46] on button "Trên xe" at bounding box center [95, 43] width 38 height 23
type input "[DATE] – [DATE]"
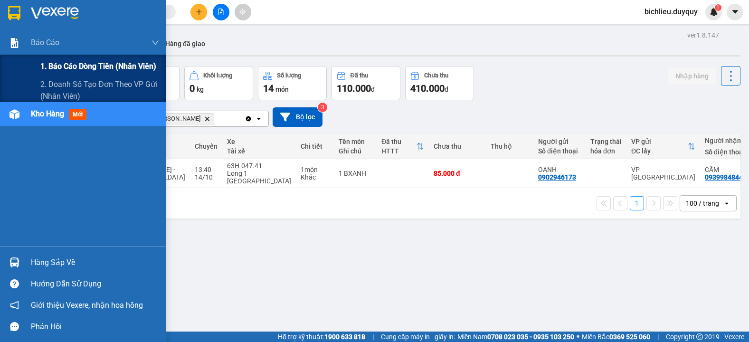
click at [57, 69] on span "1. Báo cáo dòng tiền (nhân viên)" at bounding box center [98, 66] width 116 height 12
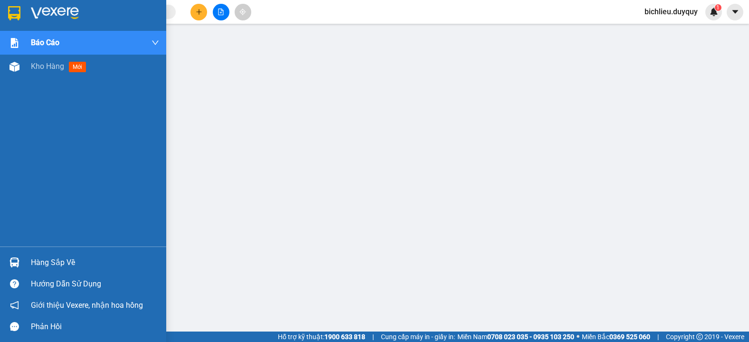
click at [12, 11] on img at bounding box center [14, 13] width 12 height 14
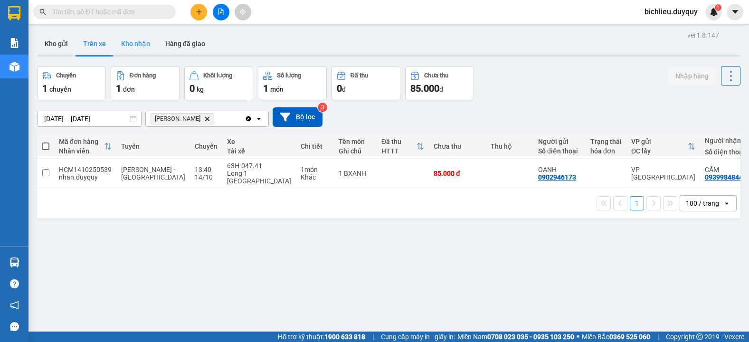
click at [137, 40] on button "Kho nhận" at bounding box center [135, 43] width 44 height 23
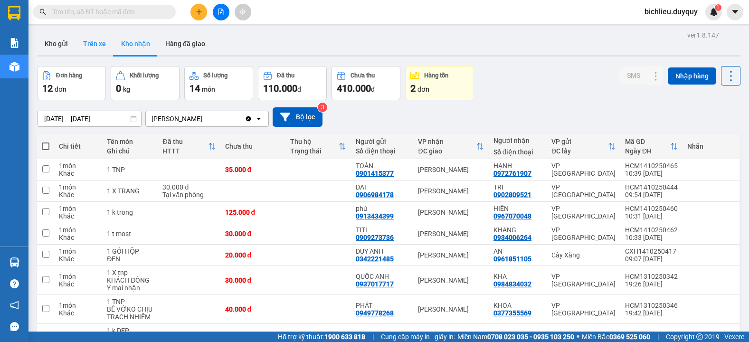
click at [94, 45] on button "Trên xe" at bounding box center [95, 43] width 38 height 23
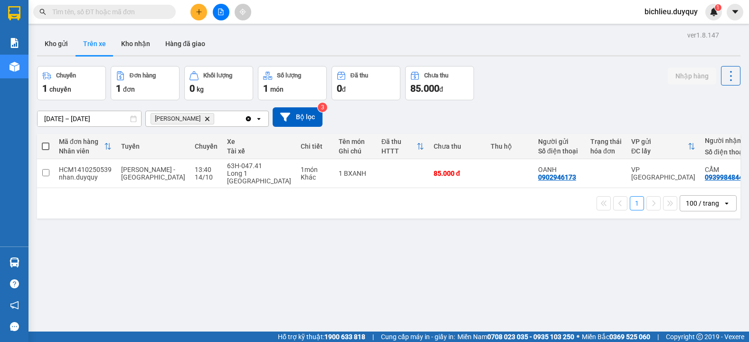
click at [590, 39] on div "Kho gửi Trên xe Kho nhận Hàng đã giao" at bounding box center [388, 44] width 703 height 25
click at [139, 49] on button "Kho nhận" at bounding box center [135, 43] width 44 height 23
type input "[DATE] – [DATE]"
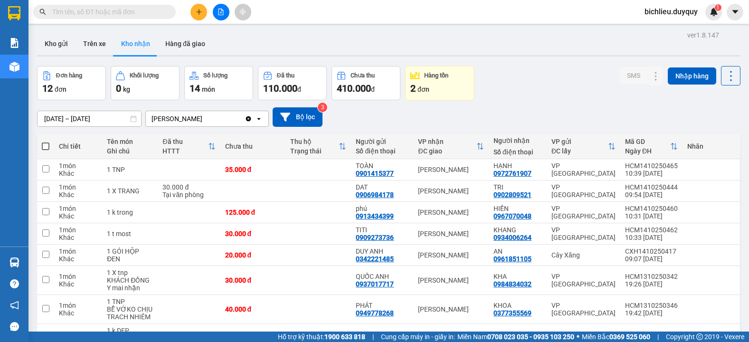
click at [78, 9] on input "text" at bounding box center [108, 12] width 112 height 10
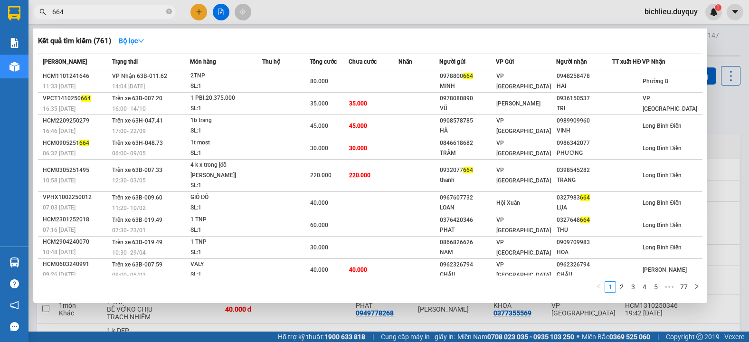
click at [203, 10] on div at bounding box center [374, 171] width 749 height 342
click at [91, 13] on input "664" at bounding box center [108, 12] width 112 height 10
type input "6"
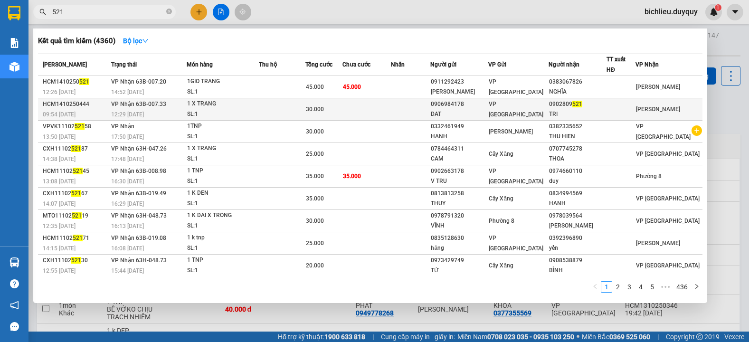
type input "521"
click at [643, 106] on tr "HCM1410250444 09:54 - 14/10 VP Nhận 63B-007.33 12:29 - 14/10 1 X TRANG SL: 1 30…" at bounding box center [370, 109] width 664 height 22
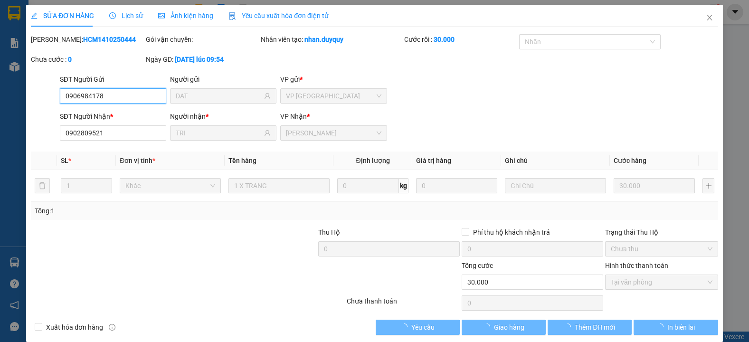
type input "0906984178"
type input "DAT"
type input "0902809521"
type input "TRI"
type input "0"
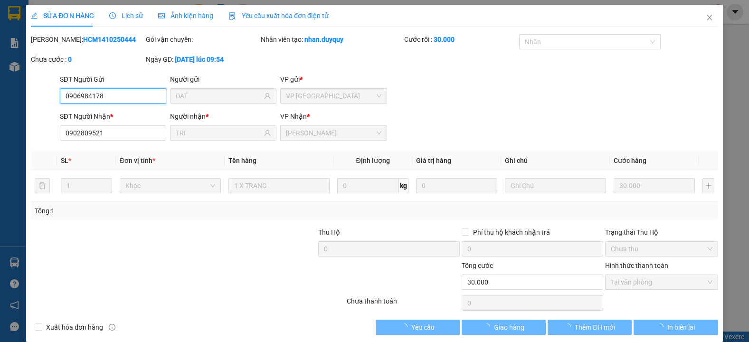
type input "30.000"
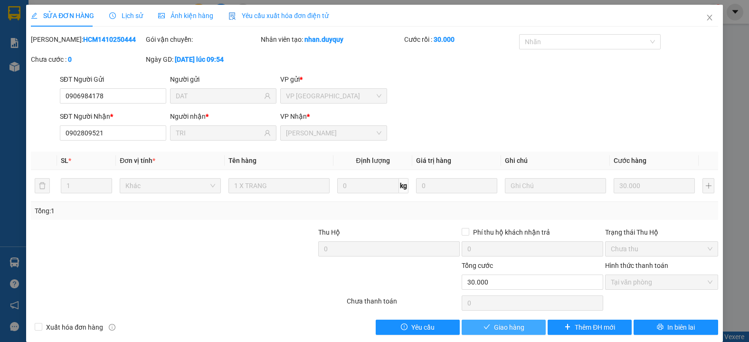
click at [500, 324] on span "Giao hàng" at bounding box center [509, 327] width 30 height 10
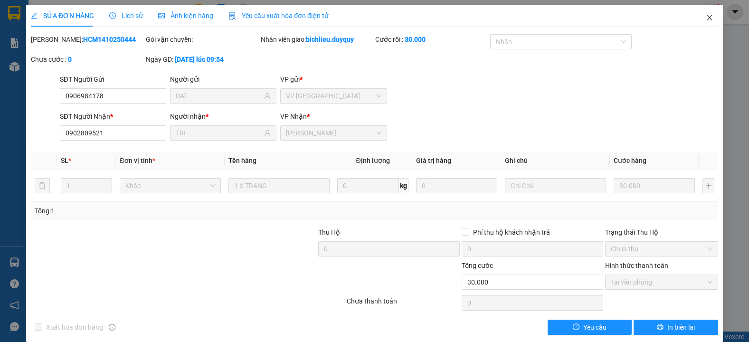
click at [706, 18] on icon "close" at bounding box center [710, 18] width 8 height 8
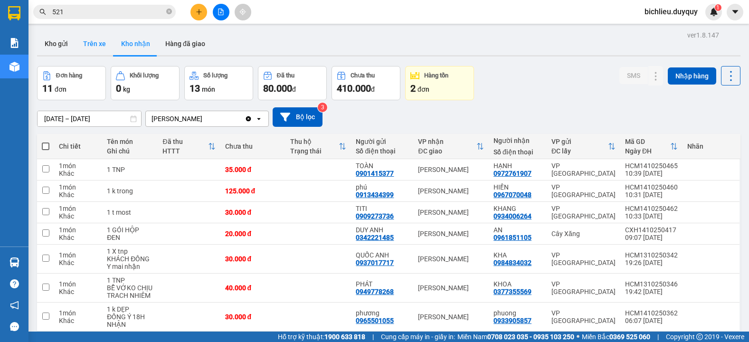
click at [85, 38] on button "Trên xe" at bounding box center [95, 43] width 38 height 23
type input "[DATE] – [DATE]"
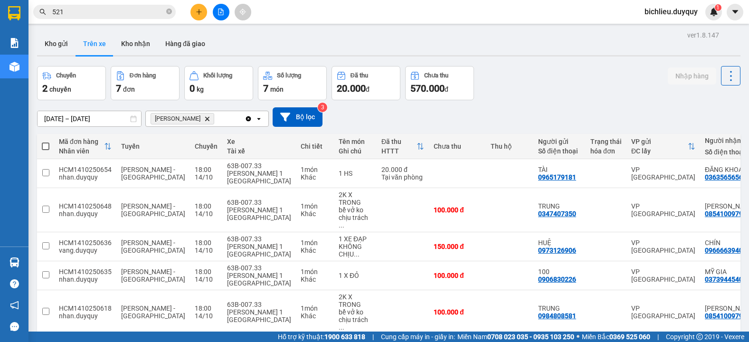
click at [204, 119] on icon "Delete" at bounding box center [207, 119] width 6 height 6
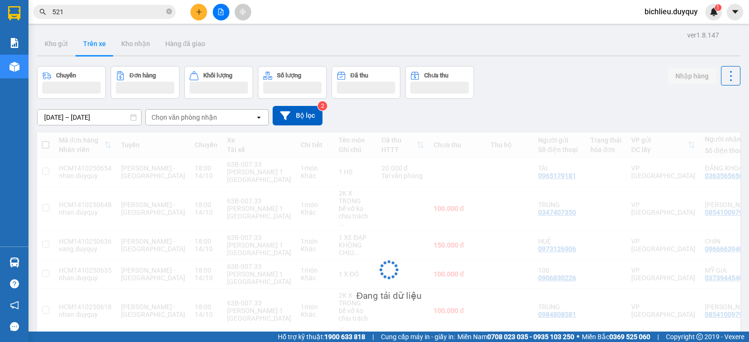
drag, startPoint x: 219, startPoint y: 111, endPoint x: 216, endPoint y: 120, distance: 9.6
click at [219, 111] on div "Chọn văn phòng nhận" at bounding box center [200, 117] width 109 height 15
click at [221, 117] on div "Chọn văn phòng nhận" at bounding box center [200, 117] width 109 height 15
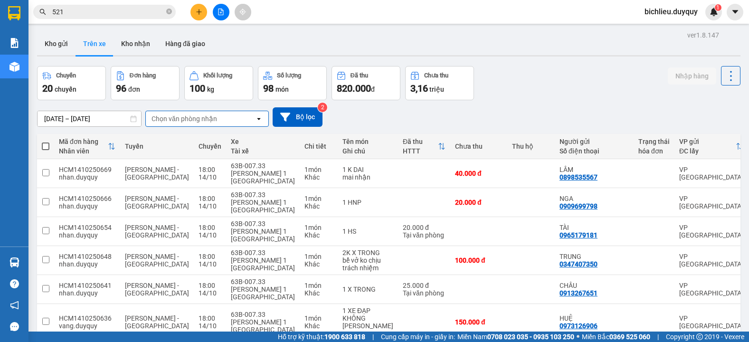
click at [216, 120] on div "Chọn văn phòng nhận" at bounding box center [184, 118] width 66 height 9
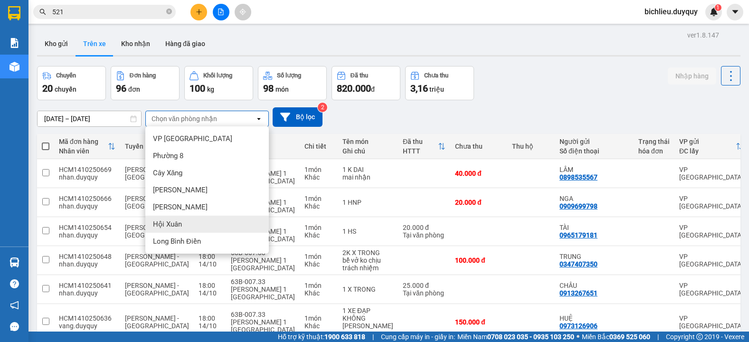
click at [180, 225] on span "Hội Xuân" at bounding box center [167, 223] width 29 height 9
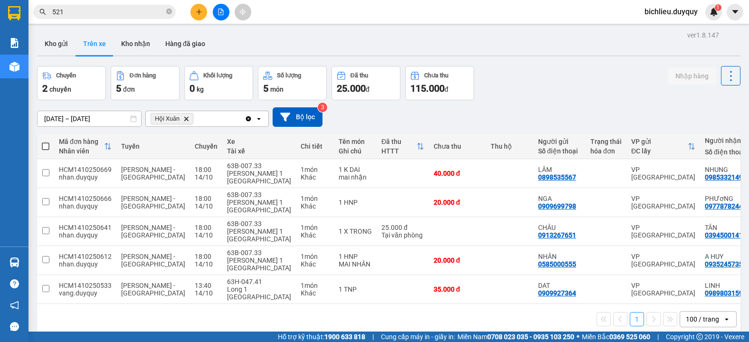
click at [188, 116] on icon "Delete" at bounding box center [186, 119] width 6 height 6
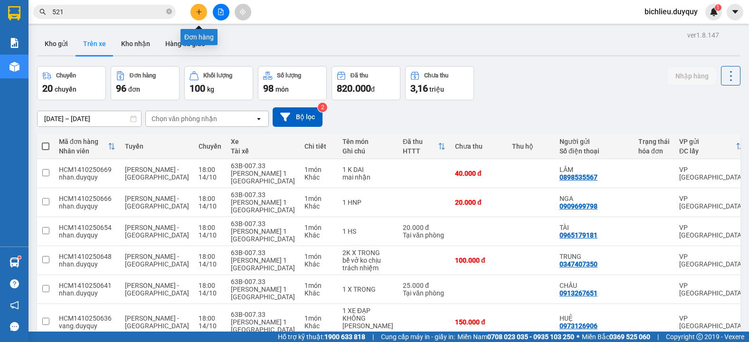
click at [197, 16] on button at bounding box center [198, 12] width 17 height 17
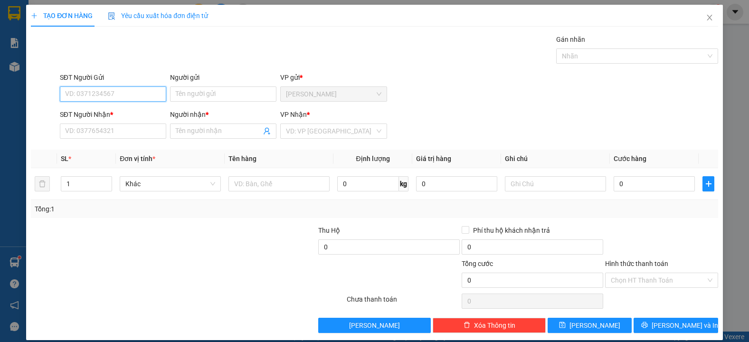
click at [65, 92] on input "SĐT Người Gửi" at bounding box center [113, 93] width 106 height 15
type input "0326853624"
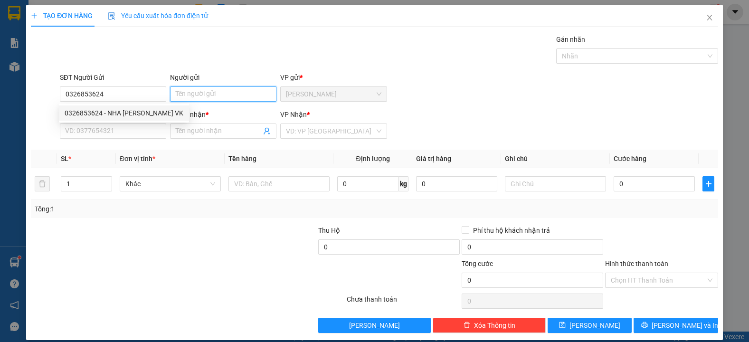
click at [171, 92] on input "Người gửi" at bounding box center [223, 93] width 106 height 15
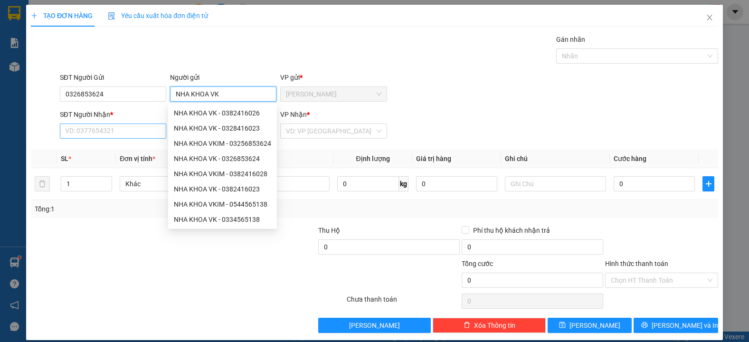
type input "NHA KHOA VK"
click at [91, 129] on input "SĐT Người Nhận *" at bounding box center [113, 130] width 106 height 15
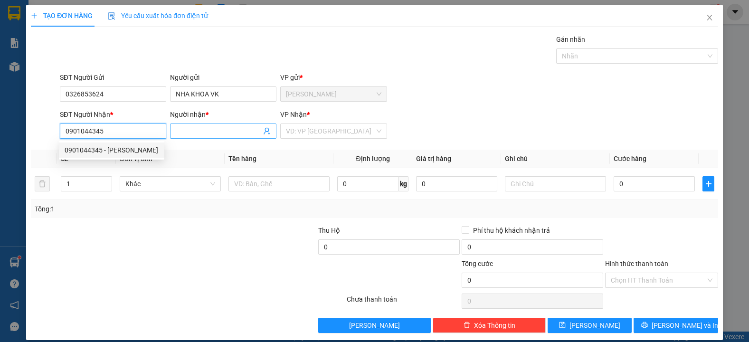
type input "0901044345"
click at [180, 131] on input "Người nhận *" at bounding box center [218, 131] width 85 height 10
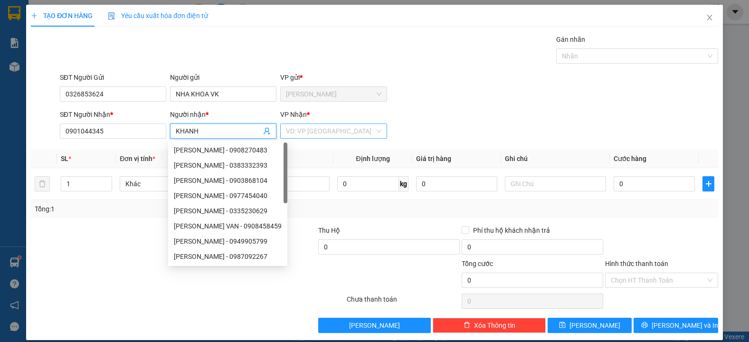
type input "KHANH"
click at [302, 129] on input "search" at bounding box center [330, 131] width 88 height 14
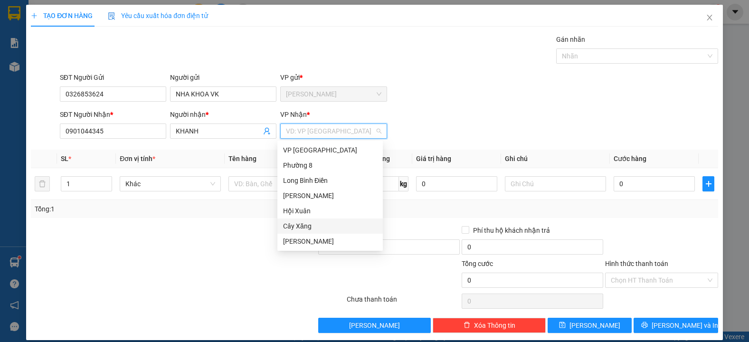
click at [306, 229] on div "Cây Xăng" at bounding box center [330, 226] width 94 height 10
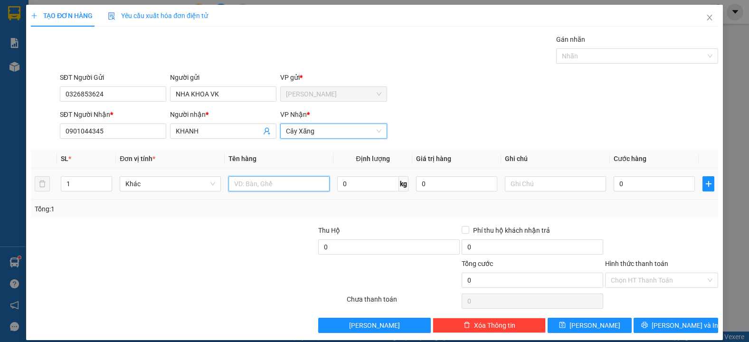
click at [239, 178] on input "text" at bounding box center [278, 183] width 101 height 15
type input "1HNP"
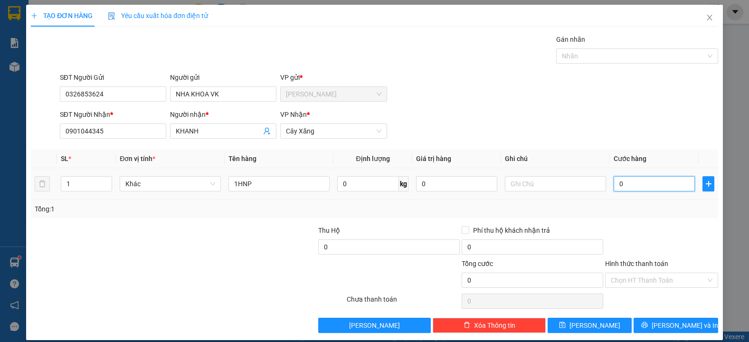
click at [620, 179] on input "0" at bounding box center [654, 183] width 81 height 15
type input "1"
type input "0"
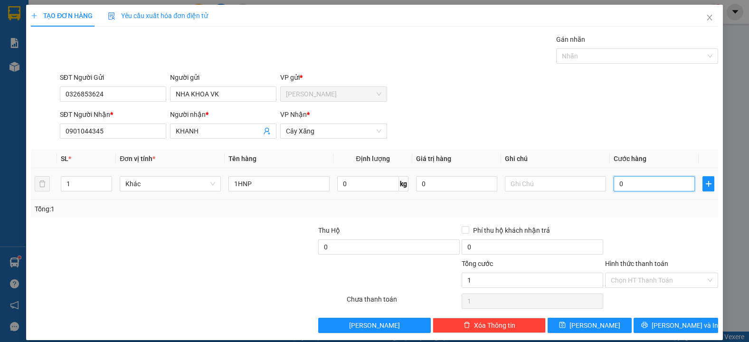
type input "0"
type input "02"
type input "2"
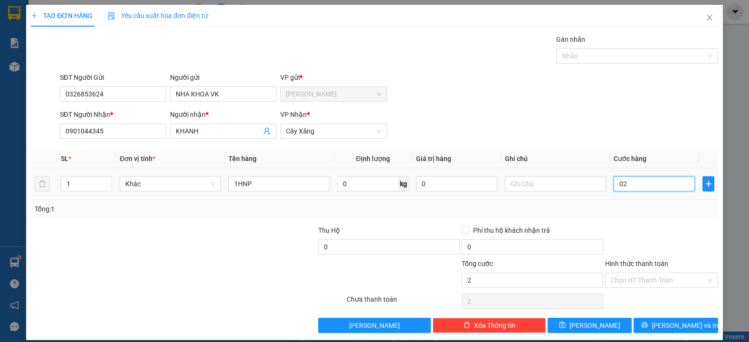
type input "020"
type input "20"
type input "0.200"
type input "200"
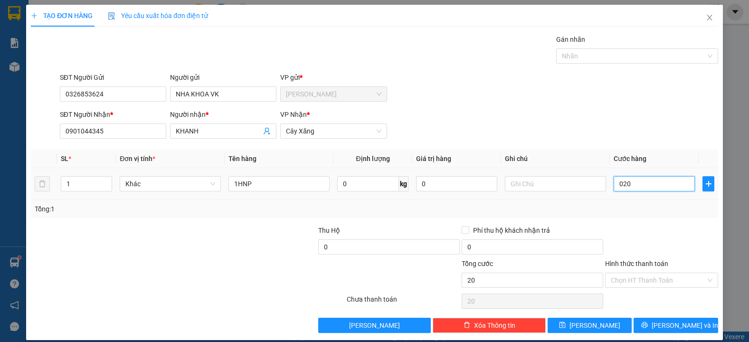
type input "200"
type input "02.000"
type input "2.000"
type input "020.000"
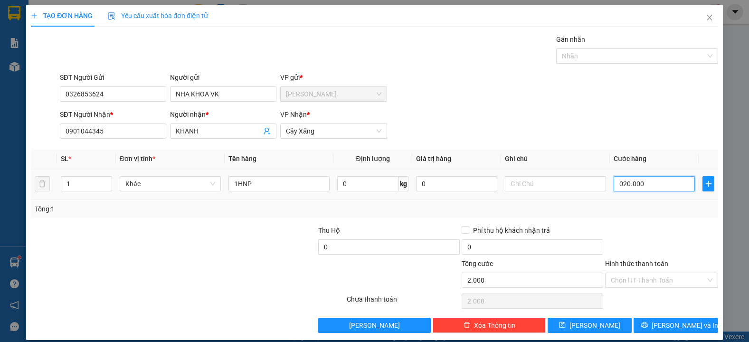
type input "20.000"
click at [666, 325] on span "[PERSON_NAME] và In" at bounding box center [685, 325] width 66 height 10
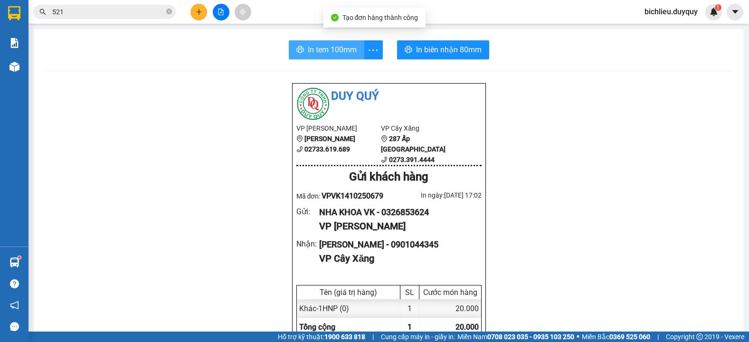
click at [335, 52] on span "In tem 100mm" at bounding box center [332, 50] width 49 height 12
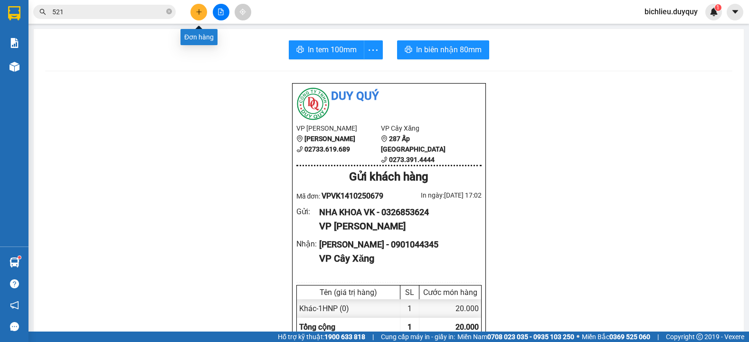
click at [201, 11] on icon "plus" at bounding box center [199, 12] width 7 height 7
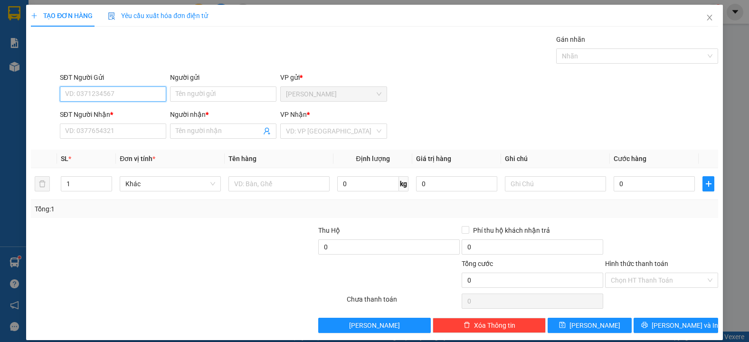
click at [64, 98] on input "SĐT Người Gửi" at bounding box center [113, 93] width 106 height 15
type input "0382416023"
click at [181, 90] on input "Người gửi" at bounding box center [223, 93] width 106 height 15
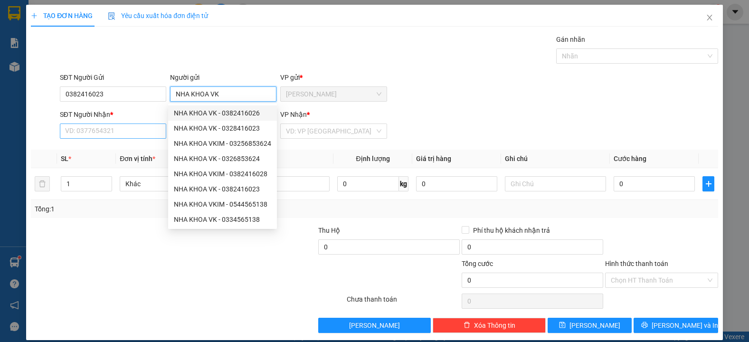
type input "NHA KHOA VK"
click at [83, 132] on input "SĐT Người Nhận *" at bounding box center [113, 130] width 106 height 15
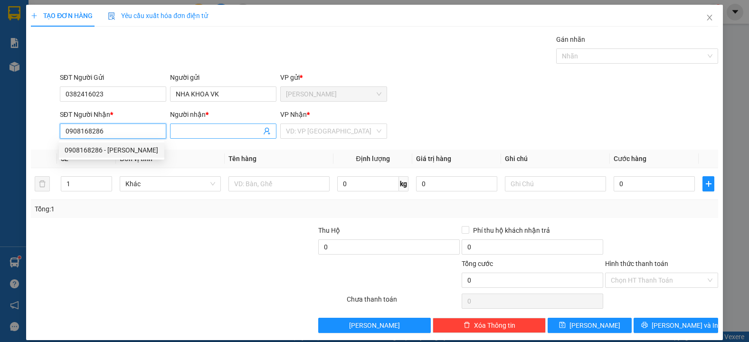
type input "0908168286"
click at [179, 128] on input "Người nhận *" at bounding box center [218, 131] width 85 height 10
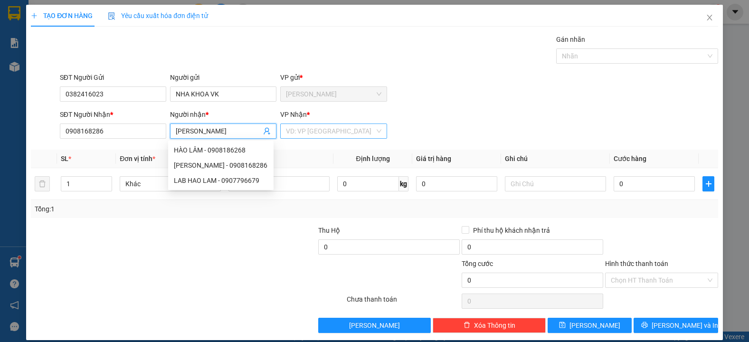
type input "HAO LAM"
click at [315, 133] on input "search" at bounding box center [330, 131] width 88 height 14
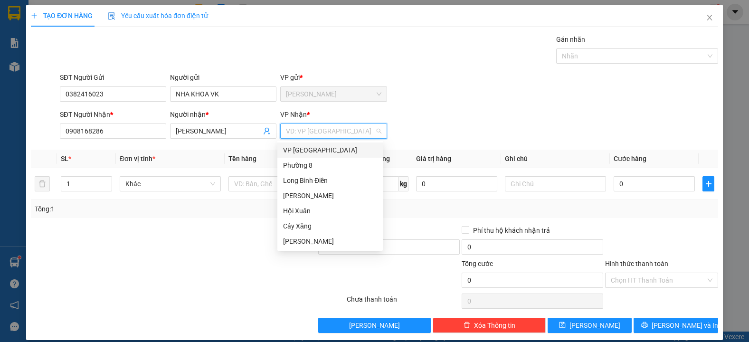
click at [302, 147] on div "VP [GEOGRAPHIC_DATA]" at bounding box center [330, 150] width 94 height 10
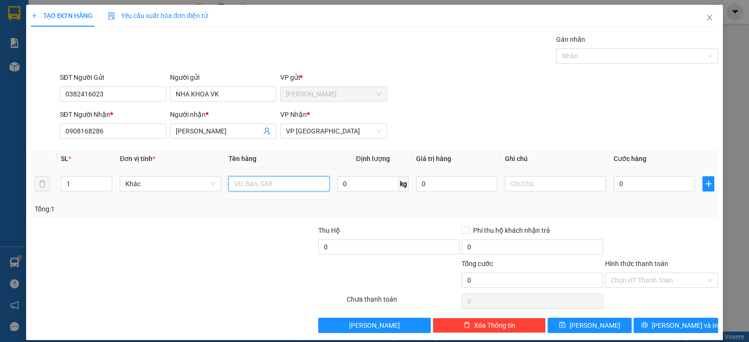
click at [252, 186] on input "text" at bounding box center [278, 183] width 101 height 15
type input "1HNP"
click at [631, 187] on input "0" at bounding box center [654, 183] width 81 height 15
type input "2"
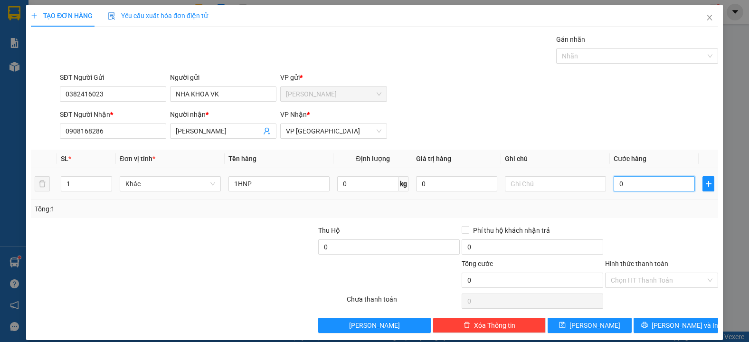
type input "2"
type input "20"
type input "200"
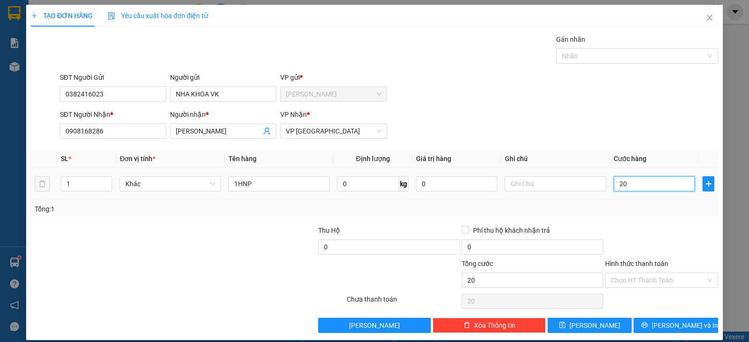
type input "200"
type input "2.000"
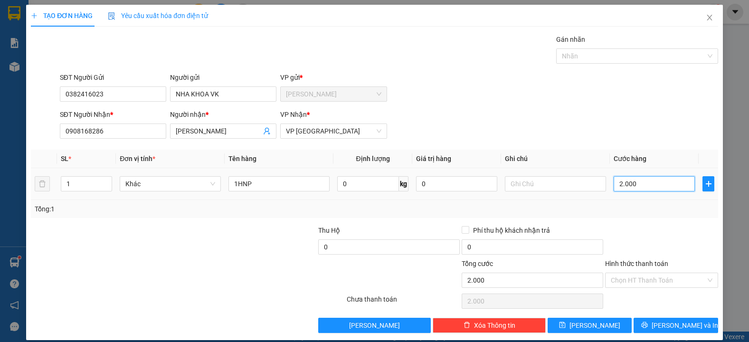
type input "20.000"
click at [617, 280] on input "Hình thức thanh toán" at bounding box center [658, 280] width 95 height 14
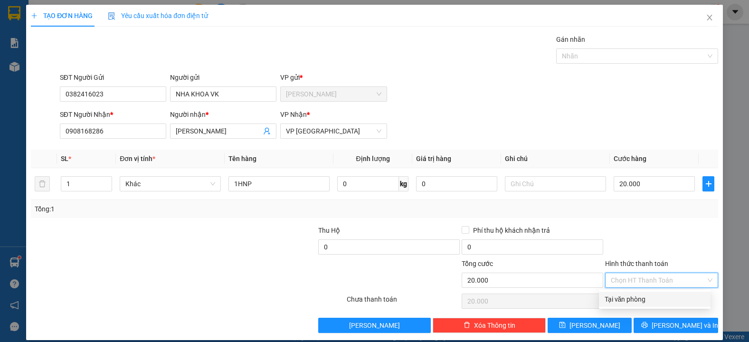
click at [615, 295] on div "Tại văn phòng" at bounding box center [655, 299] width 100 height 10
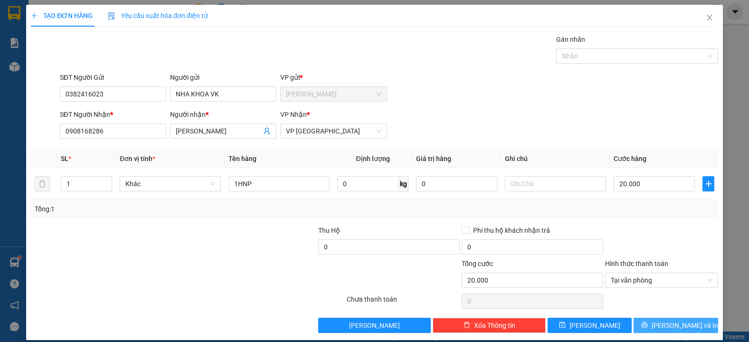
click at [649, 322] on button "[PERSON_NAME] và In" at bounding box center [676, 325] width 84 height 15
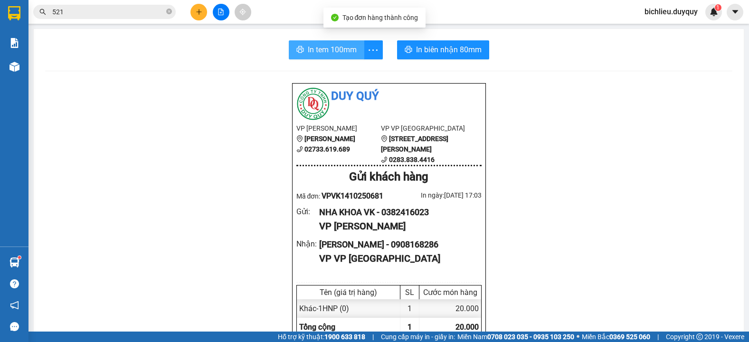
click at [342, 54] on span "In tem 100mm" at bounding box center [332, 50] width 49 height 12
click at [319, 51] on span "In tem 100mm" at bounding box center [332, 50] width 49 height 12
click at [336, 54] on span "In tem 100mm" at bounding box center [332, 50] width 49 height 12
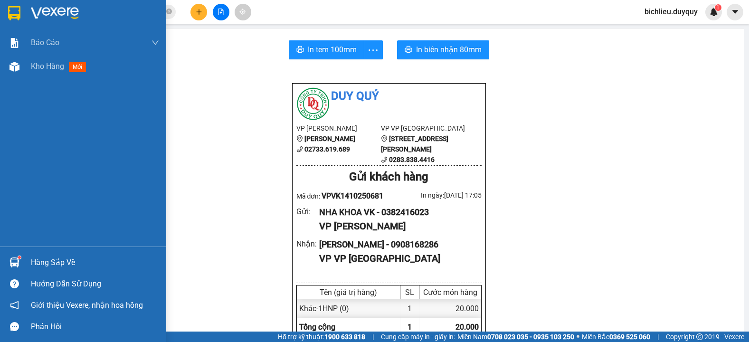
click at [18, 15] on img at bounding box center [14, 13] width 12 height 14
click at [17, 12] on img at bounding box center [14, 13] width 12 height 14
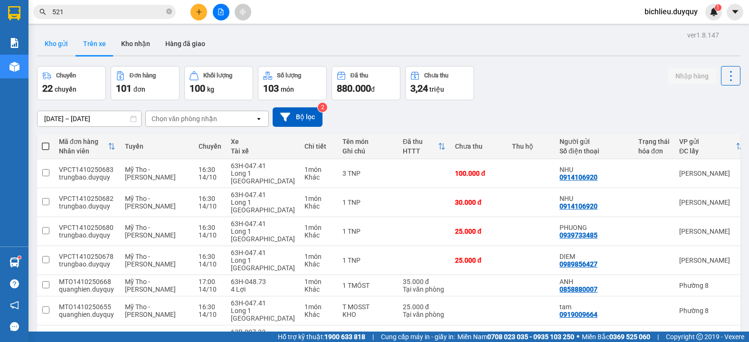
click at [51, 46] on button "Kho gửi" at bounding box center [56, 43] width 38 height 23
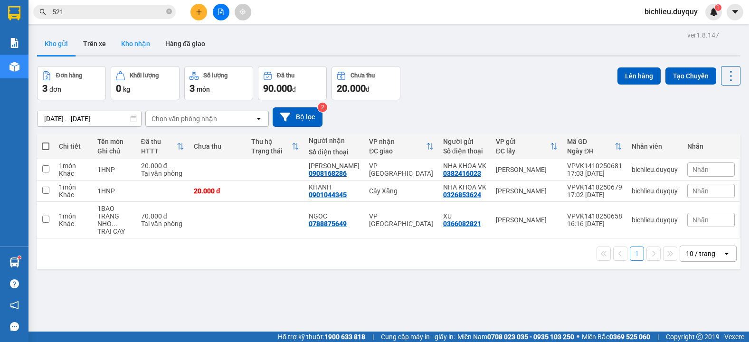
click at [144, 42] on button "Kho nhận" at bounding box center [135, 43] width 44 height 23
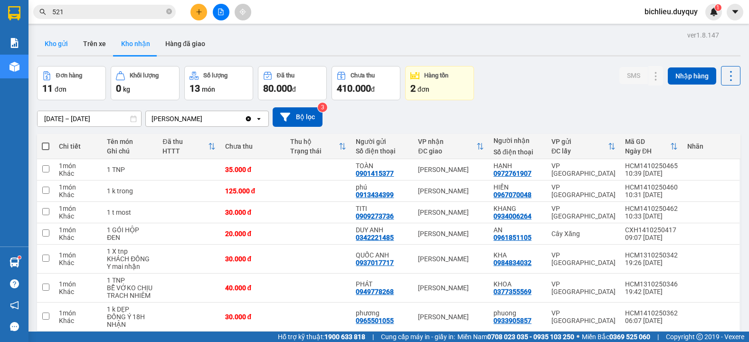
click at [49, 46] on button "Kho gửi" at bounding box center [56, 43] width 38 height 23
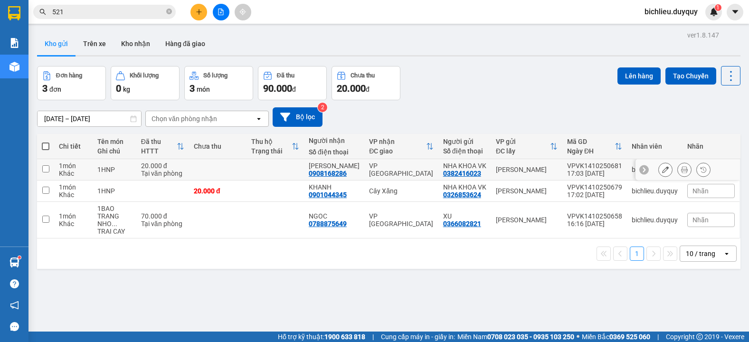
click at [46, 167] on input "checkbox" at bounding box center [45, 168] width 7 height 7
checkbox input "true"
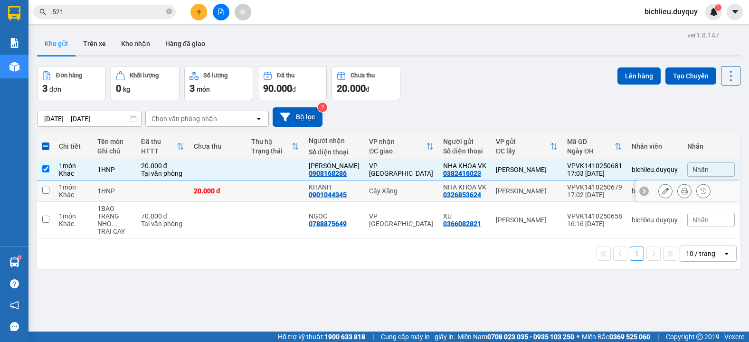
click at [45, 189] on input "checkbox" at bounding box center [45, 190] width 7 height 7
checkbox input "true"
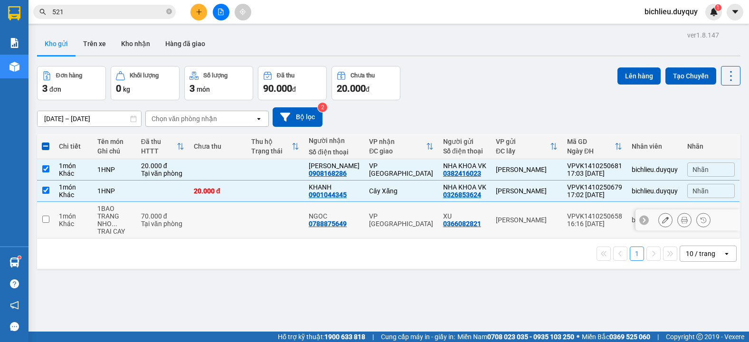
click at [44, 216] on input "checkbox" at bounding box center [45, 219] width 7 height 7
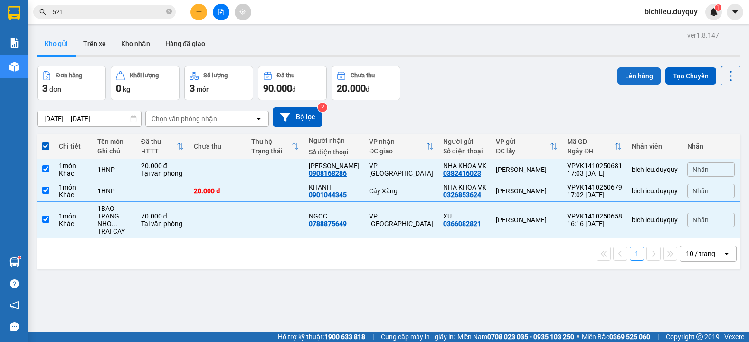
click at [633, 74] on button "Lên hàng" at bounding box center [638, 75] width 43 height 17
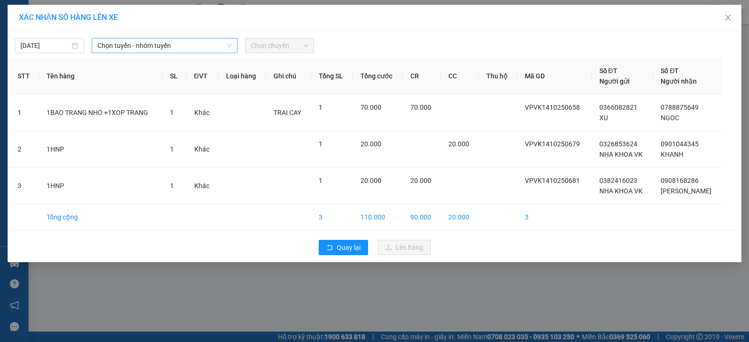
click at [212, 48] on span "Chọn tuyến - nhóm tuyến" at bounding box center [164, 45] width 134 height 14
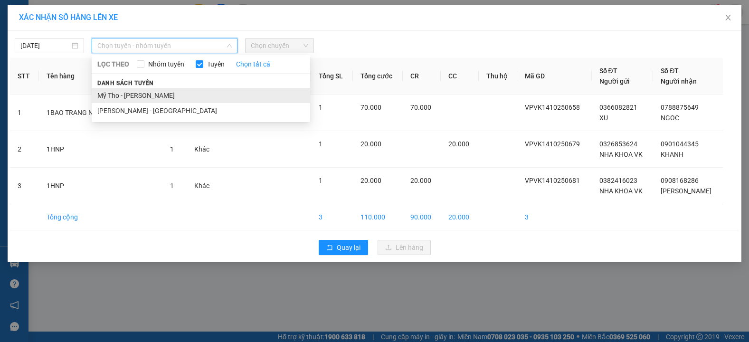
click at [166, 93] on li "Mỹ Tho - [PERSON_NAME]" at bounding box center [201, 95] width 218 height 15
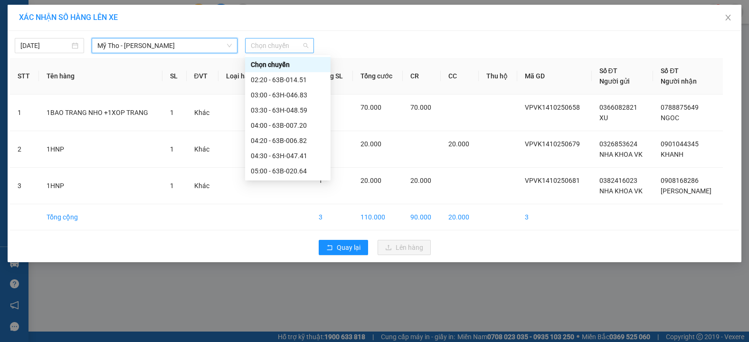
click at [293, 48] on span "Chọn chuyến" at bounding box center [280, 45] width 58 height 14
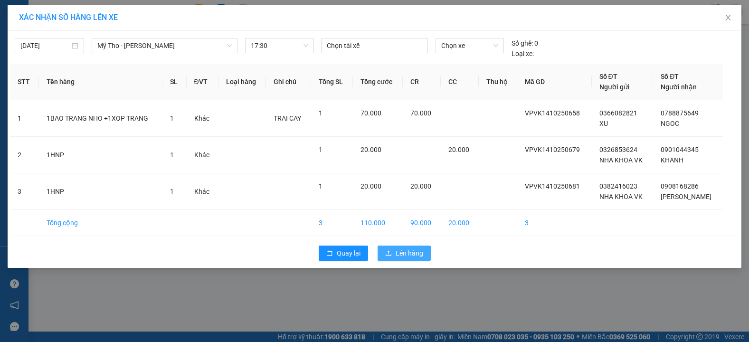
click at [401, 257] on span "Lên hàng" at bounding box center [410, 253] width 28 height 10
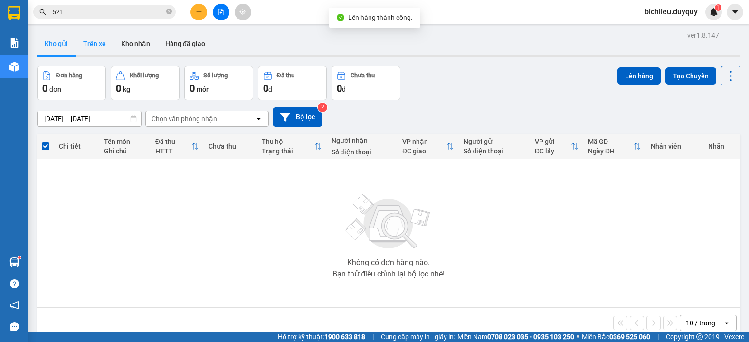
click at [100, 45] on button "Trên xe" at bounding box center [95, 43] width 38 height 23
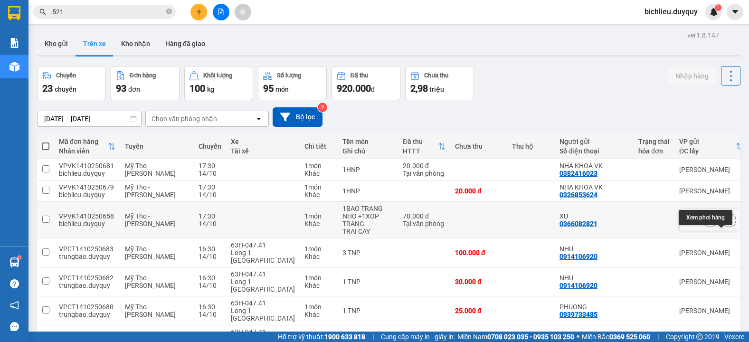
drag, startPoint x: 727, startPoint y: 231, endPoint x: 723, endPoint y: 236, distance: 5.7
click at [725, 227] on div at bounding box center [729, 220] width 14 height 14
click at [727, 223] on icon at bounding box center [729, 220] width 5 height 7
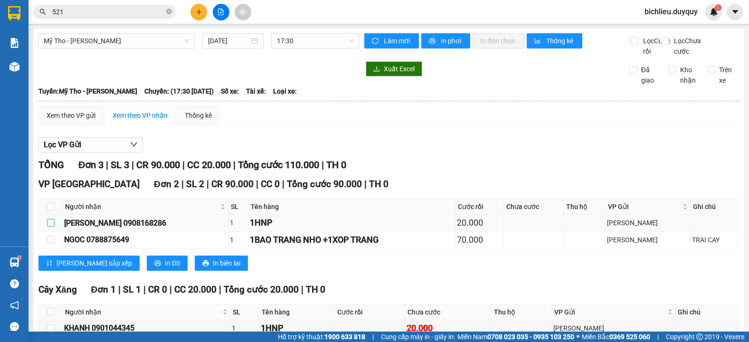
click at [47, 219] on input "checkbox" at bounding box center [51, 223] width 8 height 8
checkbox input "true"
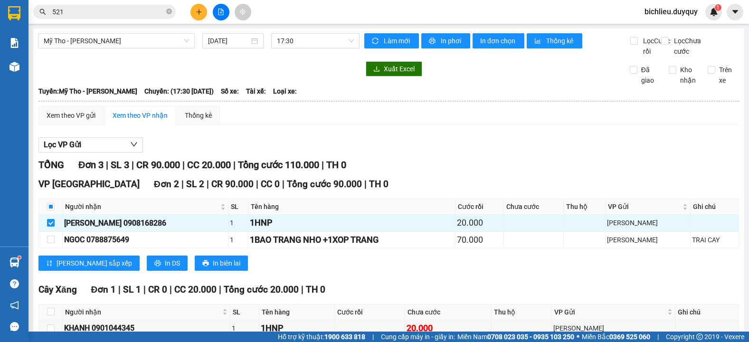
click at [480, 106] on div "Xem theo VP gửi Xem theo VP nhận Thống kê Lọc VP Gửi TỔNG Đơn 3 | SL 3 | CR 90…" at bounding box center [388, 238] width 700 height 265
click at [195, 10] on button at bounding box center [198, 12] width 17 height 17
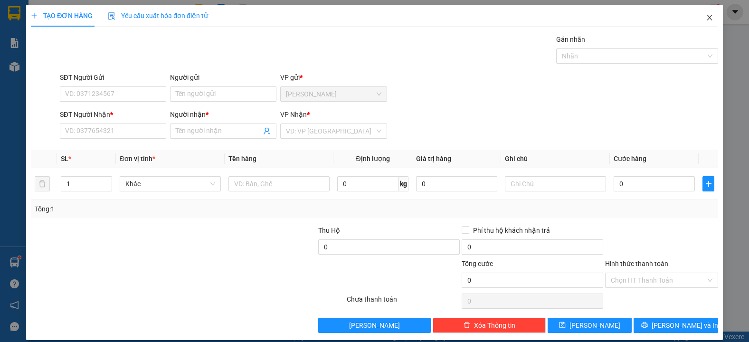
click at [706, 19] on icon "close" at bounding box center [710, 18] width 8 height 8
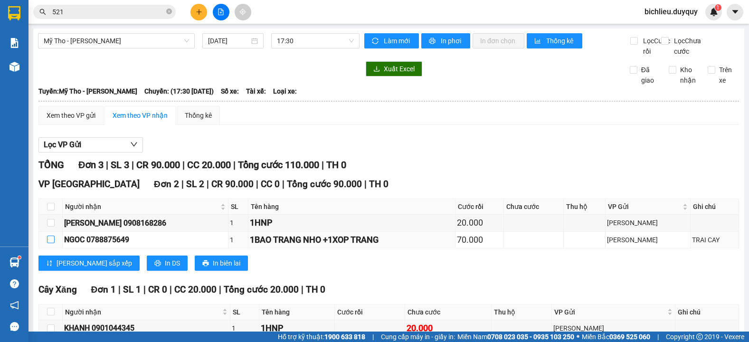
drag, startPoint x: 47, startPoint y: 186, endPoint x: 47, endPoint y: 199, distance: 12.4
click at [47, 236] on input "checkbox" at bounding box center [51, 240] width 8 height 8
checkbox input "true"
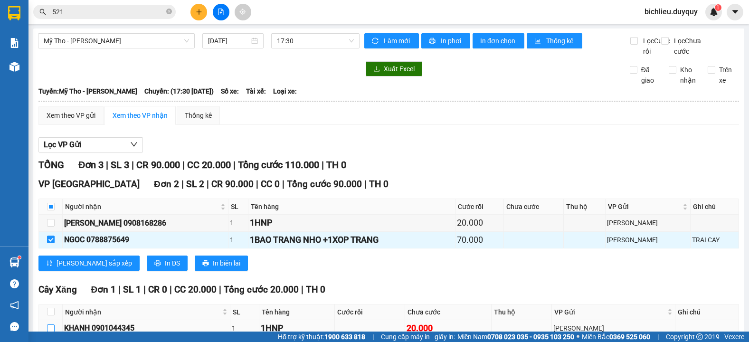
click at [49, 324] on input "checkbox" at bounding box center [51, 328] width 8 height 8
checkbox input "true"
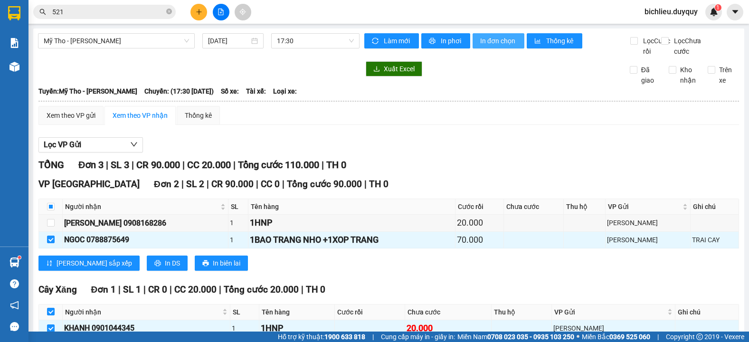
click at [510, 42] on span "In đơn chọn" at bounding box center [498, 41] width 37 height 10
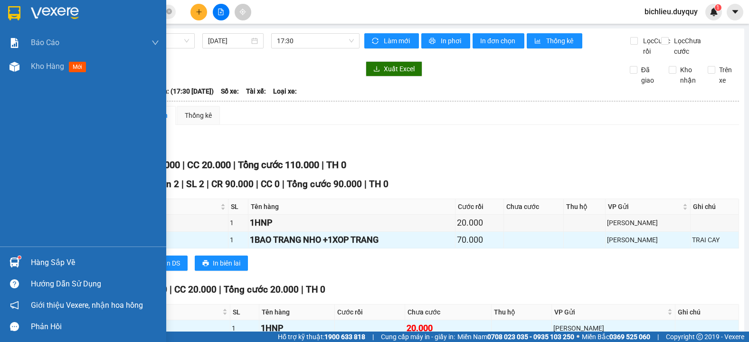
click at [11, 9] on img at bounding box center [14, 13] width 12 height 14
click at [14, 16] on img at bounding box center [14, 13] width 12 height 14
click at [16, 9] on img at bounding box center [14, 13] width 12 height 14
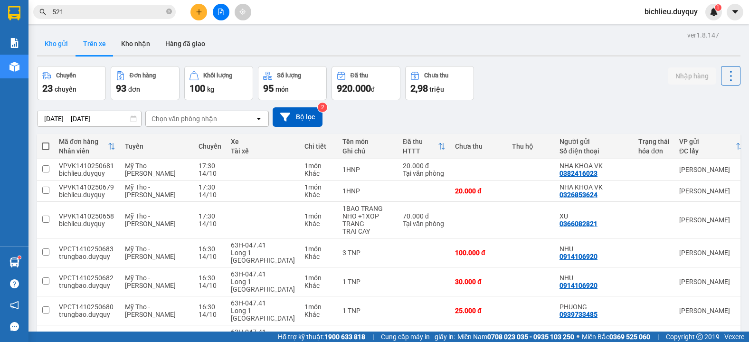
click at [49, 47] on button "Kho gửi" at bounding box center [56, 43] width 38 height 23
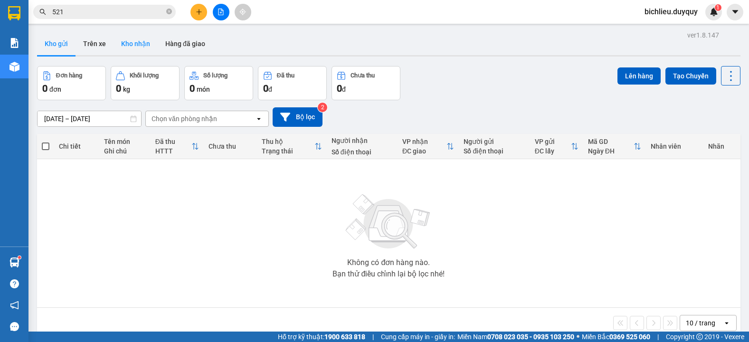
drag, startPoint x: 132, startPoint y: 47, endPoint x: 124, endPoint y: 53, distance: 10.2
click at [127, 47] on button "Kho nhận" at bounding box center [135, 43] width 44 height 23
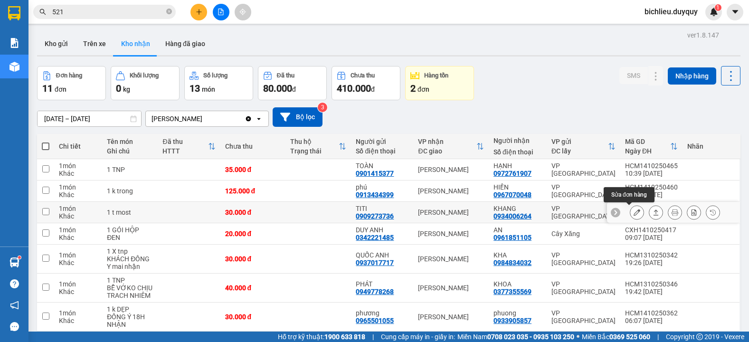
click at [631, 208] on button at bounding box center [636, 212] width 13 height 17
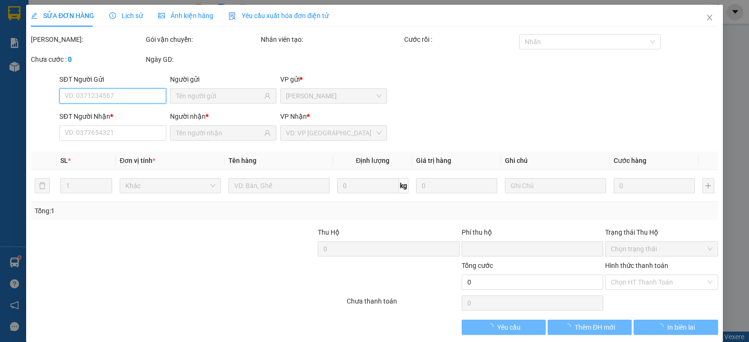
type input "0909273736"
type input "TITI"
type input "0934006264"
type input "KHANG"
type input "0"
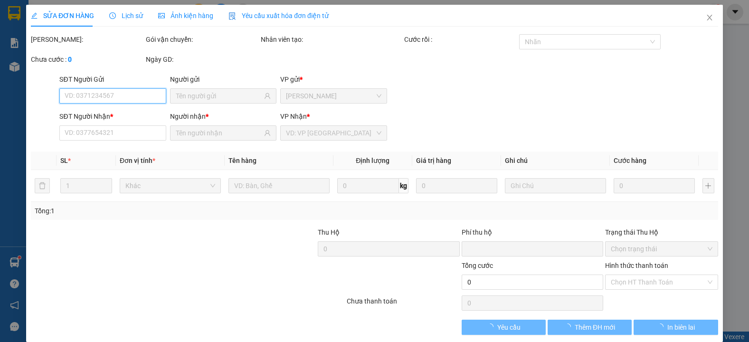
type input "30.000"
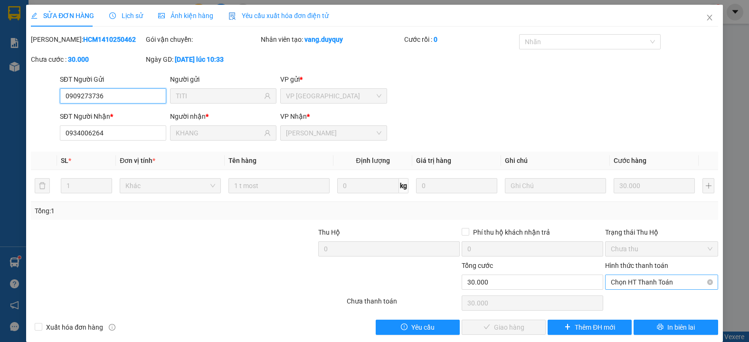
click at [615, 280] on span "Chọn HT Thanh Toán" at bounding box center [662, 282] width 102 height 14
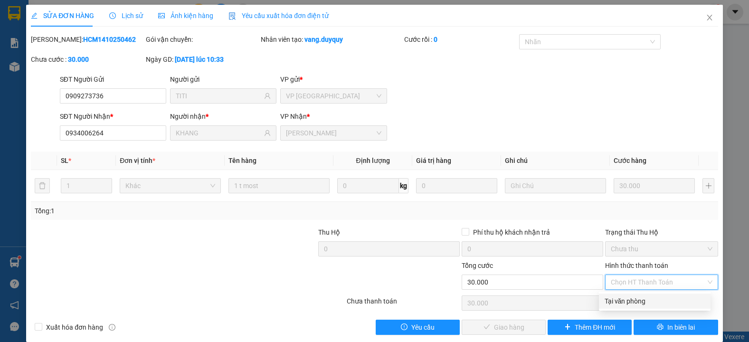
click at [623, 298] on div "Tại văn phòng" at bounding box center [655, 301] width 100 height 10
type input "0"
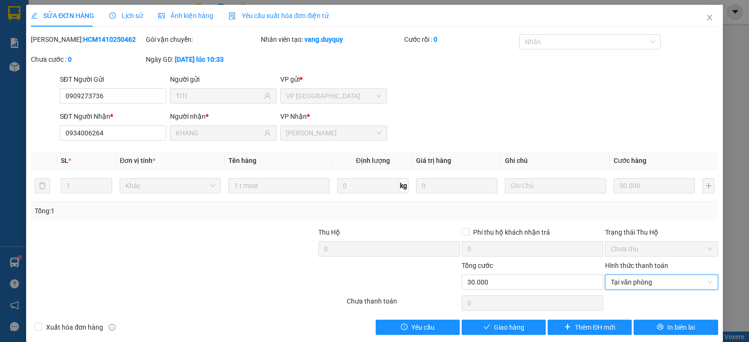
click at [482, 319] on div "Total Paid Fee 0 Total UnPaid Fee 30.000 Cash Collection Total Fee Mã ĐH: HCM14…" at bounding box center [374, 184] width 687 height 301
click at [514, 323] on span "Giao hàng" at bounding box center [509, 327] width 30 height 10
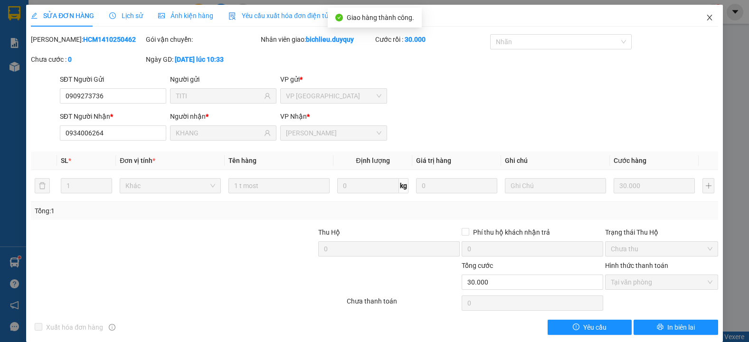
click at [706, 21] on icon "close" at bounding box center [710, 18] width 8 height 8
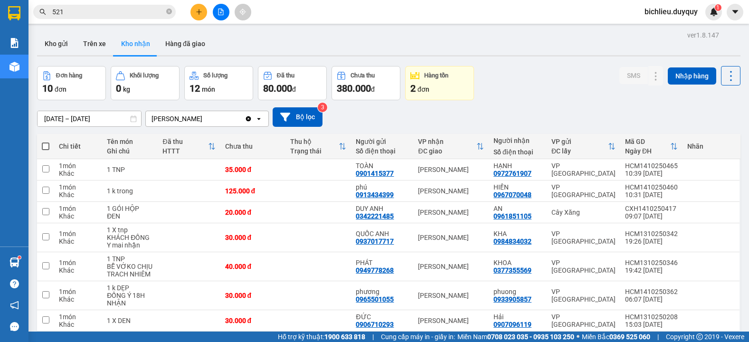
click at [66, 14] on input "521" at bounding box center [108, 12] width 112 height 10
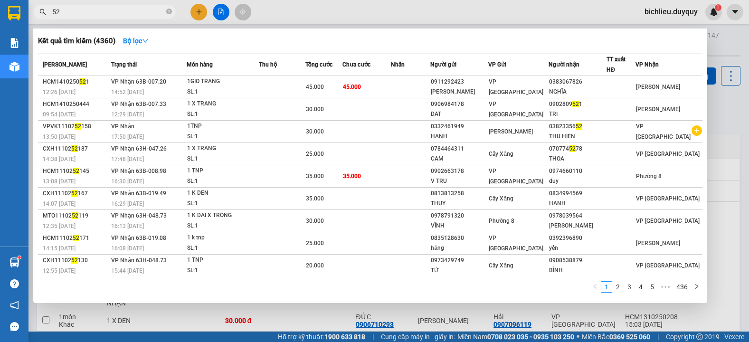
type input "5"
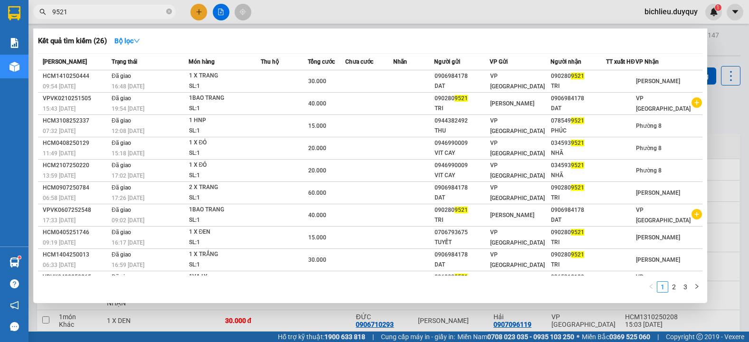
type input "9521"
click at [196, 15] on div at bounding box center [374, 171] width 749 height 342
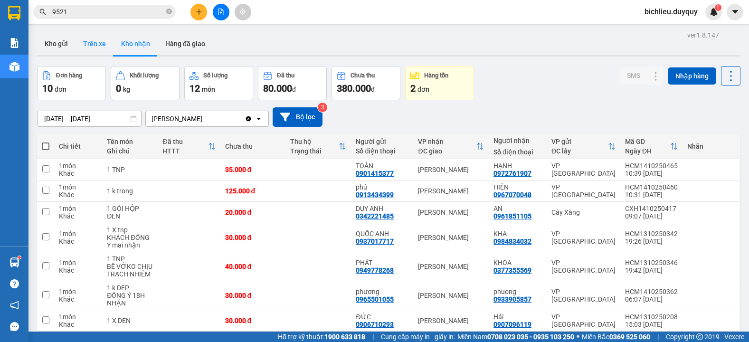
click at [90, 47] on button "Trên xe" at bounding box center [95, 43] width 38 height 23
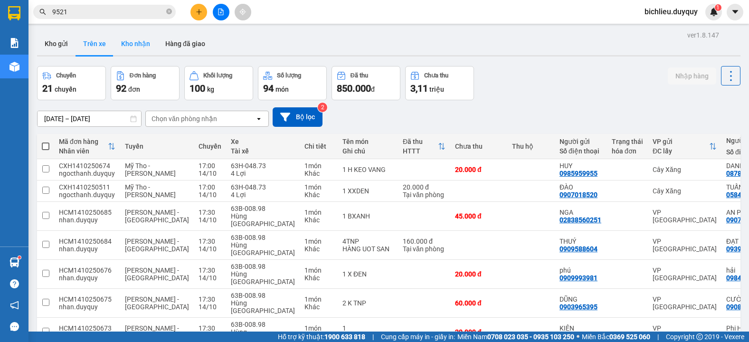
click at [139, 51] on button "Kho nhận" at bounding box center [135, 43] width 44 height 23
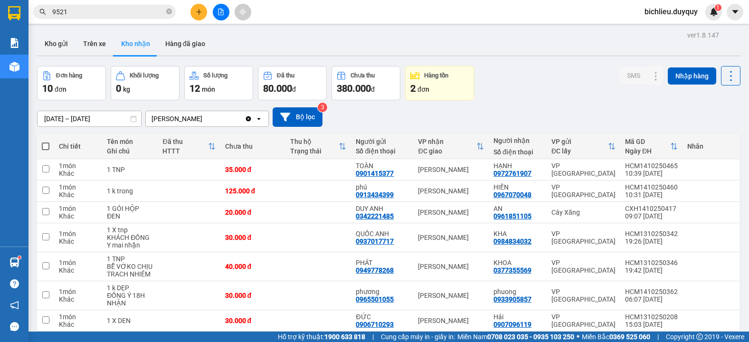
click at [98, 56] on div at bounding box center [388, 55] width 703 height 1
click at [90, 52] on button "Trên xe" at bounding box center [95, 43] width 38 height 23
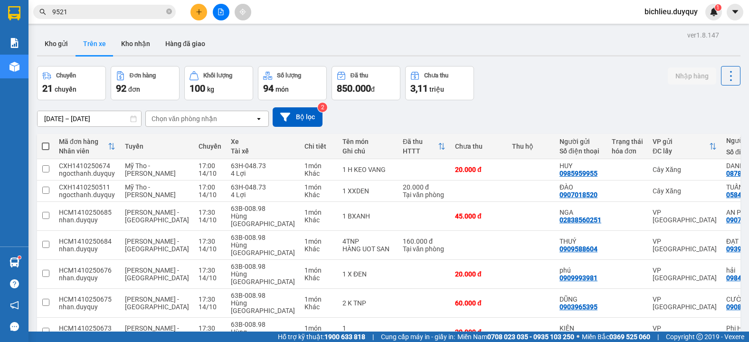
click at [227, 123] on div "Chọn văn phòng nhận" at bounding box center [200, 118] width 109 height 15
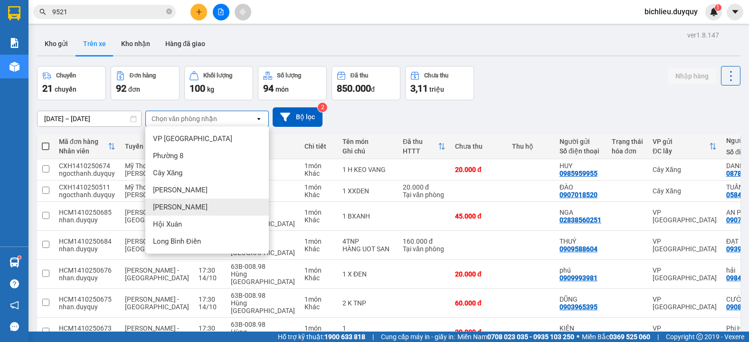
click at [179, 208] on span "[PERSON_NAME]" at bounding box center [180, 206] width 55 height 9
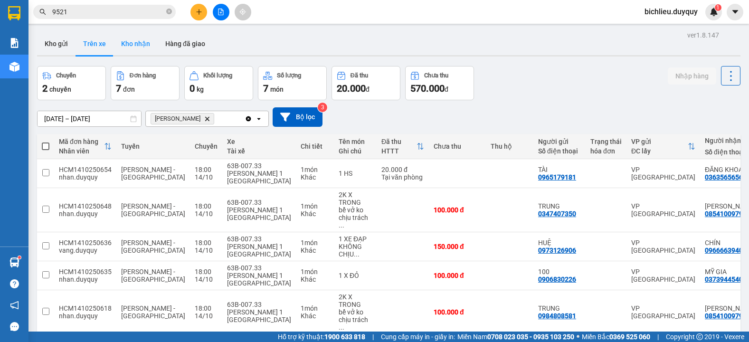
click at [133, 47] on button "Kho nhận" at bounding box center [135, 43] width 44 height 23
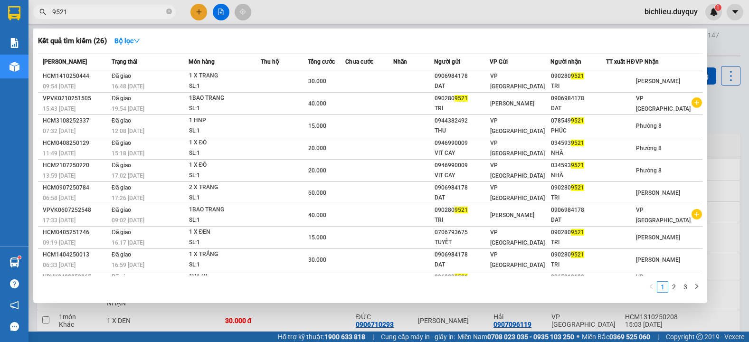
click at [79, 16] on input "9521" at bounding box center [108, 12] width 112 height 10
click at [198, 15] on div at bounding box center [374, 171] width 749 height 342
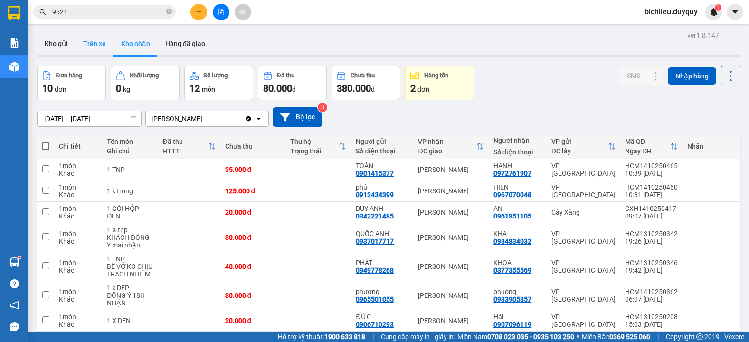
click at [97, 47] on button "Trên xe" at bounding box center [95, 43] width 38 height 23
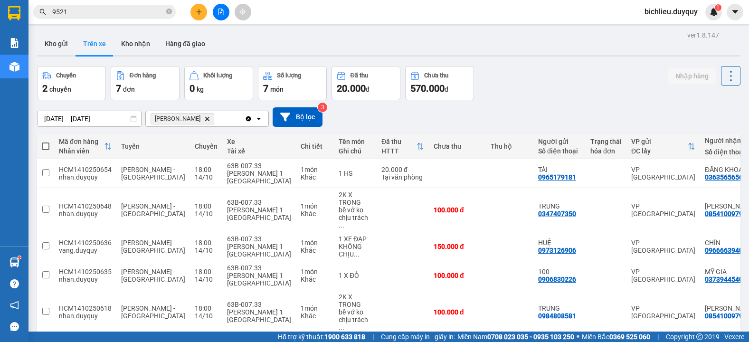
click at [126, 57] on div "Kho gửi Trên xe Kho nhận Hàng đã giao" at bounding box center [388, 44] width 703 height 25
click at [144, 50] on button "Kho nhận" at bounding box center [135, 43] width 44 height 23
type input "[DATE] – [DATE]"
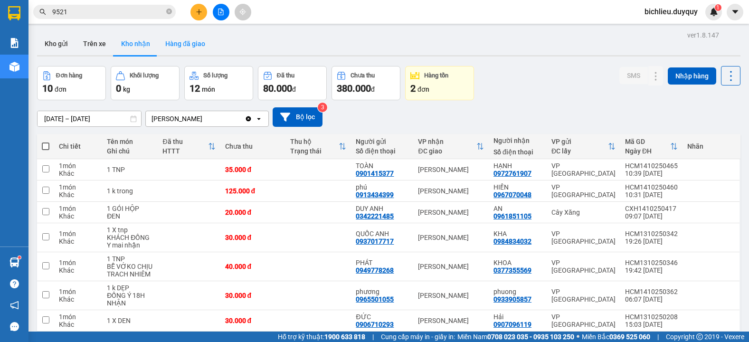
click at [170, 44] on button "Hàng đã giao" at bounding box center [185, 43] width 55 height 23
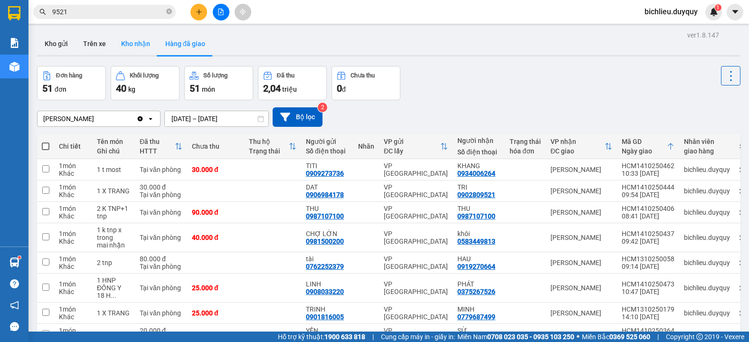
click at [138, 43] on button "Kho nhận" at bounding box center [135, 43] width 44 height 23
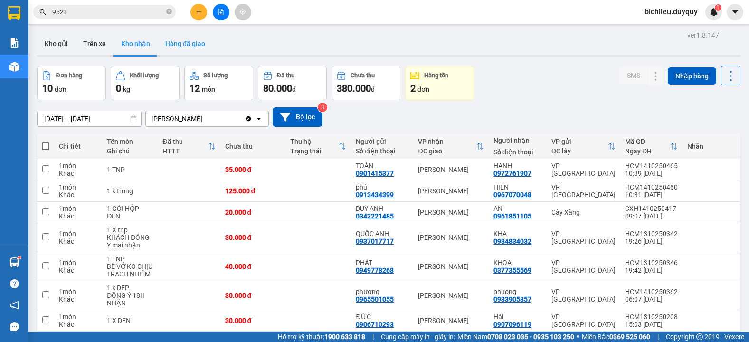
click at [193, 43] on button "Hàng đã giao" at bounding box center [185, 43] width 55 height 23
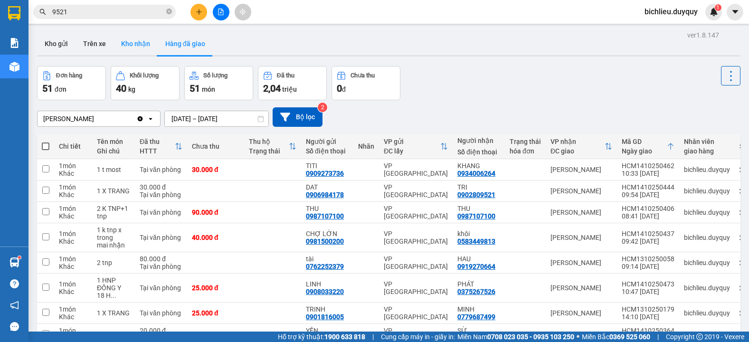
click at [144, 45] on button "Kho nhận" at bounding box center [135, 43] width 44 height 23
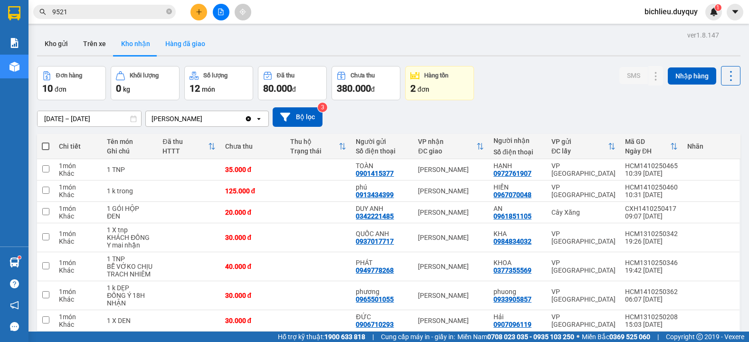
click at [187, 44] on button "Hàng đã giao" at bounding box center [185, 43] width 55 height 23
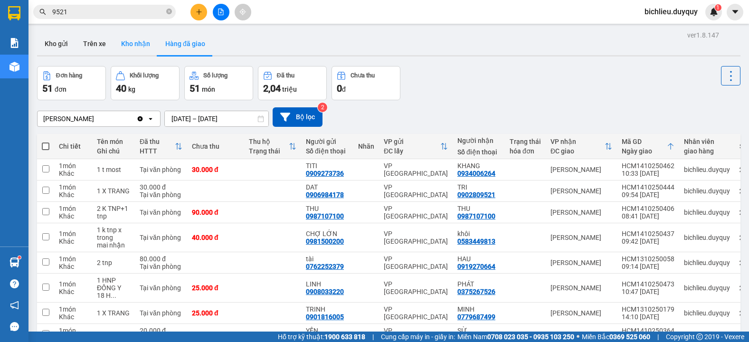
click at [134, 46] on button "Kho nhận" at bounding box center [135, 43] width 44 height 23
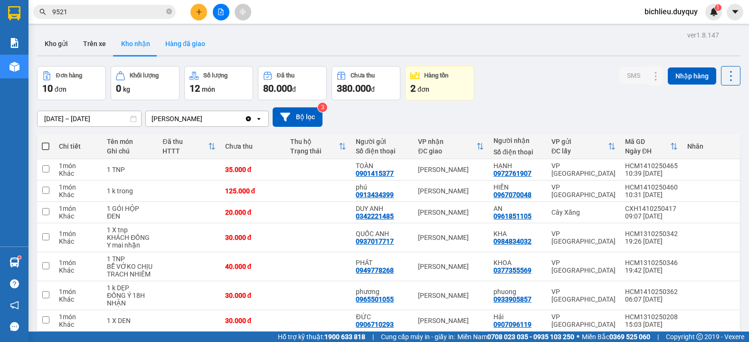
click at [177, 46] on button "Hàng đã giao" at bounding box center [185, 43] width 55 height 23
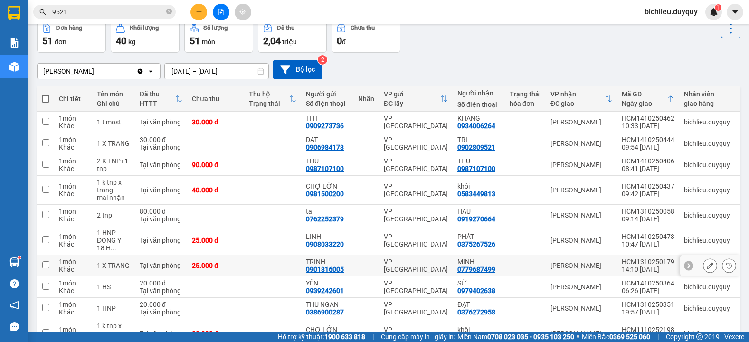
scroll to position [95, 0]
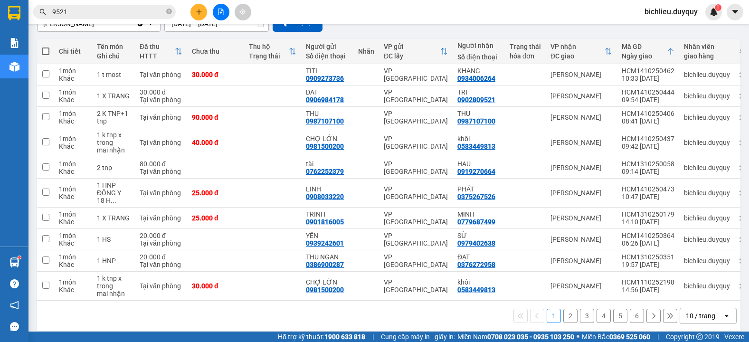
click at [671, 318] on div "1 2 3 4 5 6 10 / trang open" at bounding box center [389, 316] width 696 height 16
click at [680, 318] on div "10 / trang" at bounding box center [701, 315] width 43 height 15
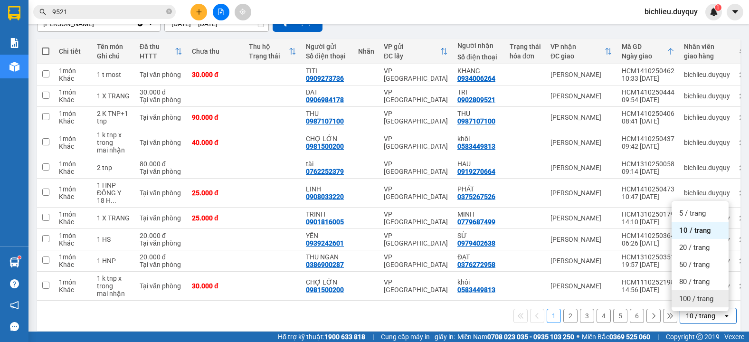
click at [681, 303] on span "100 / trang" at bounding box center [696, 298] width 34 height 9
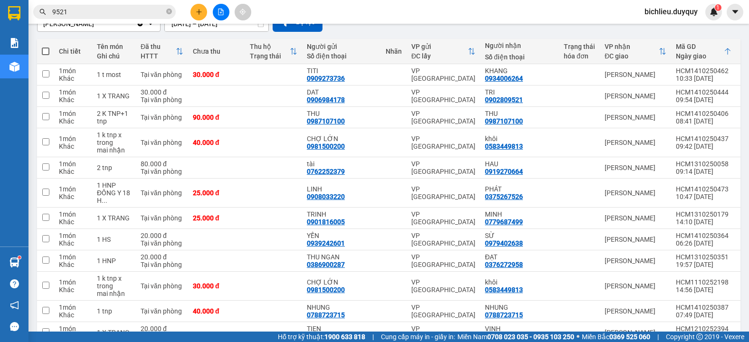
drag, startPoint x: 98, startPoint y: 3, endPoint x: 94, endPoint y: 13, distance: 10.8
click at [97, 12] on div "Kết quả tìm kiếm ( 26 ) Bộ lọc Mã ĐH Trạng thái Món hàng Thu hộ Tổng cước Chưa …" at bounding box center [92, 12] width 185 height 17
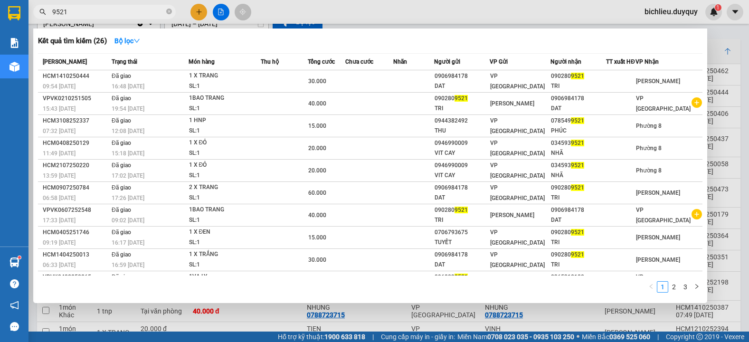
click at [93, 6] on span "9521" at bounding box center [104, 12] width 142 height 14
click at [79, 16] on input "9521" at bounding box center [108, 12] width 112 height 10
click at [693, 41] on div "Kết quả tìm kiếm ( 26 ) Bộ lọc" at bounding box center [370, 40] width 664 height 15
click at [199, 11] on div at bounding box center [374, 171] width 749 height 342
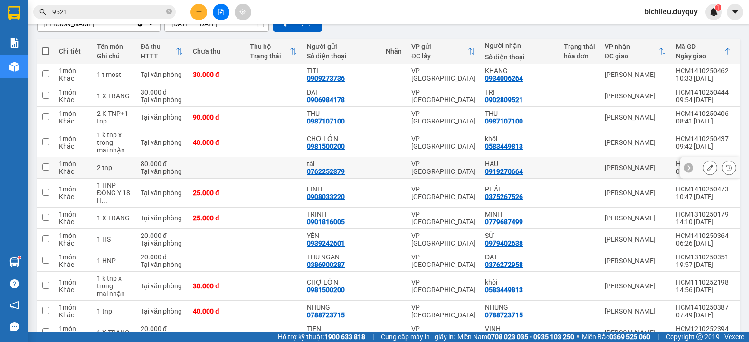
scroll to position [142, 0]
